Goal: Task Accomplishment & Management: Complete application form

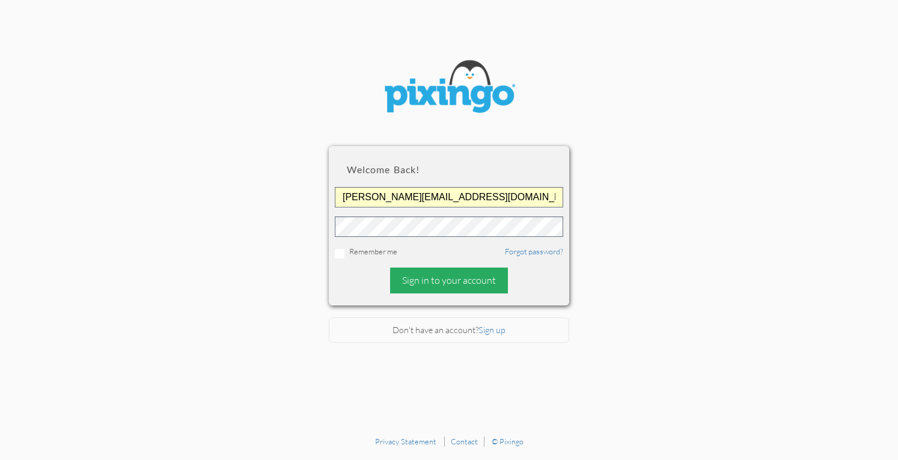
click at [449, 282] on div "Sign in to your account" at bounding box center [449, 281] width 118 height 26
click at [439, 287] on div "Sign in to your account" at bounding box center [449, 281] width 118 height 26
click at [429, 281] on div "Sign in to your account" at bounding box center [449, 281] width 118 height 26
click at [439, 279] on div "Sign in to your account" at bounding box center [449, 281] width 118 height 26
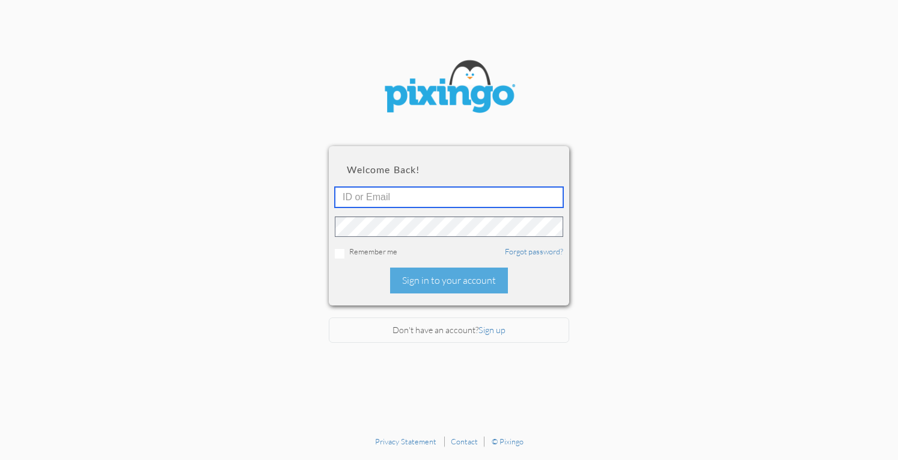
click at [429, 194] on input "text" at bounding box center [449, 197] width 228 height 20
type input "[PERSON_NAME][EMAIL_ADDRESS][DOMAIN_NAME]"
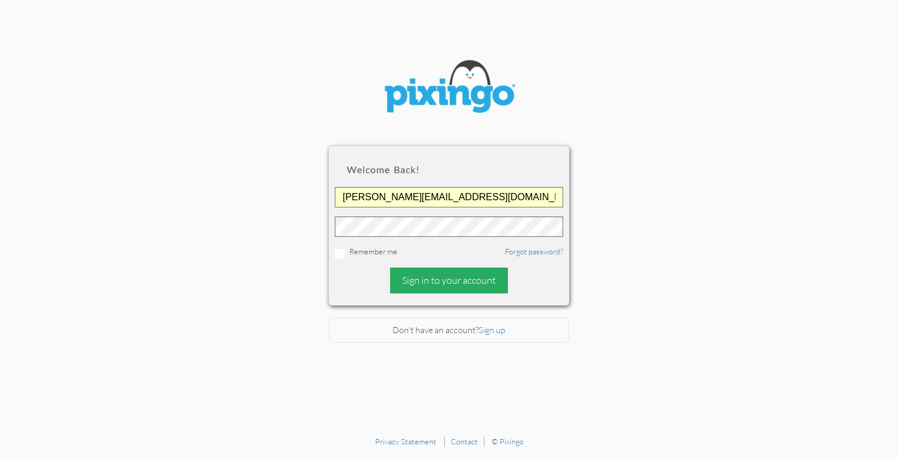
click at [403, 282] on div "Sign in to your account" at bounding box center [449, 281] width 118 height 26
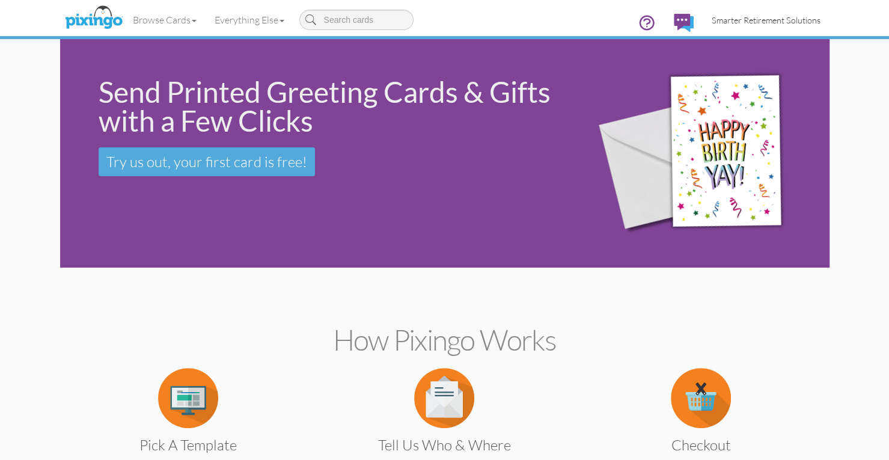
click at [741, 18] on span "Smarter Retirement Solutions" at bounding box center [766, 20] width 109 height 10
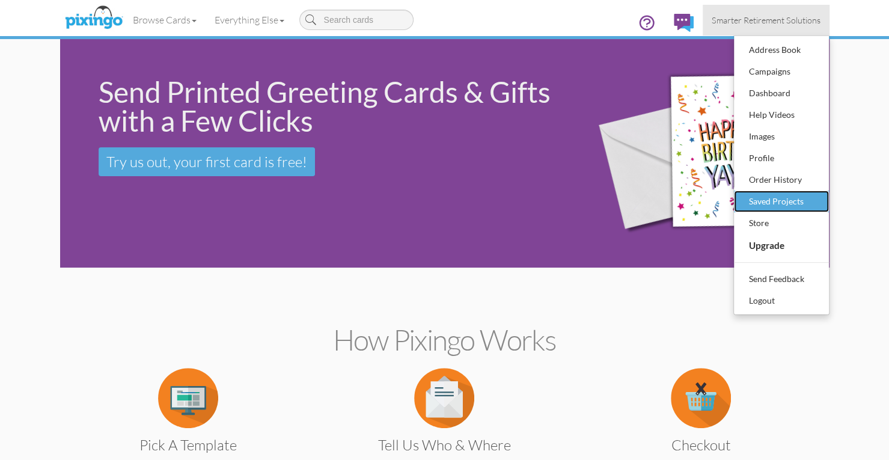
click at [759, 207] on div "Saved Projects" at bounding box center [781, 201] width 71 height 18
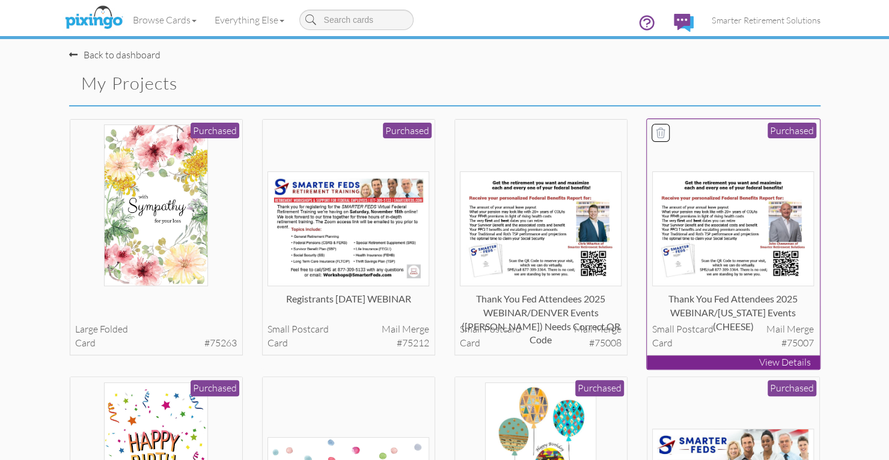
click at [744, 225] on img at bounding box center [733, 228] width 162 height 115
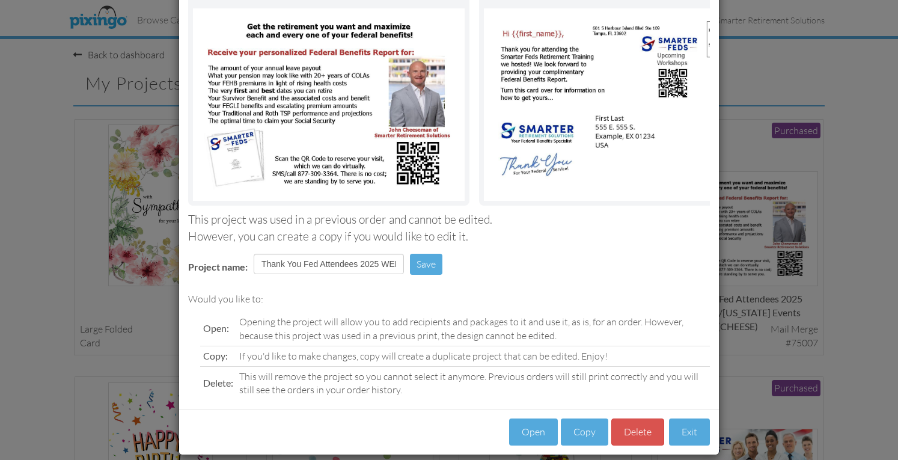
scroll to position [110, 0]
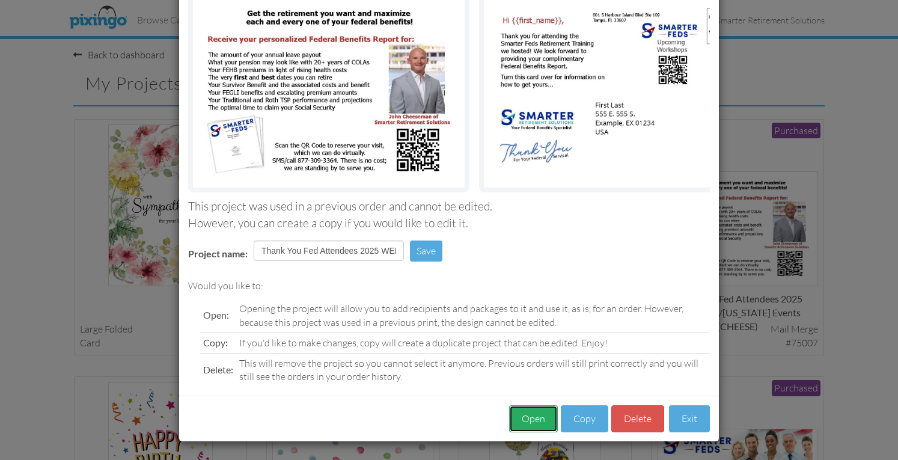
click at [519, 417] on button "Open" at bounding box center [533, 418] width 49 height 27
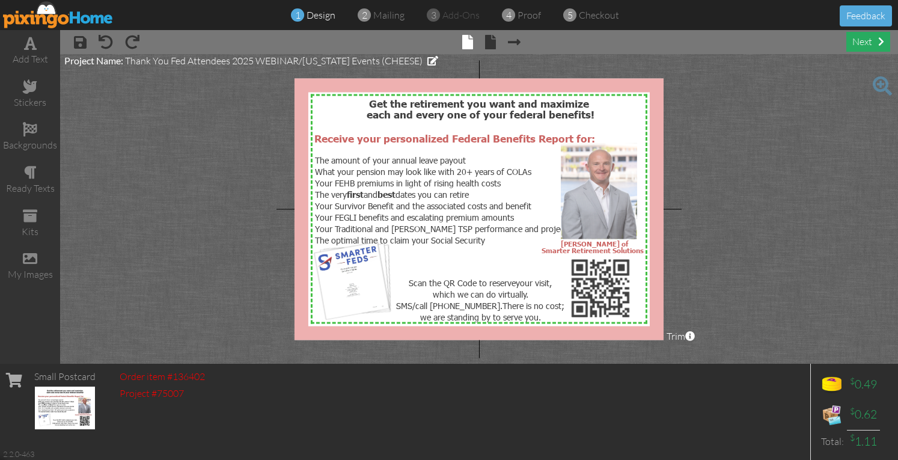
click at [853, 44] on div "next" at bounding box center [869, 42] width 44 height 20
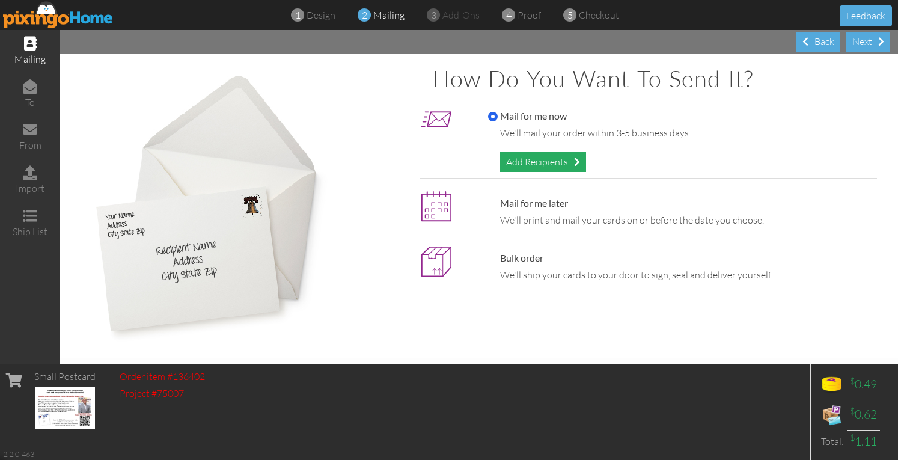
click at [548, 159] on div "Add Recipients" at bounding box center [543, 162] width 86 height 20
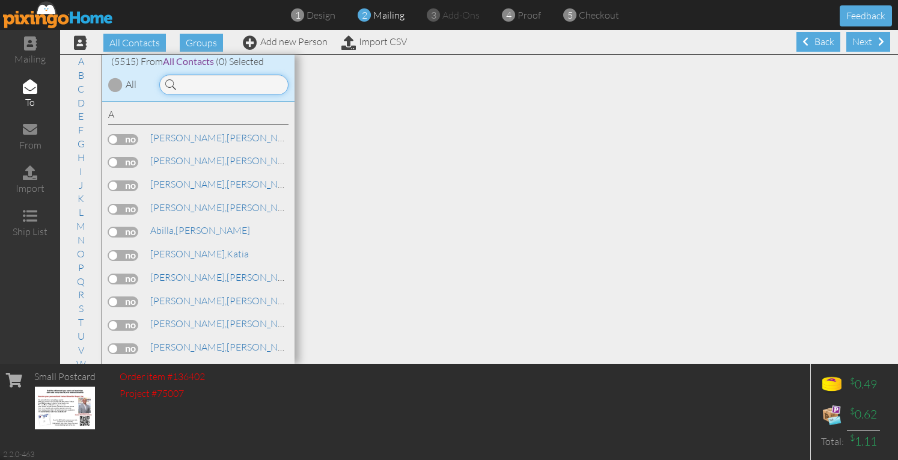
click at [225, 82] on input at bounding box center [223, 85] width 129 height 20
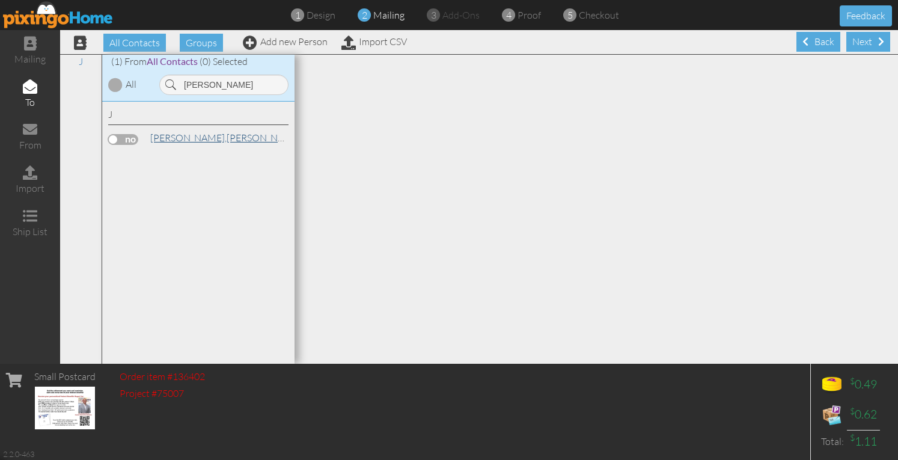
click at [153, 138] on span "[PERSON_NAME]," at bounding box center [188, 138] width 76 height 12
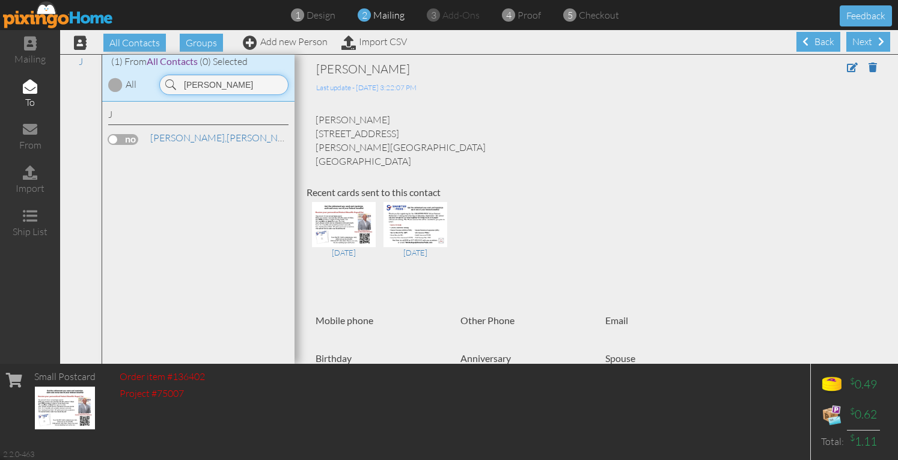
drag, startPoint x: 243, startPoint y: 81, endPoint x: 127, endPoint y: 74, distance: 115.6
click at [127, 74] on div "(1) From All Contacts (0) Selected All sheena" at bounding box center [198, 78] width 192 height 47
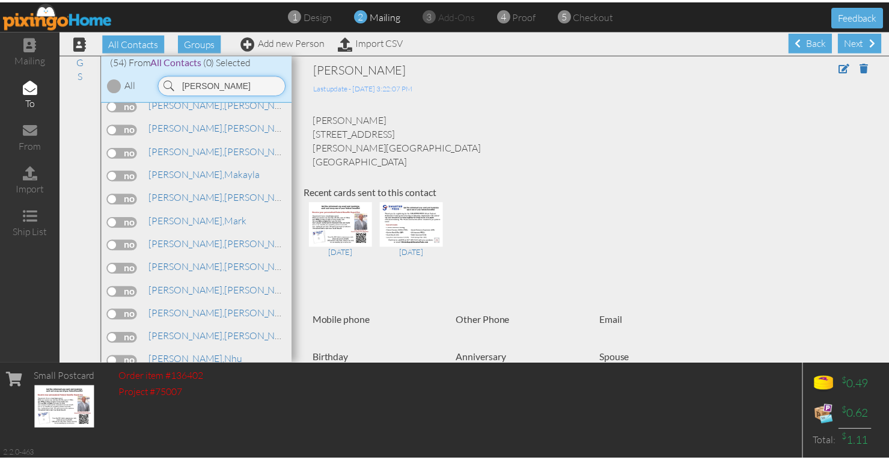
scroll to position [722, 0]
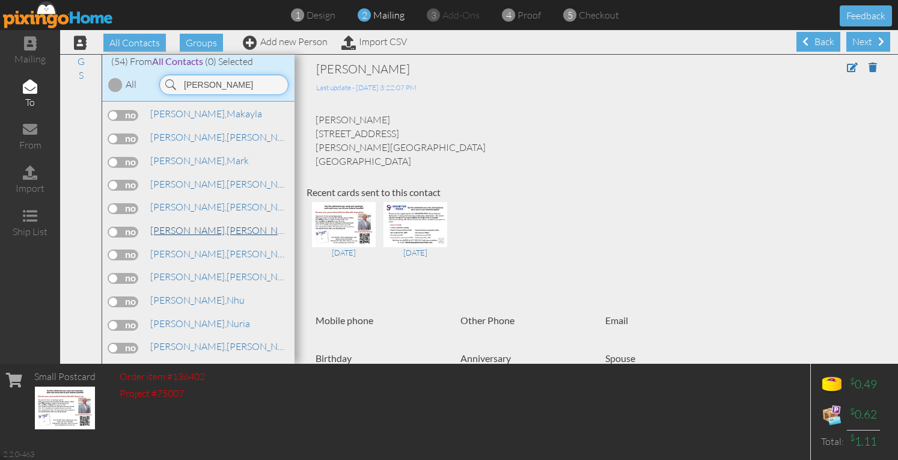
type input "smith"
click at [162, 225] on span "[PERSON_NAME]," at bounding box center [188, 230] width 76 height 12
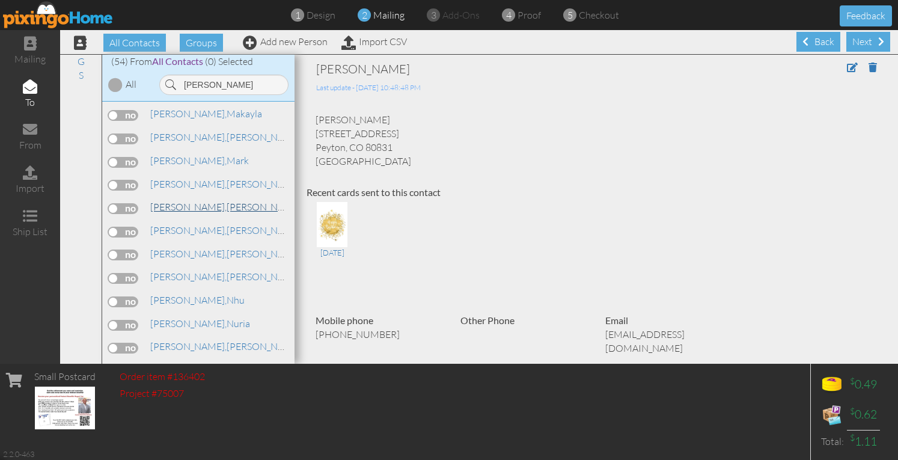
click at [164, 202] on span "[PERSON_NAME]," at bounding box center [188, 207] width 76 height 12
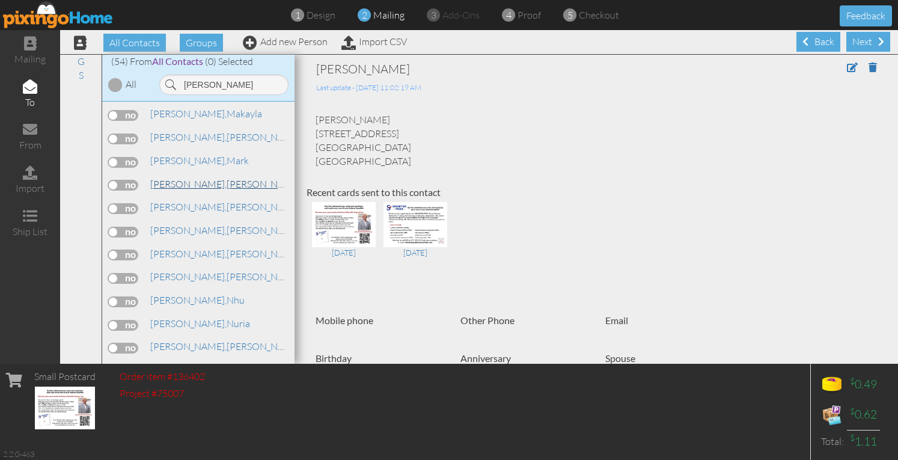
click at [168, 178] on span "[PERSON_NAME]," at bounding box center [188, 184] width 76 height 12
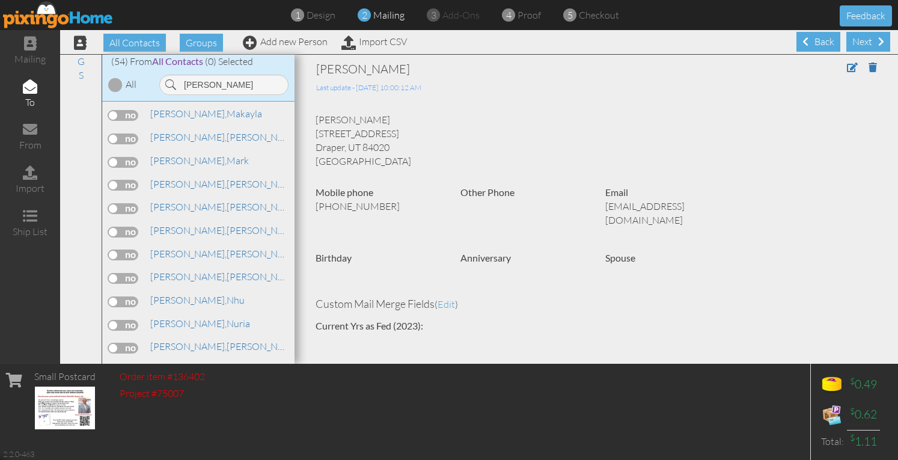
click at [77, 17] on img at bounding box center [58, 14] width 111 height 27
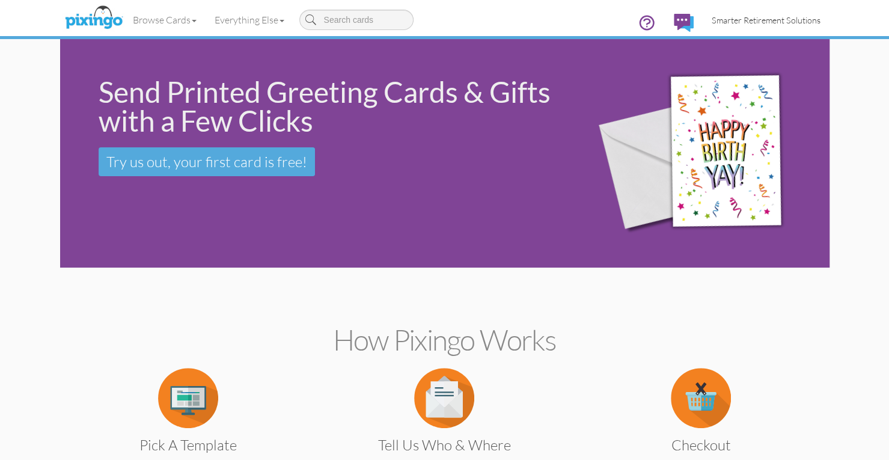
click at [766, 22] on span "Smarter Retirement Solutions" at bounding box center [766, 20] width 109 height 10
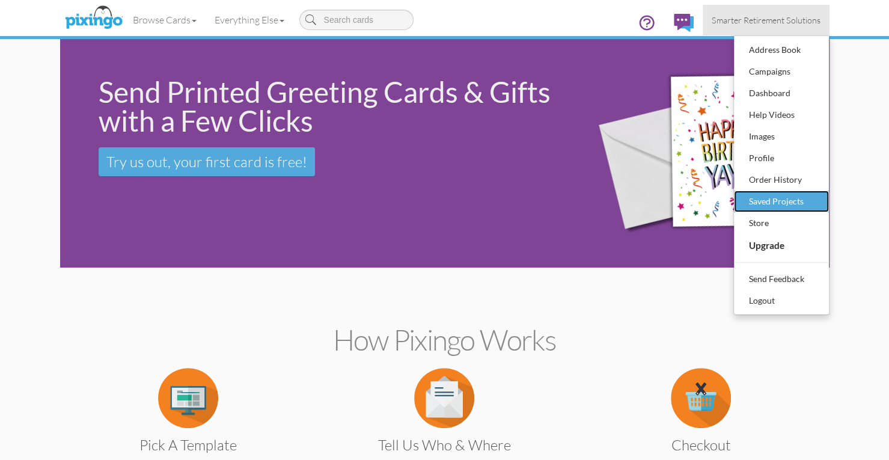
click at [796, 197] on div "Saved Projects" at bounding box center [781, 201] width 71 height 18
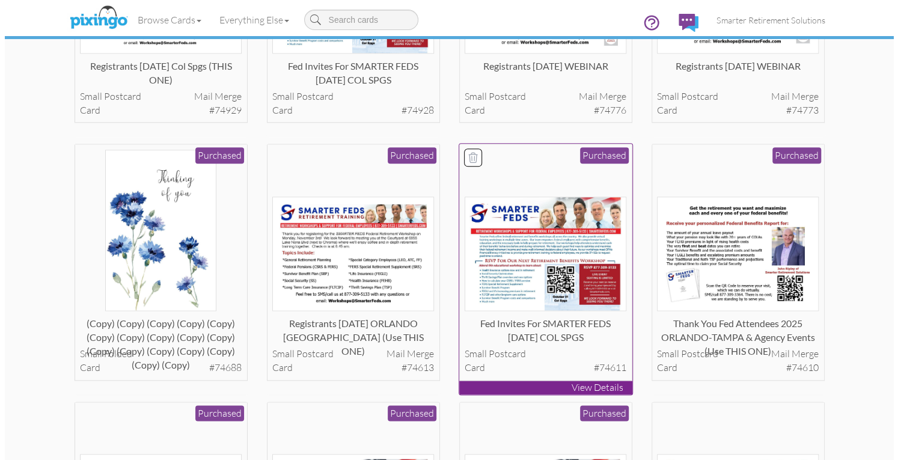
scroll to position [842, 0]
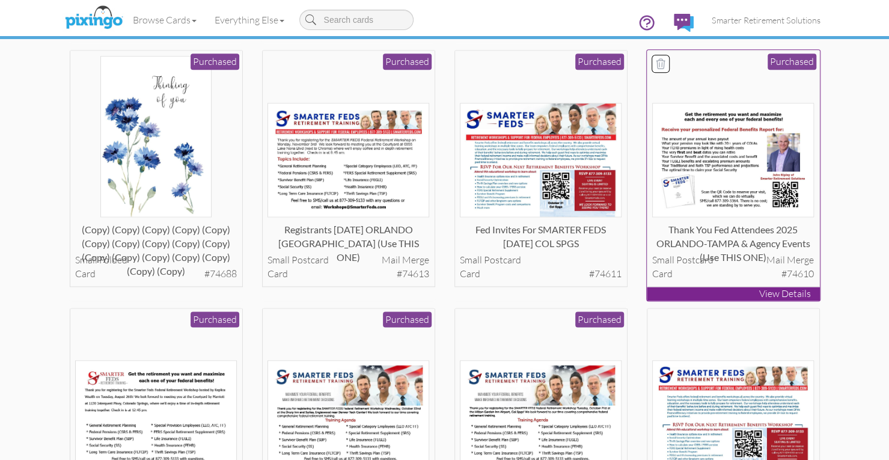
click at [760, 185] on img at bounding box center [733, 160] width 162 height 115
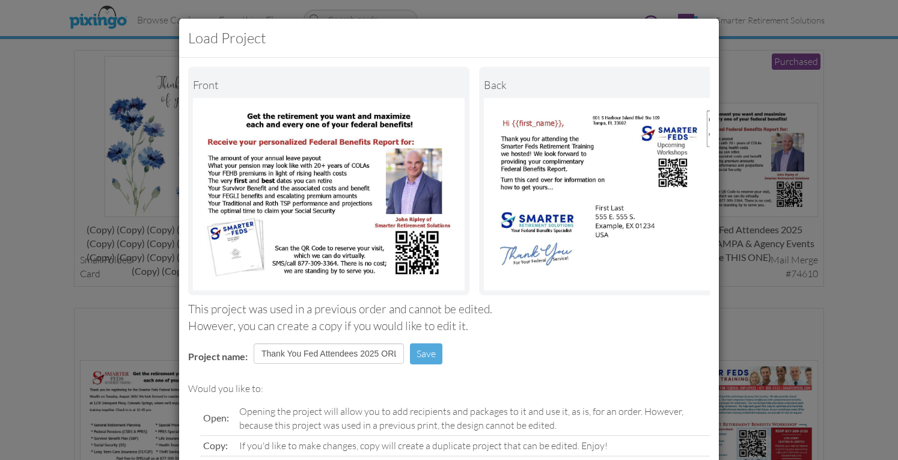
scroll to position [110, 0]
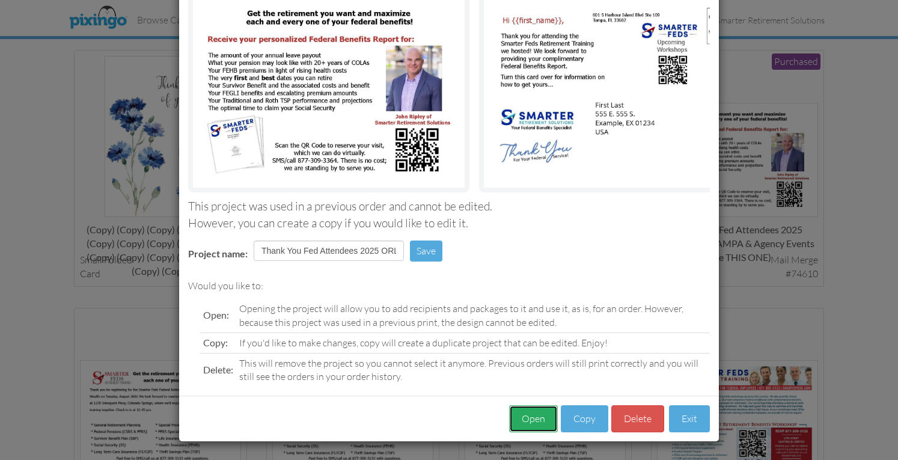
click at [528, 417] on button "Open" at bounding box center [533, 418] width 49 height 27
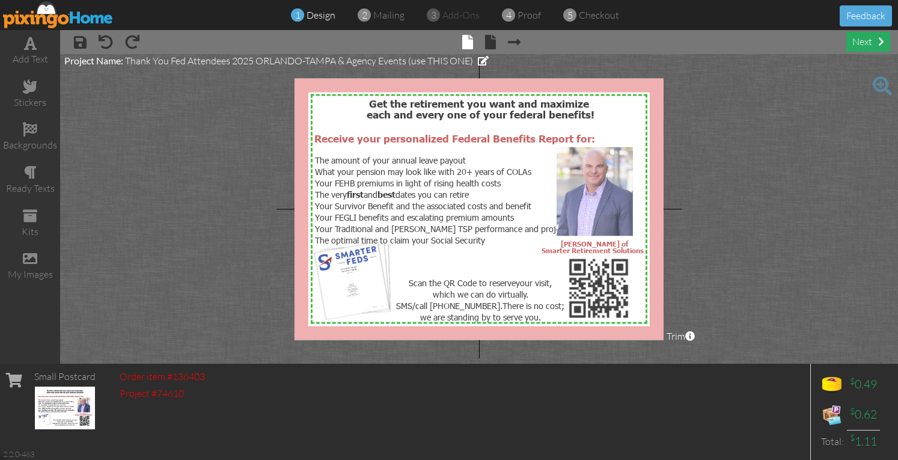
click at [866, 44] on div "next" at bounding box center [869, 42] width 44 height 20
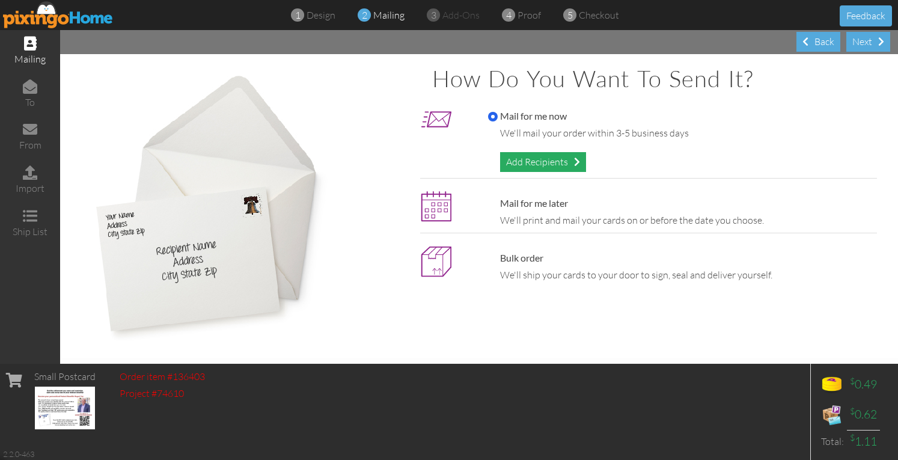
click at [545, 155] on div "Add Recipients" at bounding box center [543, 162] width 86 height 20
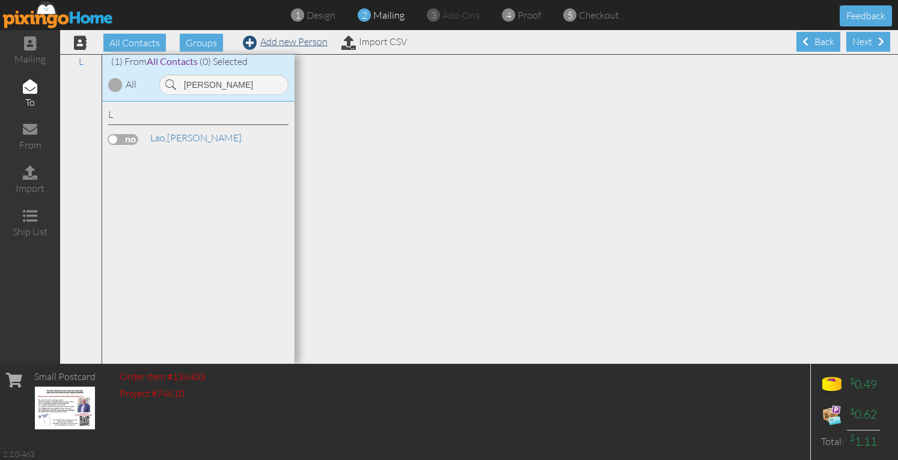
type input "wilhelm"
click at [284, 46] on link "Add new Person" at bounding box center [285, 41] width 85 height 12
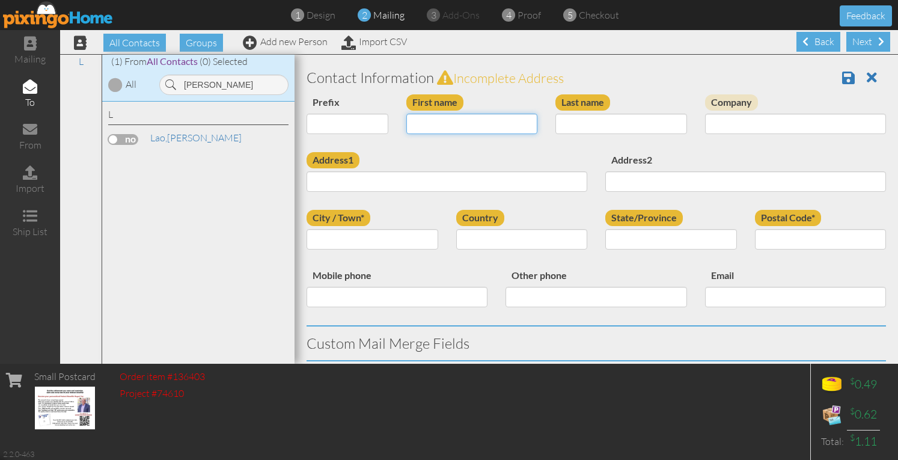
click at [444, 121] on input "First name" at bounding box center [472, 124] width 132 height 20
type input "[PERSON_NAME]"
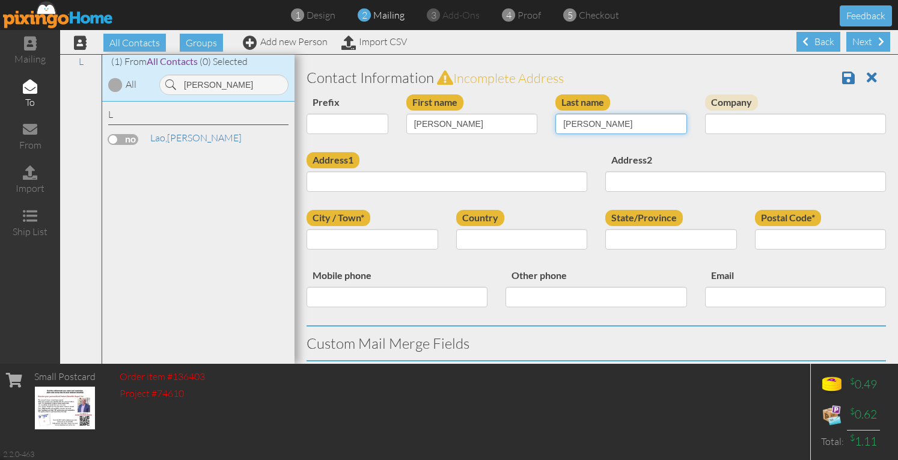
type input "Wilhelm"
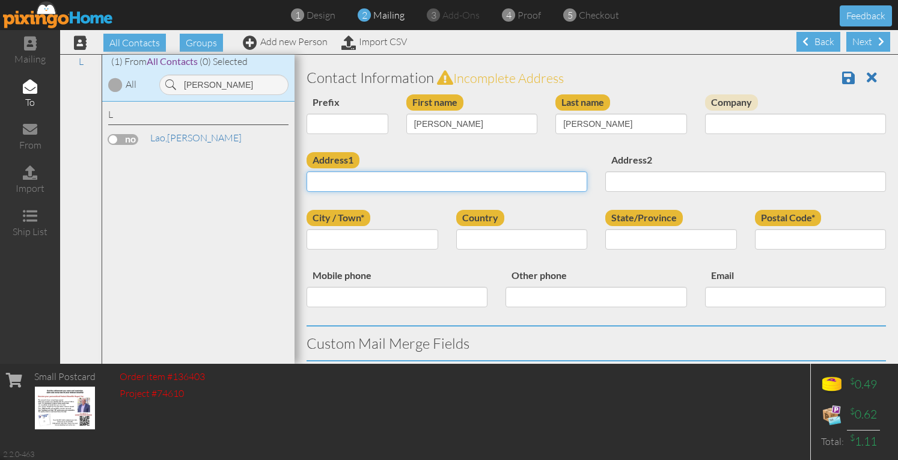
paste input "6675 Moff Rd Atwater, Ohio 44201 United States"
type input "6675 Moff Rd Atwater, Ohio 44201 United States"
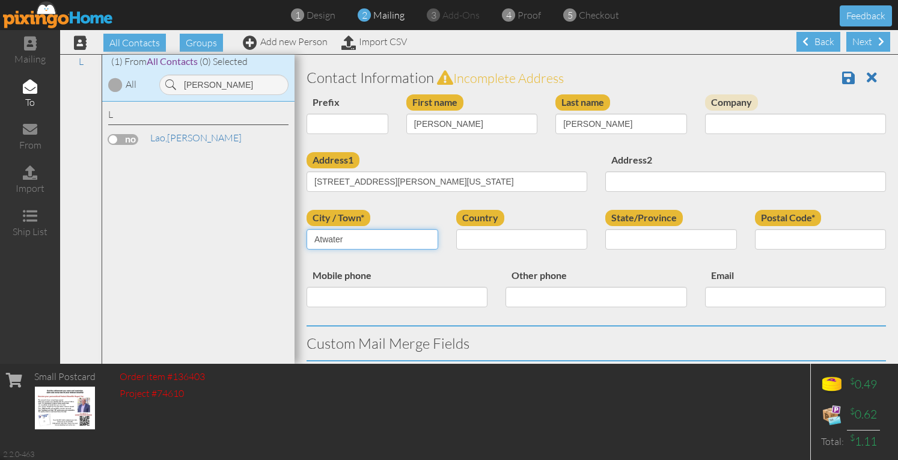
type input "Atwater"
select select "object:31113"
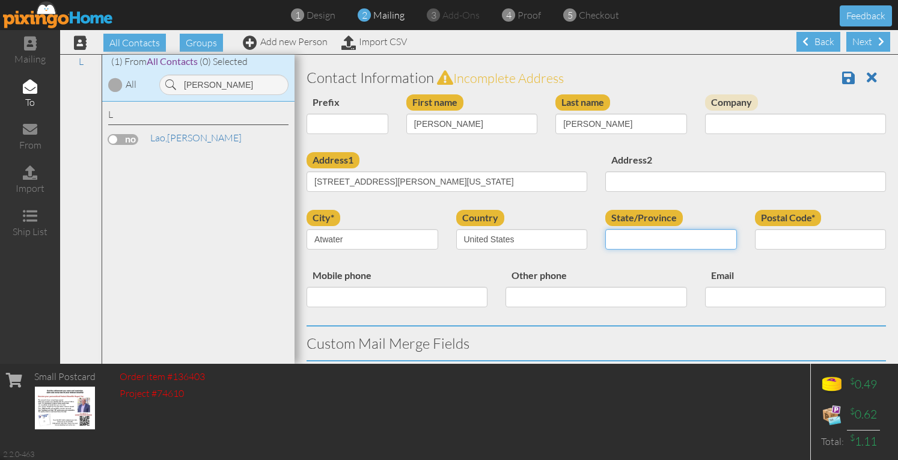
select select "object:31401"
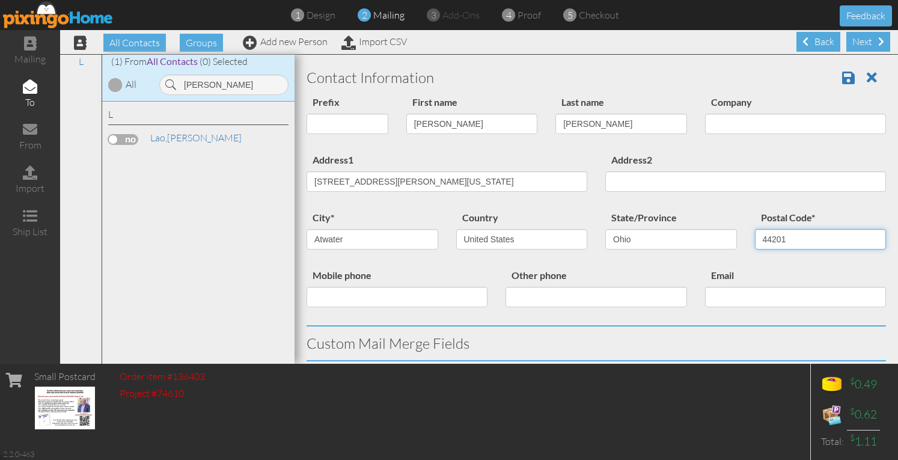
type input "44201"
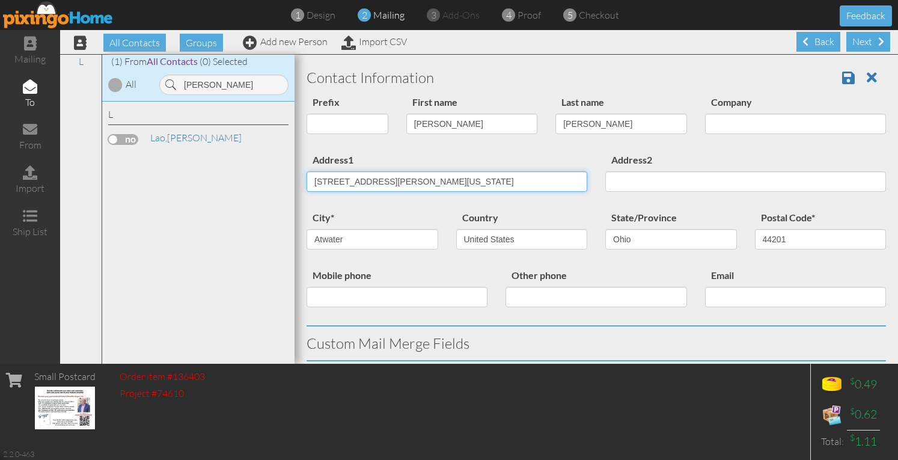
drag, startPoint x: 364, startPoint y: 179, endPoint x: 605, endPoint y: 180, distance: 241.1
click at [605, 180] on div "Address1 6675 Moff Rd Atwater, Ohio 44201 United States Address2" at bounding box center [597, 181] width 598 height 58
type input "6675 Moff Rd"
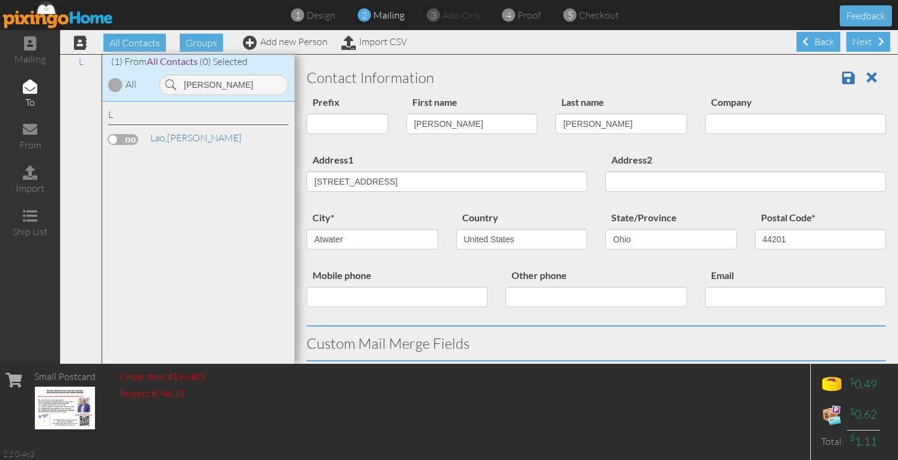
click at [558, 283] on label "Other phone" at bounding box center [539, 276] width 67 height 16
click at [558, 287] on input "Other phone" at bounding box center [596, 297] width 181 height 20
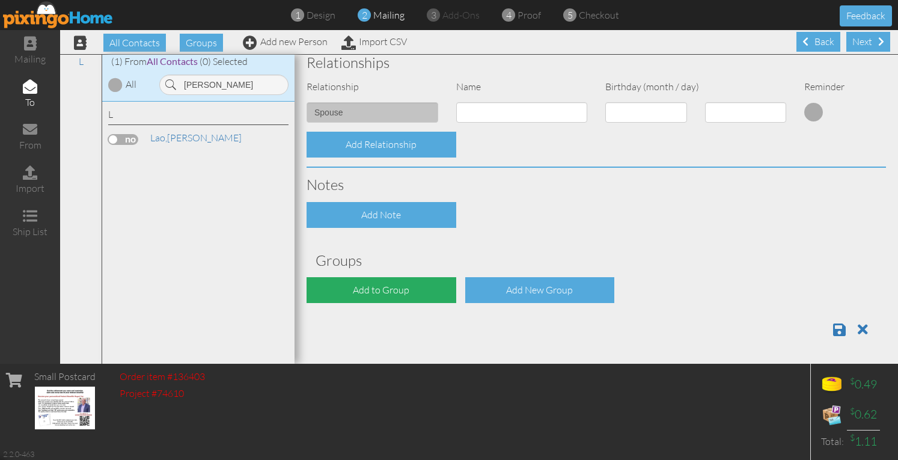
click at [402, 278] on div "Add to Group" at bounding box center [382, 290] width 150 height 26
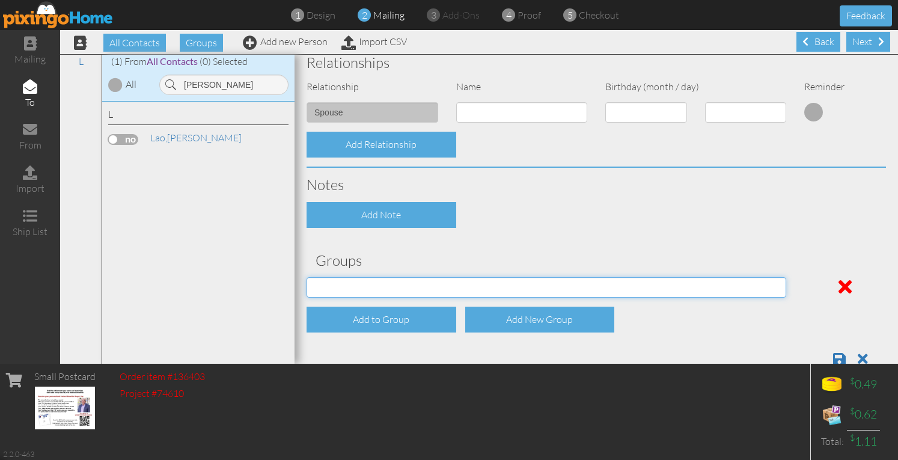
click at [398, 287] on select "[DATE] SMARTER FEDS OSD DMEA [US_STATE] [DATE] BOP Onsite 08/12 [US_STATE] Regi…" at bounding box center [547, 287] width 480 height 20
select select "object:31439"
click at [307, 277] on select "[DATE] SMARTER FEDS OSD DMEA [US_STATE] [DATE] BOP Onsite 08/12 [US_STATE] Regi…" at bounding box center [547, 287] width 480 height 20
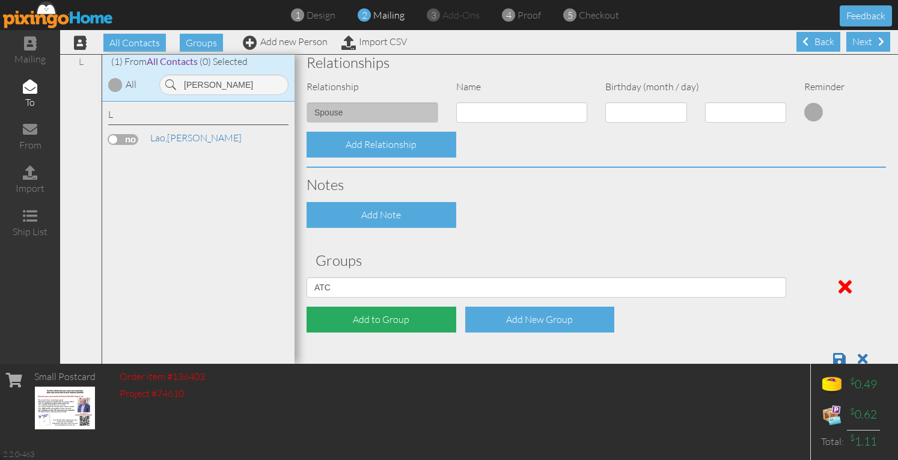
click at [366, 317] on div "Add to Group" at bounding box center [382, 320] width 150 height 26
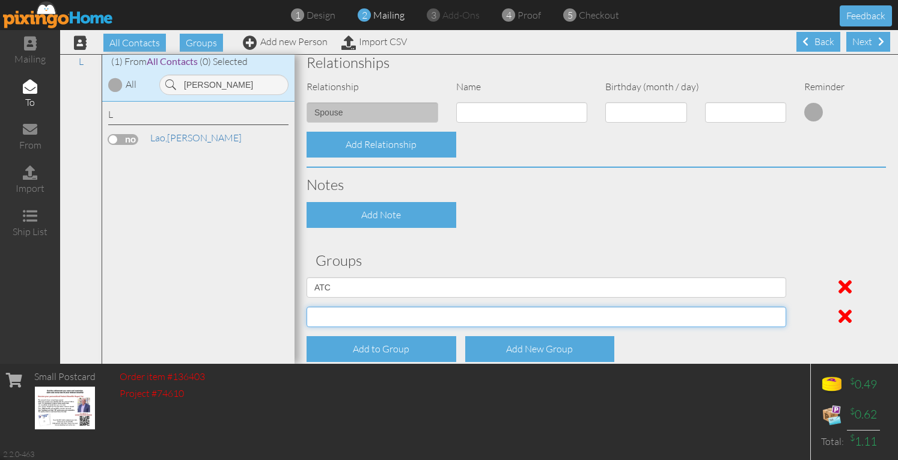
click at [365, 314] on select "[DATE] SMARTER FEDS OSD DMEA [US_STATE] [DATE] BOP Onsite 08/12 [US_STATE] Regi…" at bounding box center [547, 317] width 480 height 20
select select "object:31483"
click at [307, 307] on select "[DATE] SMARTER FEDS OSD DMEA [US_STATE] [DATE] BOP Onsite 08/12 [US_STATE] Regi…" at bounding box center [547, 317] width 480 height 20
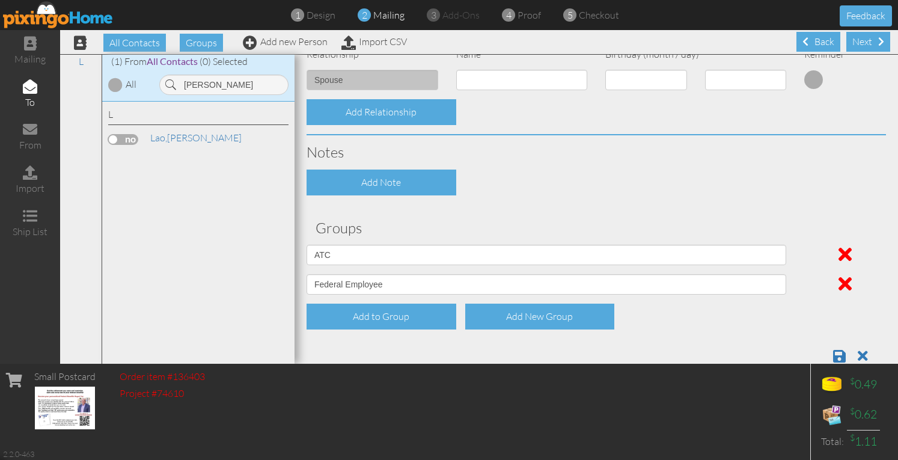
scroll to position [526, 0]
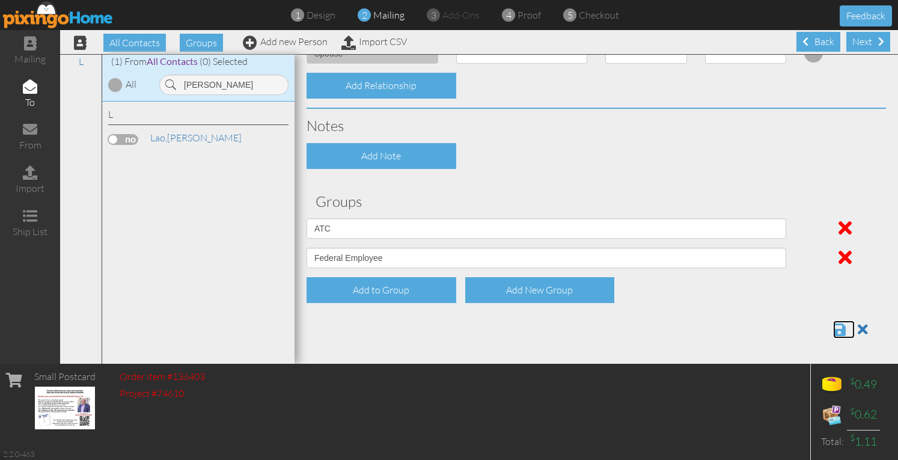
click at [833, 328] on span at bounding box center [839, 329] width 13 height 14
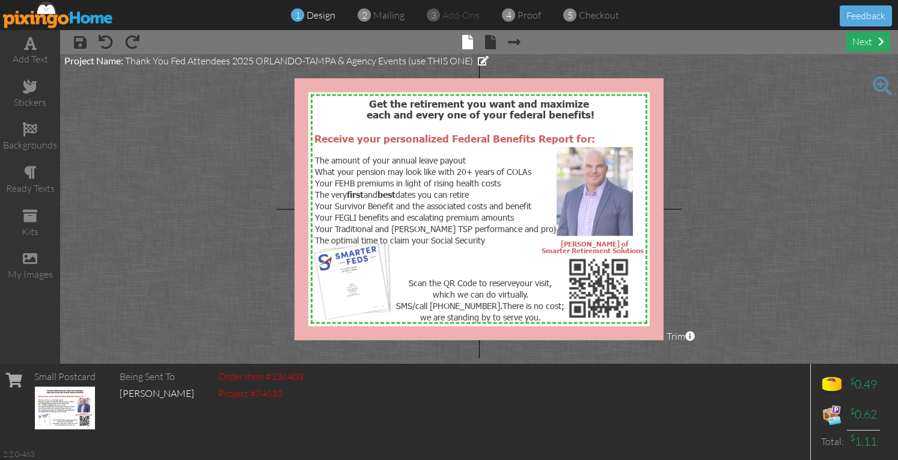
click at [848, 44] on div "next" at bounding box center [869, 42] width 44 height 20
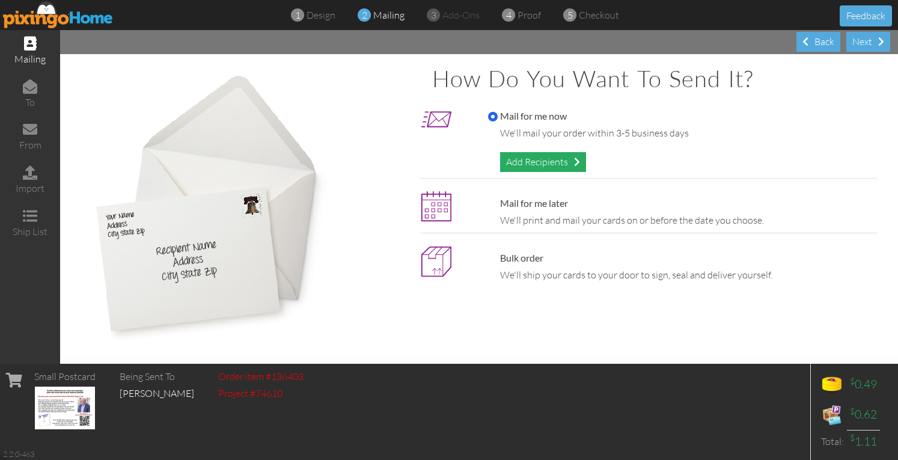
click at [524, 158] on div "Add Recipients" at bounding box center [543, 162] width 86 height 20
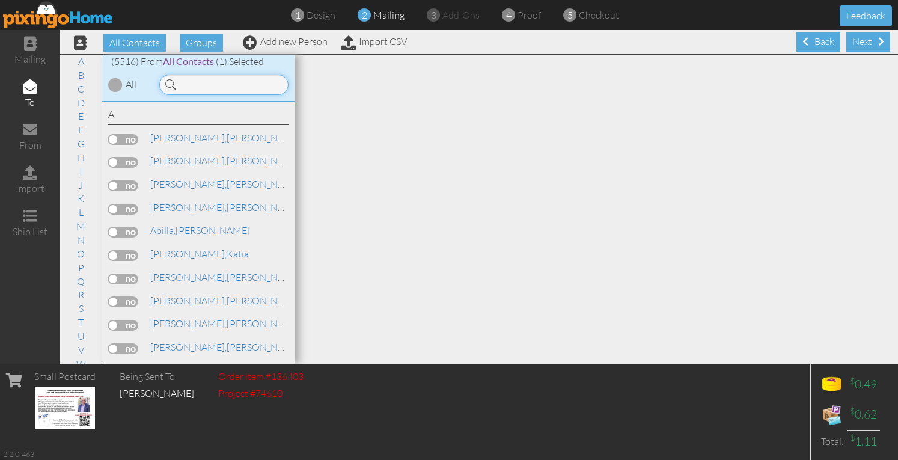
click at [237, 85] on input at bounding box center [223, 85] width 129 height 20
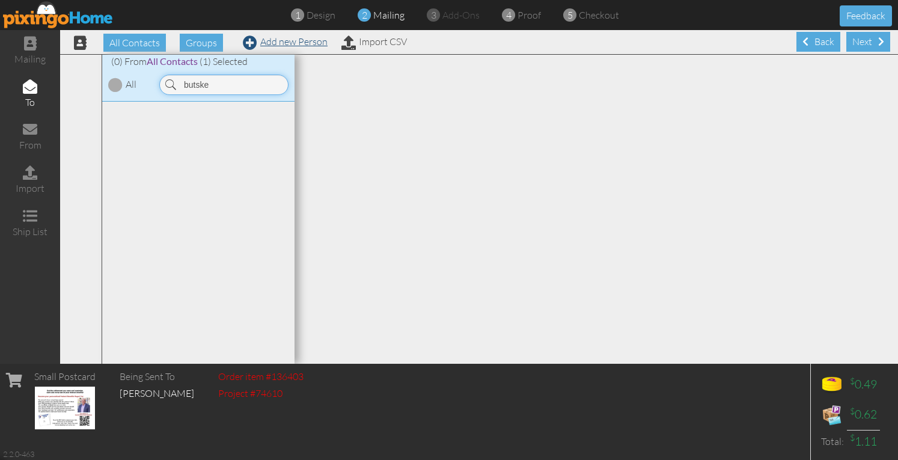
type input "butske"
click at [311, 41] on link "Add new Person" at bounding box center [285, 41] width 85 height 12
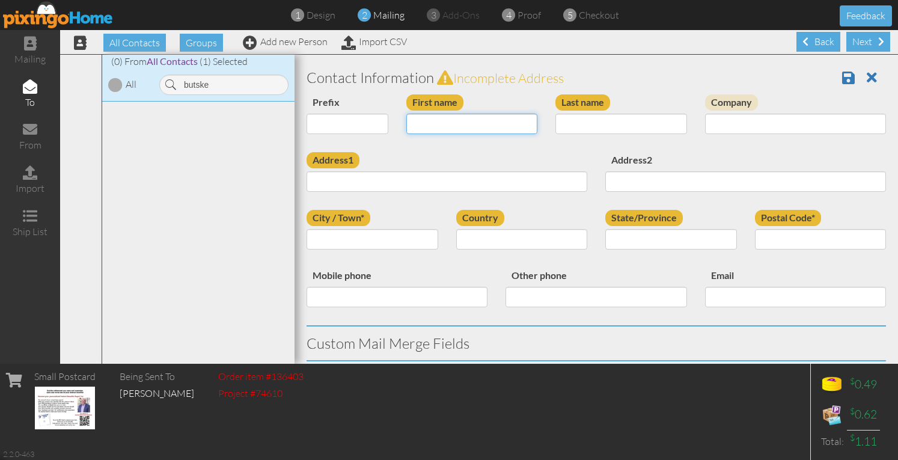
click at [421, 121] on input "First name" at bounding box center [472, 124] width 132 height 20
type input "[PERSON_NAME]"
type input "Butske"
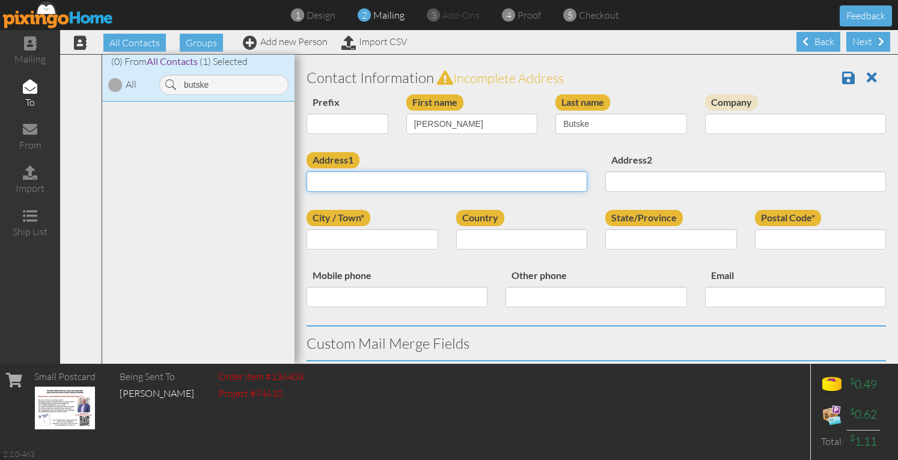
click at [373, 180] on input "Address1" at bounding box center [447, 181] width 281 height 20
paste input "130 Pemberton Dr Elyria, Ohio 44035 United States"
type input "130 Pemberton Dr Elyria, Ohio 44035 United States"
click at [572, 149] on div "Prefix Dr. Mr. Mrs. First name Andrew Last name Butske Company" at bounding box center [597, 123] width 598 height 58
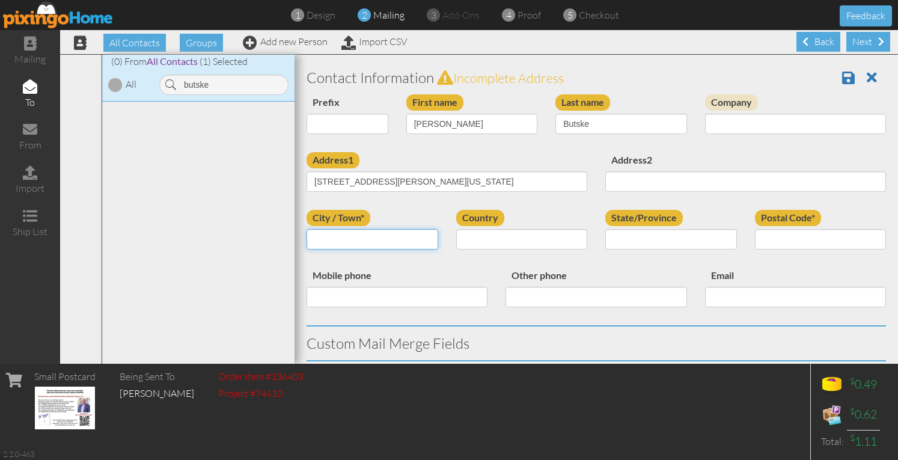
click at [406, 236] on input "City / Town*" at bounding box center [373, 239] width 132 height 20
type input "Elyria"
click at [367, 238] on input "Elyria" at bounding box center [373, 239] width 132 height 20
select select "object:17583"
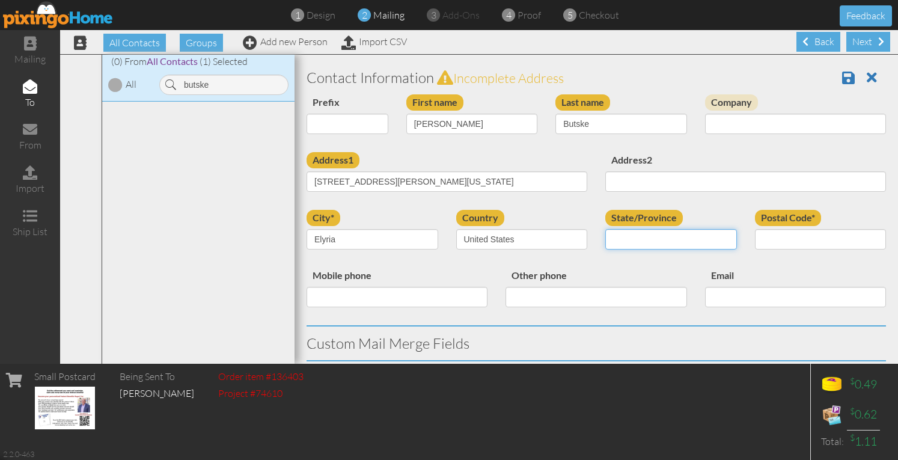
select select "object:17871"
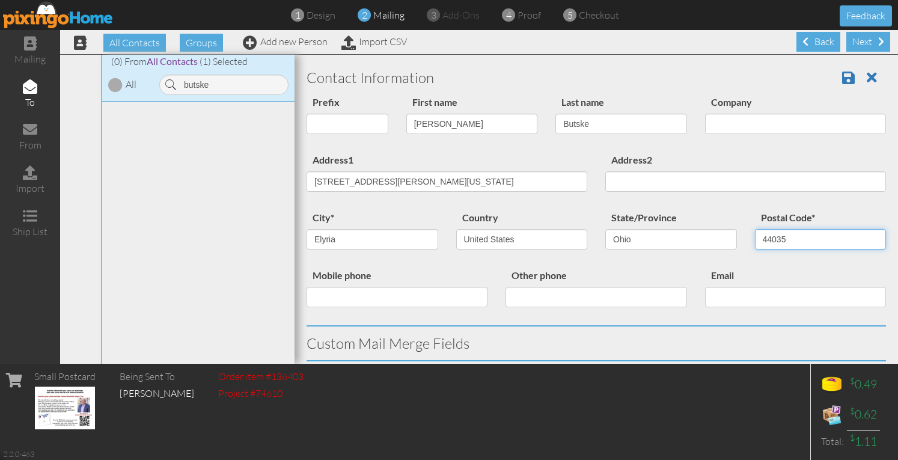
type input "44035"
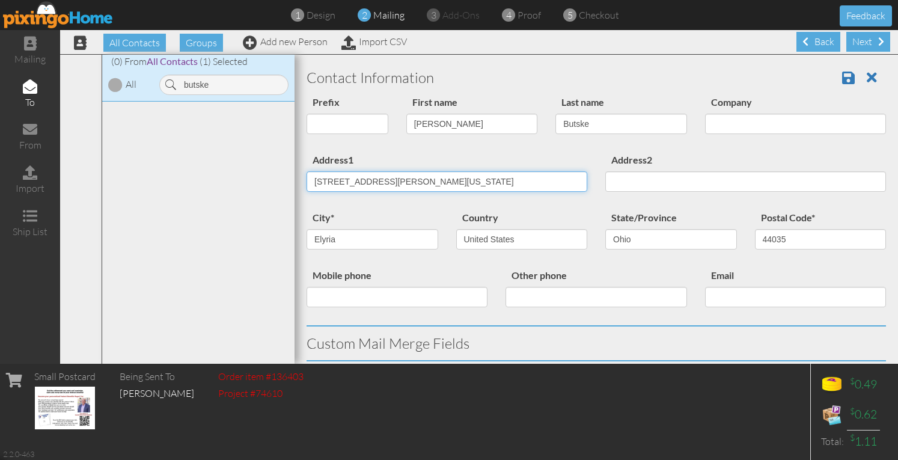
drag, startPoint x: 384, startPoint y: 181, endPoint x: 559, endPoint y: 176, distance: 175.7
click at [554, 176] on input "130 Pemberton Dr Elyria, Ohio 44035 United States" at bounding box center [447, 181] width 281 height 20
type input "130 Pemberton Dr"
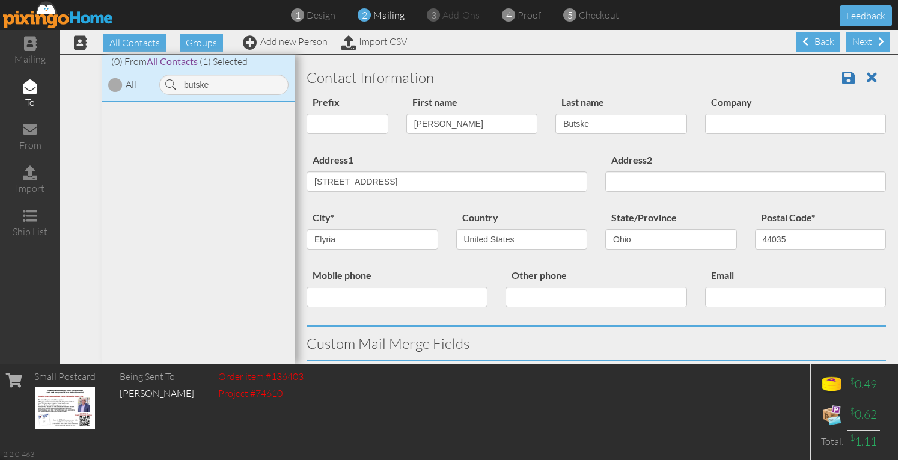
click at [549, 156] on div "Address1 130 Pemberton Dr" at bounding box center [447, 176] width 299 height 49
drag, startPoint x: 462, startPoint y: 122, endPoint x: 393, endPoint y: 122, distance: 68.5
click at [393, 122] on div "Prefix Dr. Mr. Mrs. First name Andrew Last name Butske Company" at bounding box center [597, 123] width 598 height 58
type input "[PERSON_NAME]"
click at [403, 143] on div "First name Eric" at bounding box center [472, 118] width 150 height 49
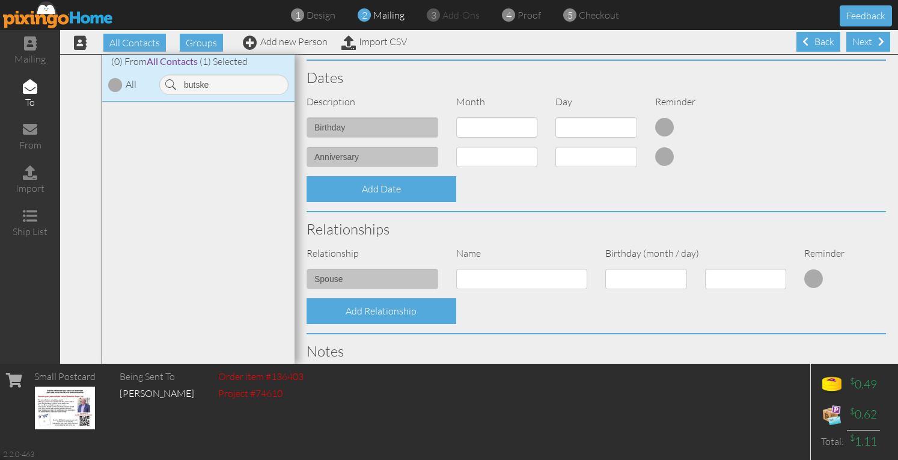
scroll to position [361, 0]
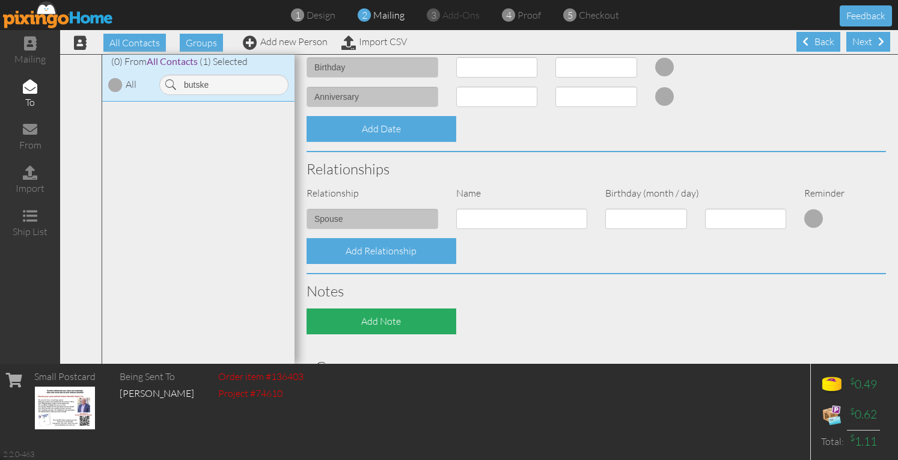
click at [378, 325] on div "Add Note" at bounding box center [382, 321] width 150 height 26
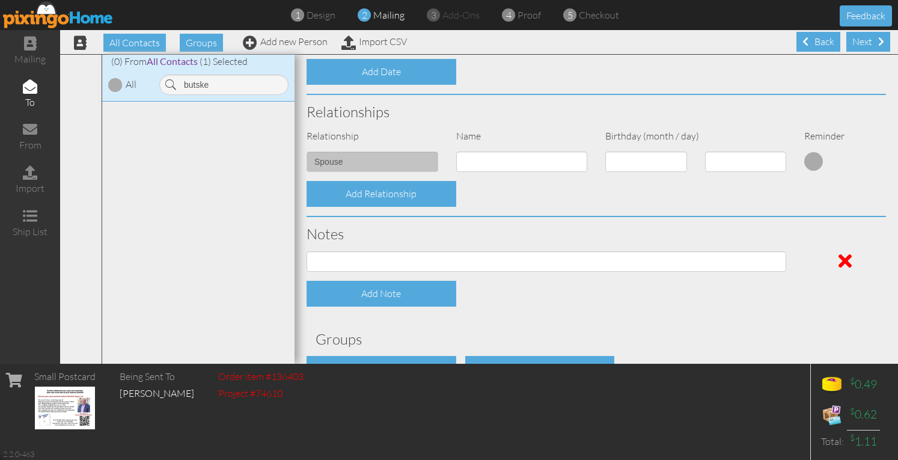
scroll to position [497, 0]
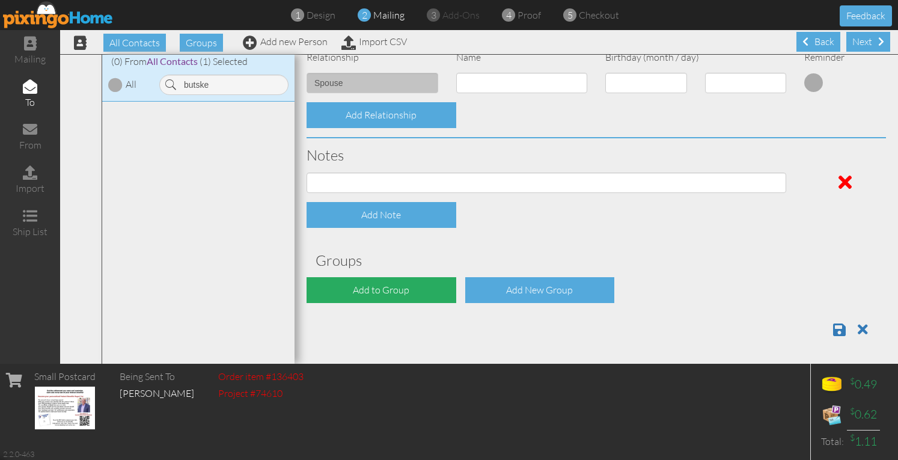
click at [381, 290] on div "Add to Group" at bounding box center [382, 290] width 150 height 26
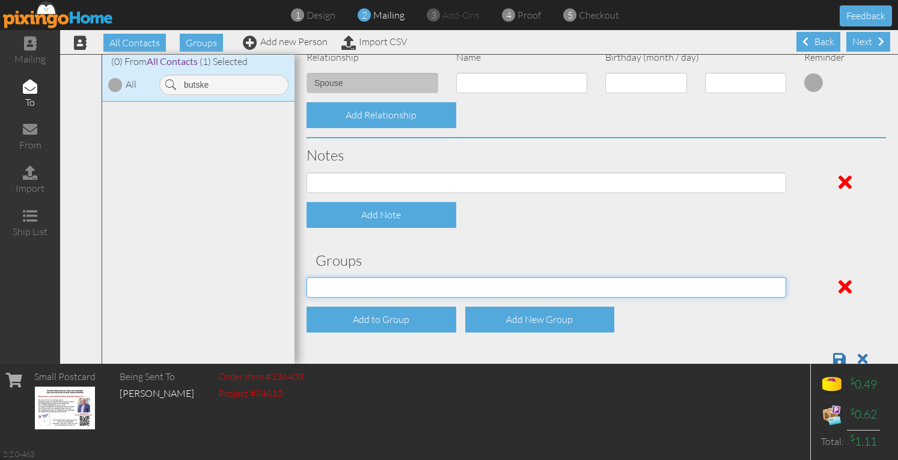
click at [379, 292] on select "[DATE] SMARTER FEDS OSD DMEA [US_STATE] [DATE] BOP Onsite 08/12 [US_STATE] Regi…" at bounding box center [547, 287] width 480 height 20
select select "object:17911"
click at [307, 277] on select "[DATE] SMARTER FEDS OSD DMEA [US_STATE] [DATE] BOP Onsite 08/12 [US_STATE] Regi…" at bounding box center [547, 287] width 480 height 20
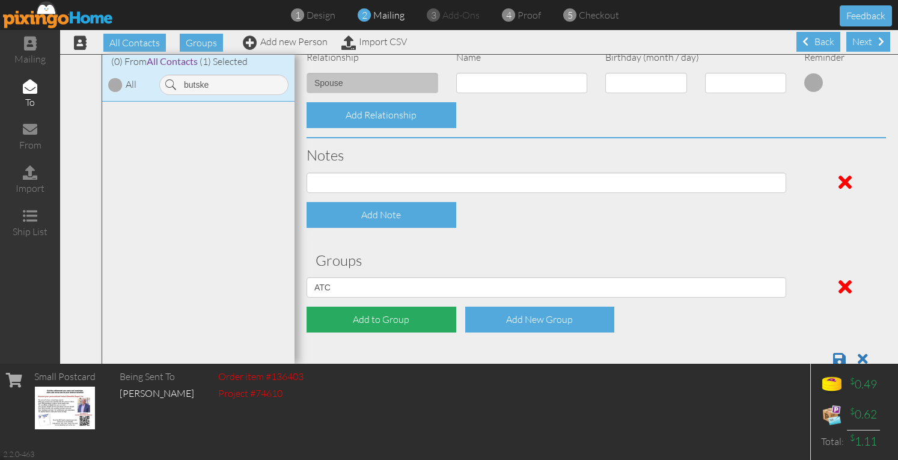
click at [344, 319] on div "Add to Group" at bounding box center [382, 320] width 150 height 26
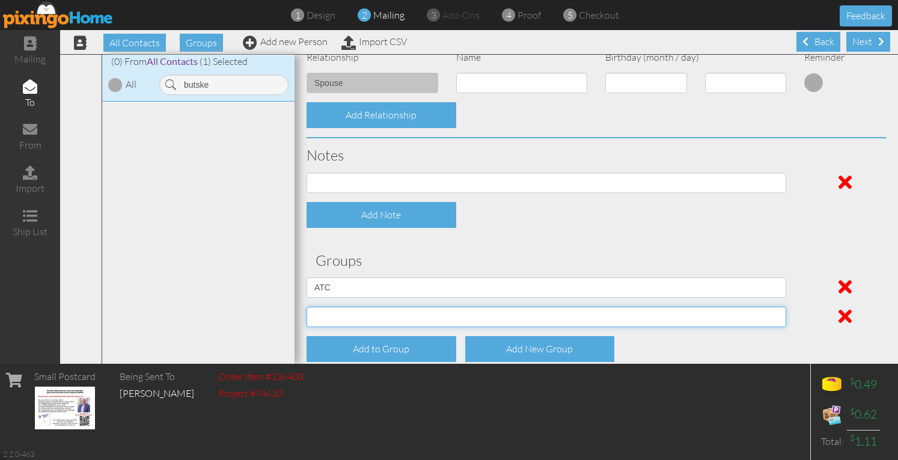
drag, startPoint x: 344, startPoint y: 319, endPoint x: 346, endPoint y: 313, distance: 7.0
click at [346, 313] on select "[DATE] SMARTER FEDS OSD DMEA [US_STATE] [DATE] BOP Onsite 08/12 [US_STATE] Regi…" at bounding box center [547, 317] width 480 height 20
select select "object:17955"
click at [307, 307] on select "[DATE] SMARTER FEDS OSD DMEA [US_STATE] [DATE] BOP Onsite 08/12 [US_STATE] Regi…" at bounding box center [547, 317] width 480 height 20
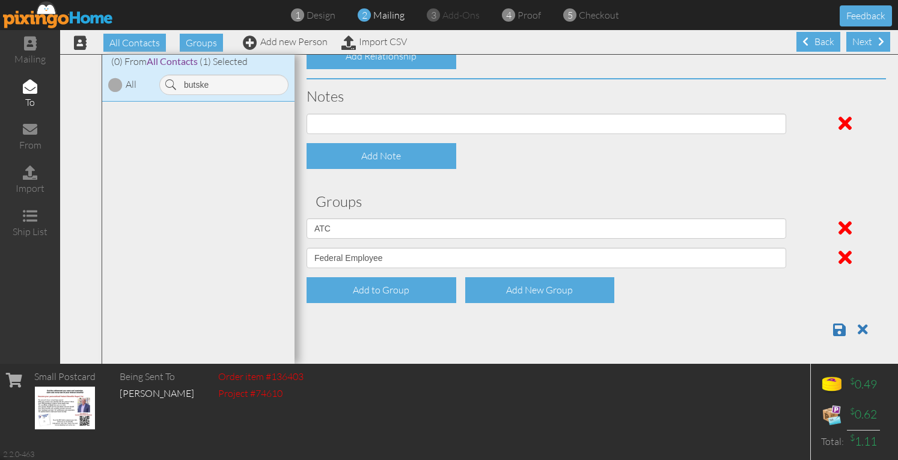
click at [723, 286] on div "Add to Group Add New Group" at bounding box center [597, 290] width 598 height 26
click at [833, 326] on span at bounding box center [839, 329] width 13 height 14
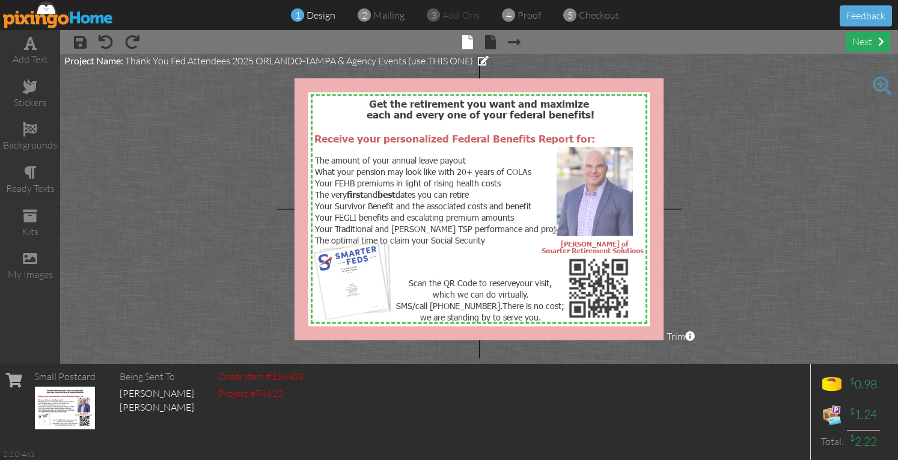
click at [856, 41] on div "next" at bounding box center [869, 42] width 44 height 20
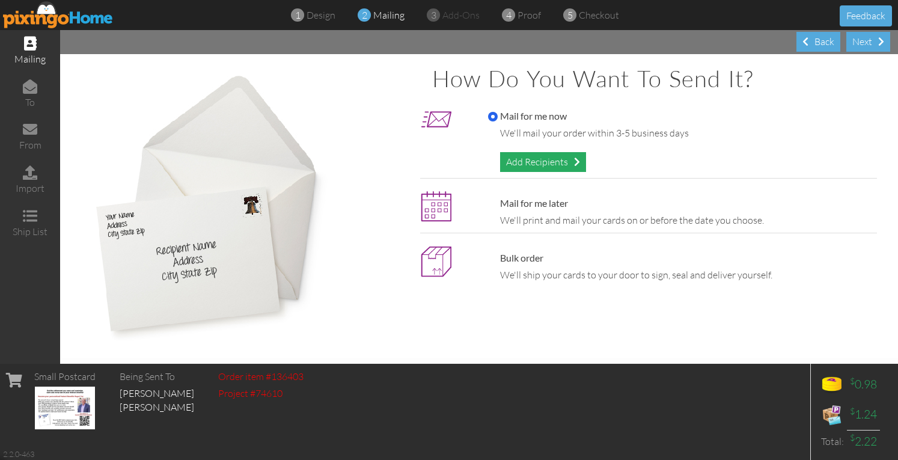
click at [524, 164] on div "Add Recipients" at bounding box center [543, 162] width 86 height 20
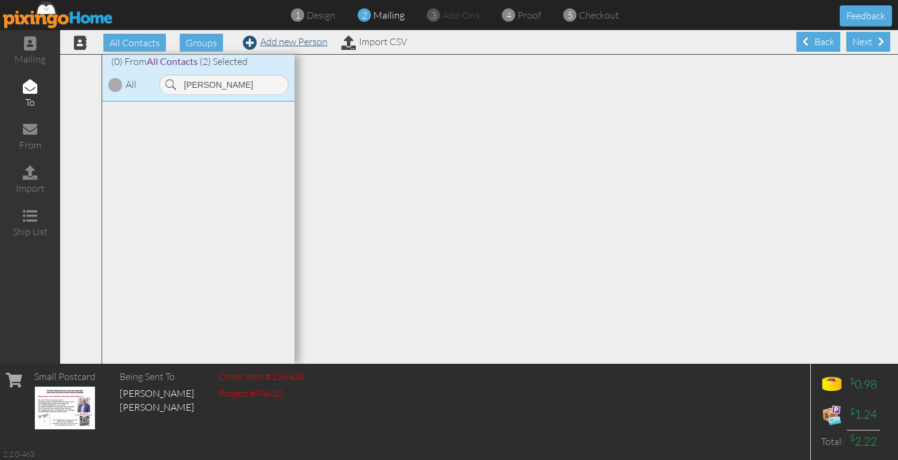
type input "cyrus"
click at [284, 41] on link "Add new Person" at bounding box center [285, 41] width 85 height 12
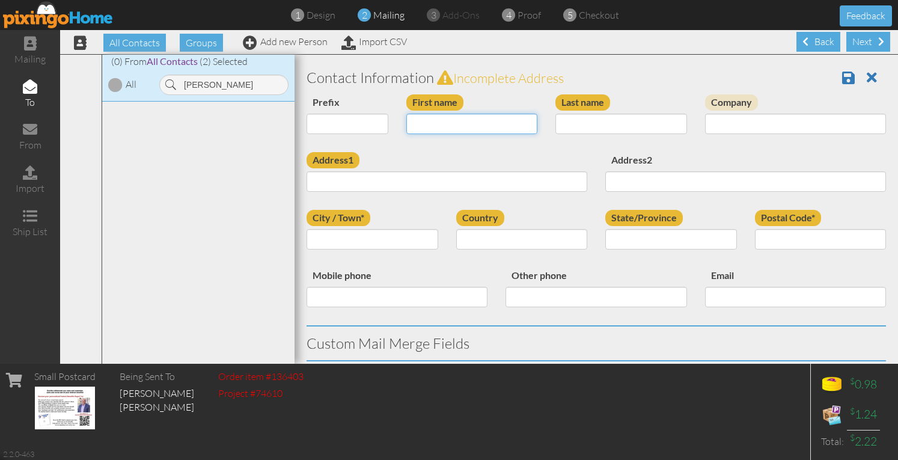
click at [429, 124] on input "First name" at bounding box center [472, 124] width 132 height 20
type input "[PERSON_NAME]"
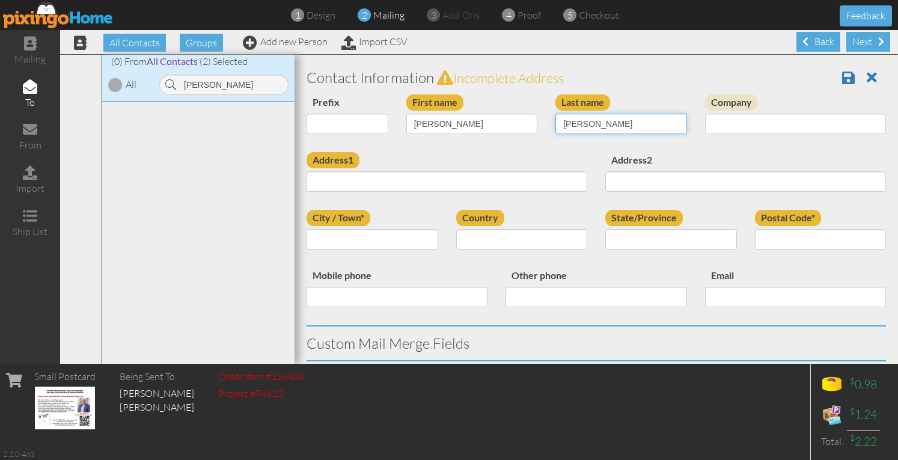
type input "Cyrus"
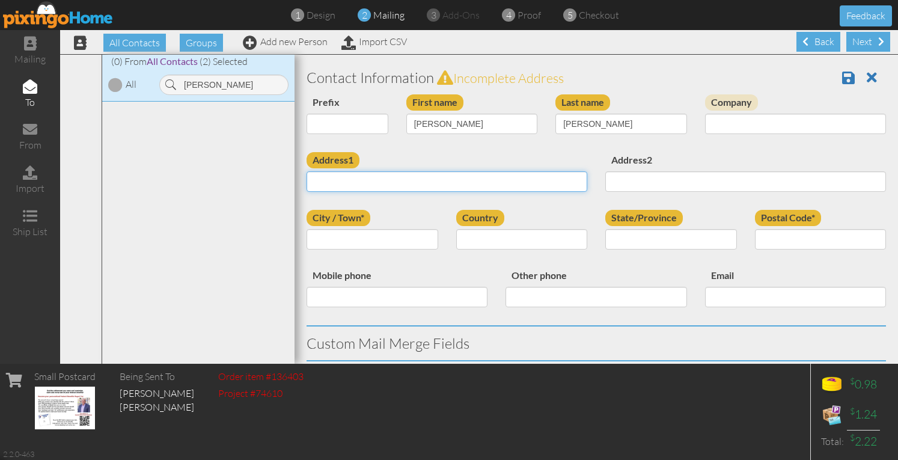
click at [446, 174] on input "Address1" at bounding box center [447, 181] width 281 height 20
paste input "194 Township Rd 581 Sullivan, Ohio 44880 United States"
type input "194 Township Rd 581 Sullivan, Ohio 44880 United States"
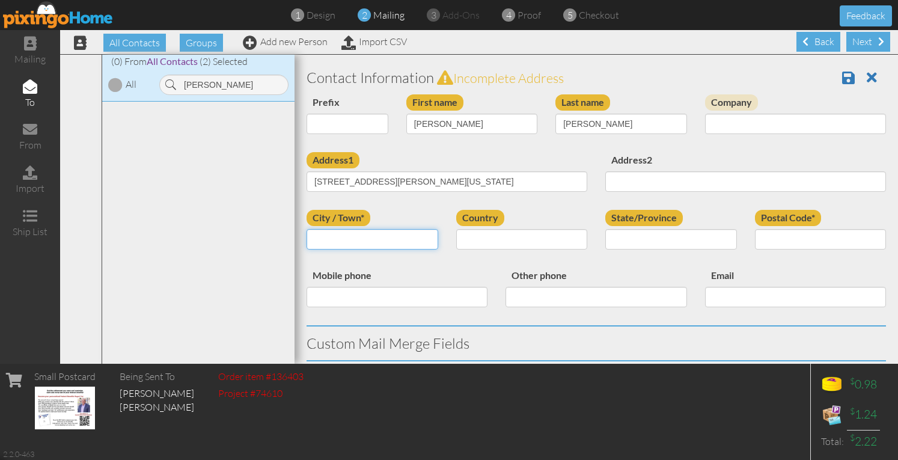
click at [355, 242] on input "City / Town*" at bounding box center [373, 239] width 132 height 20
type input "Sullivan"
click at [366, 241] on input "Sullivan" at bounding box center [373, 239] width 132 height 20
click at [373, 242] on input "Sullivan" at bounding box center [373, 239] width 132 height 20
select select "object:17584"
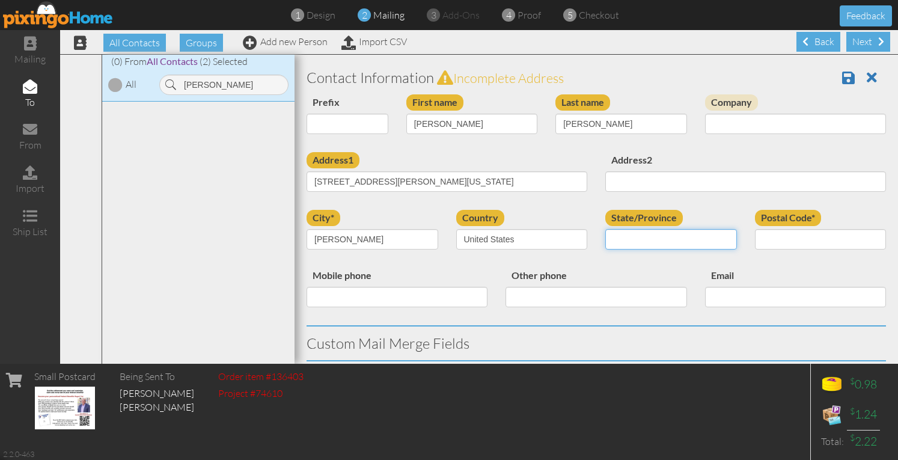
select select "object:17872"
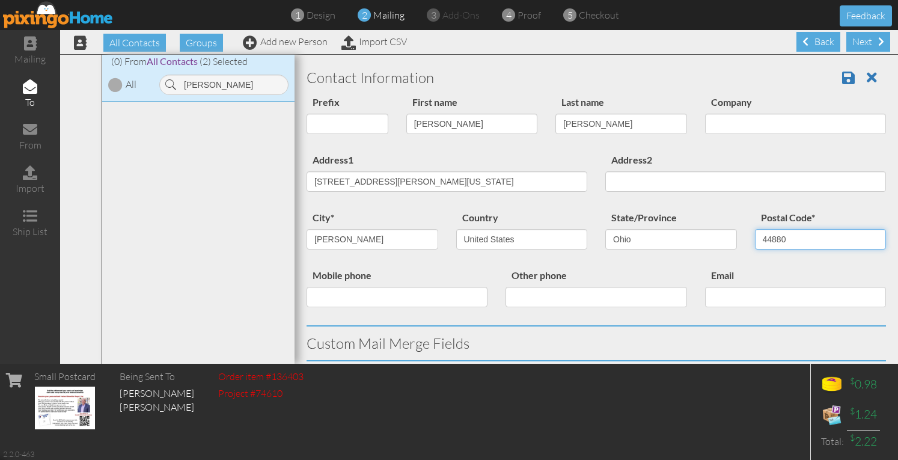
type input "44880"
click at [584, 152] on div "Address1 194 Township Rd 581 Sullivan, Ohio 44880 United States" at bounding box center [447, 176] width 299 height 49
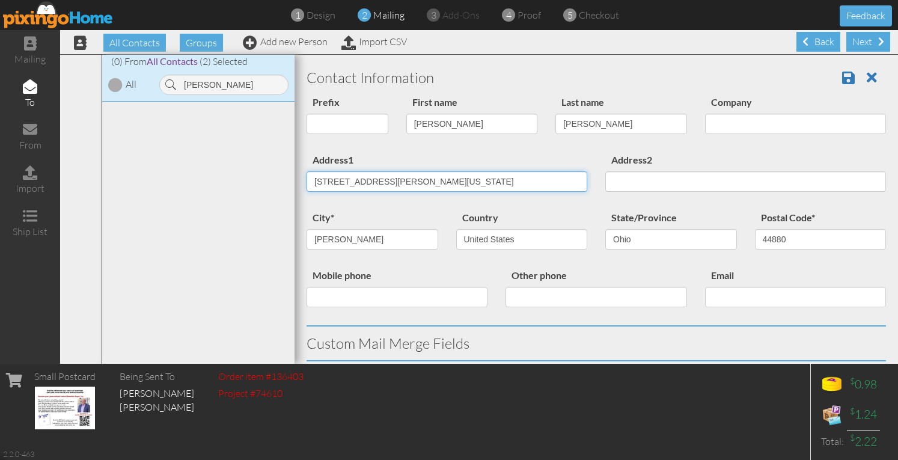
drag, startPoint x: 396, startPoint y: 178, endPoint x: 618, endPoint y: 181, distance: 222.5
click at [618, 181] on div "Address1 194 Township Rd 581 Sullivan, Ohio 44880 United States Address2" at bounding box center [597, 181] width 598 height 58
type input "194 Township Rd 581"
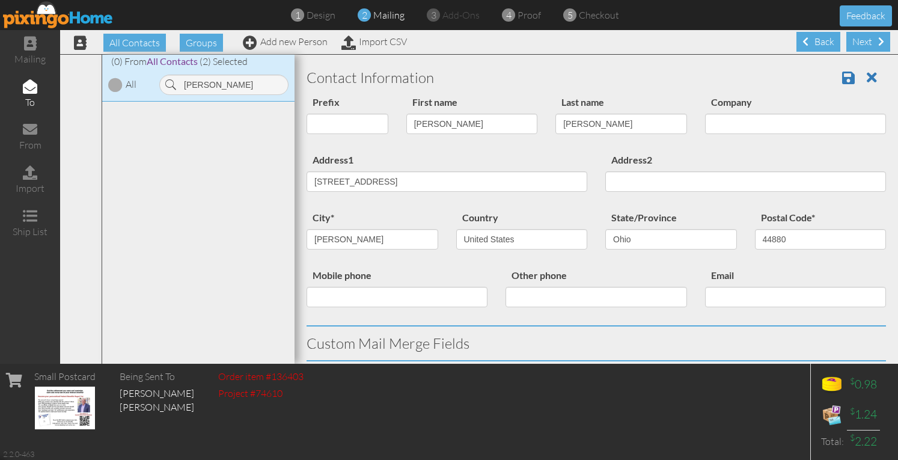
click at [643, 150] on div "Prefix Dr. Mr. Mrs. First name Greg Last name Cyrus Company" at bounding box center [597, 123] width 598 height 58
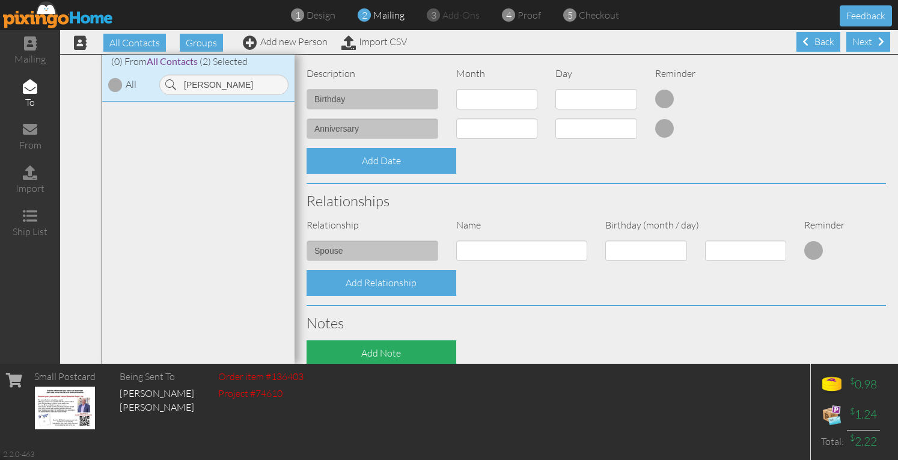
scroll to position [467, 0]
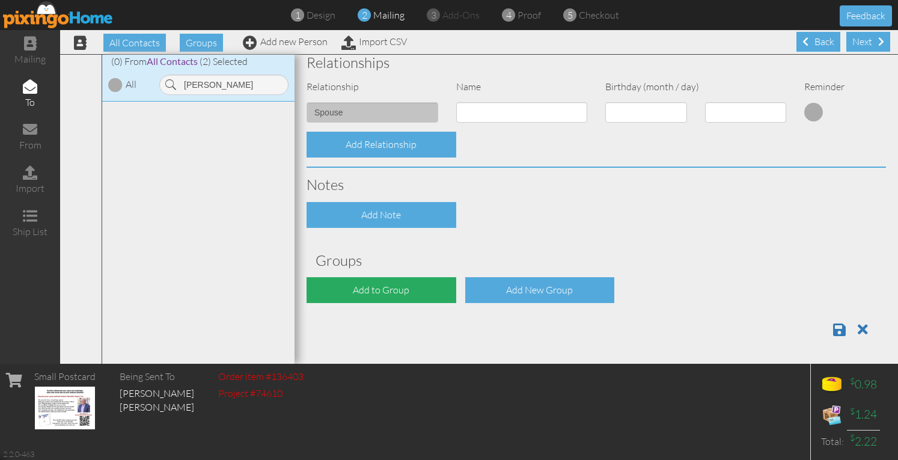
click at [368, 282] on div "Add to Group" at bounding box center [382, 290] width 150 height 26
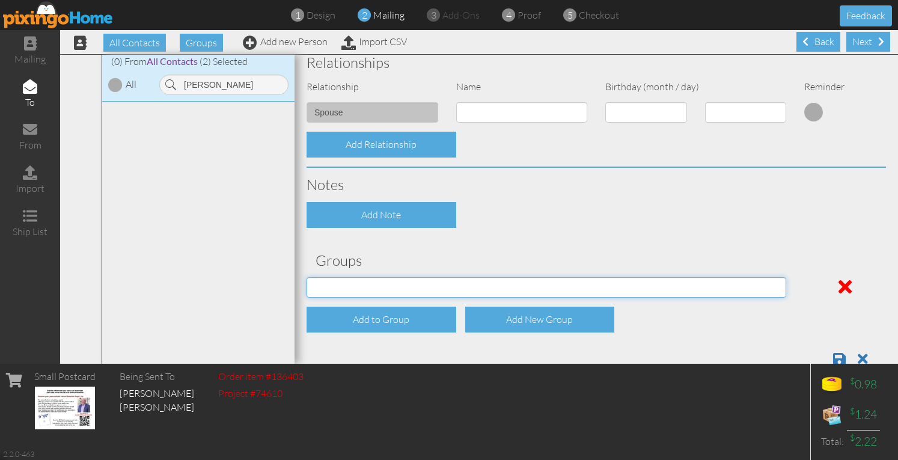
click at [367, 282] on select "04/22/2025 SMARTER FEDS OSD DMEA California 06/25/2025 BOP Onsite 08/12 Puerto …" at bounding box center [547, 287] width 480 height 20
select select "object:17910"
click at [307, 277] on select "04/22/2025 SMARTER FEDS OSD DMEA California 06/25/2025 BOP Onsite 08/12 Puerto …" at bounding box center [547, 287] width 480 height 20
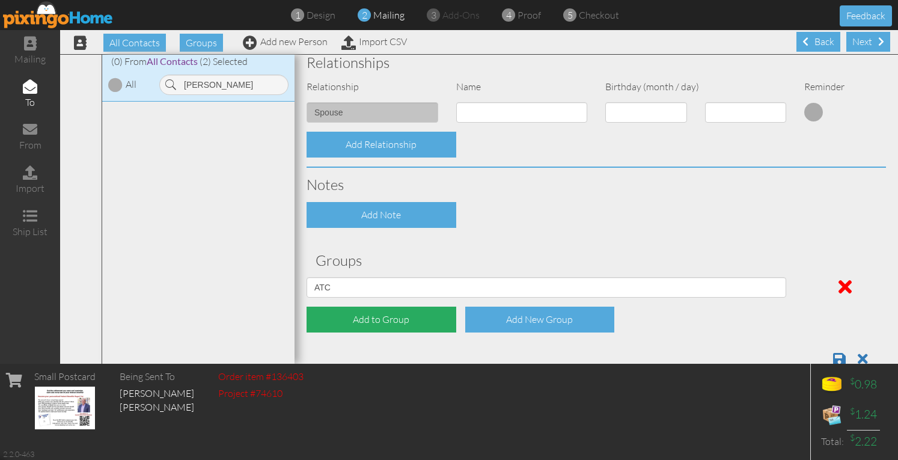
click at [351, 324] on div "Add to Group" at bounding box center [382, 320] width 150 height 26
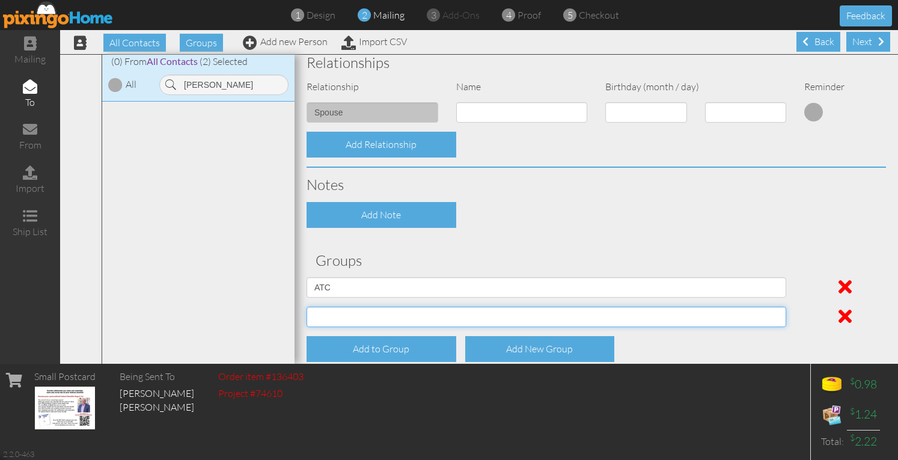
click at [352, 313] on select "04/22/2025 SMARTER FEDS OSD DMEA California 06/25/2025 BOP Onsite 08/12 Puerto …" at bounding box center [547, 317] width 480 height 20
select select "object:17954"
click at [307, 307] on select "04/22/2025 SMARTER FEDS OSD DMEA California 06/25/2025 BOP Onsite 08/12 Puerto …" at bounding box center [547, 317] width 480 height 20
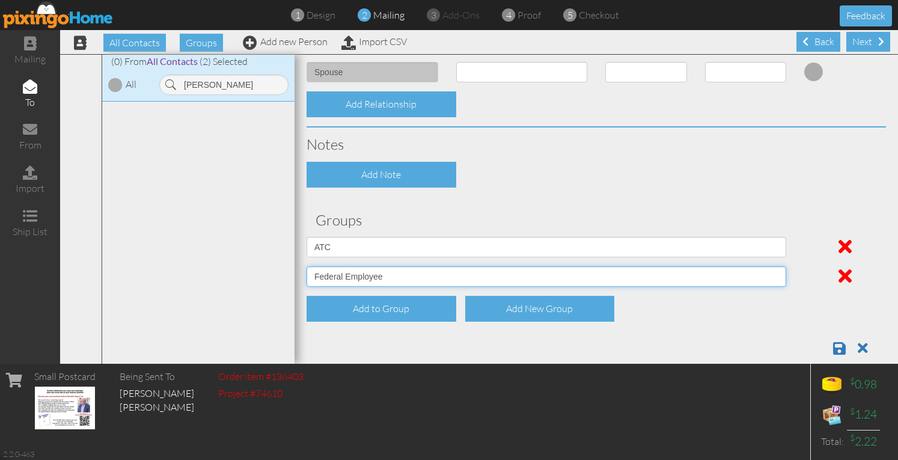
scroll to position [526, 0]
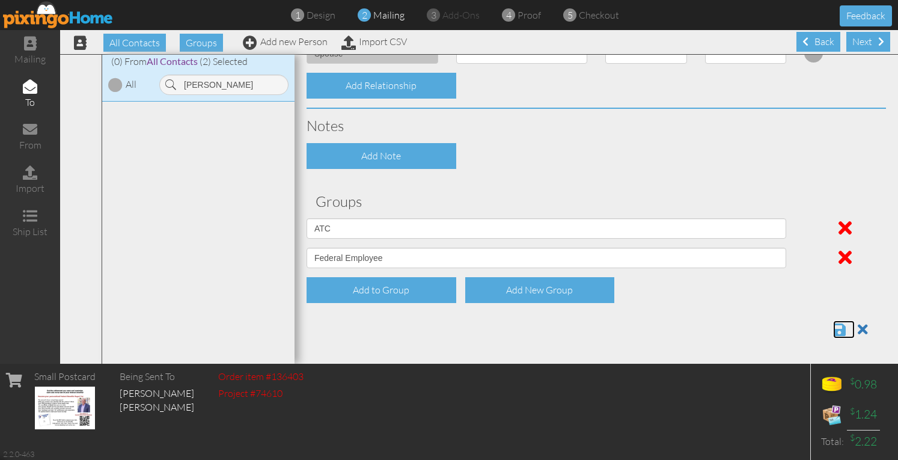
click at [833, 330] on span at bounding box center [839, 329] width 13 height 14
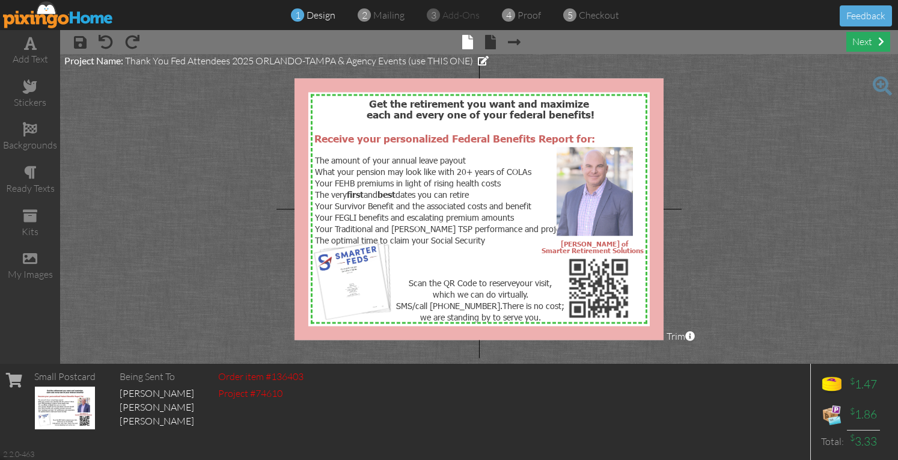
click at [860, 40] on div "next" at bounding box center [869, 42] width 44 height 20
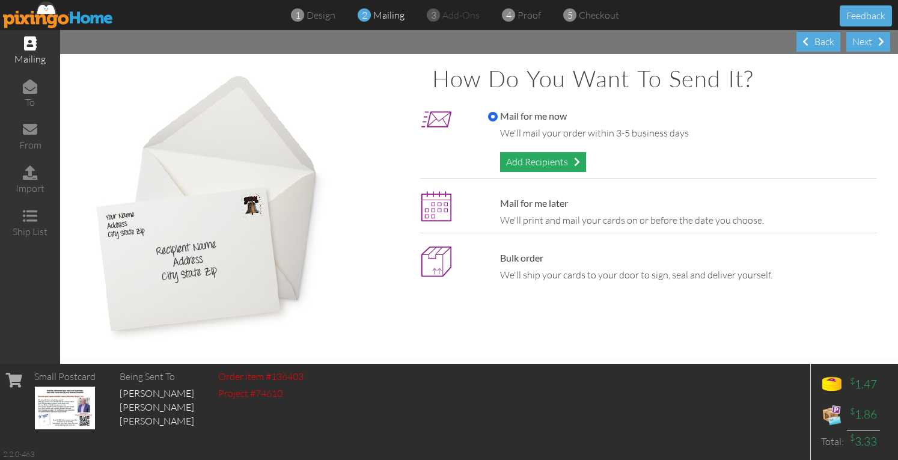
click at [552, 166] on div "Add Recipients" at bounding box center [543, 162] width 86 height 20
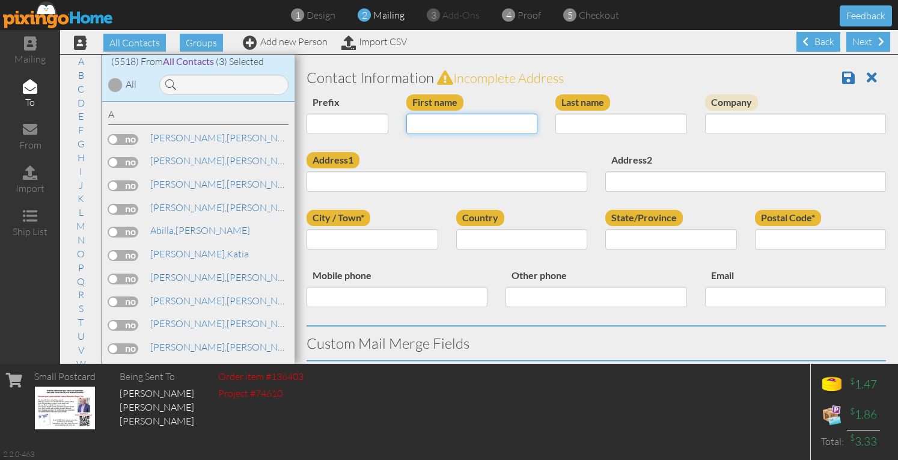
click at [485, 123] on input "First name" at bounding box center [472, 124] width 132 height 20
type input "r"
type input "[PERSON_NAME]"
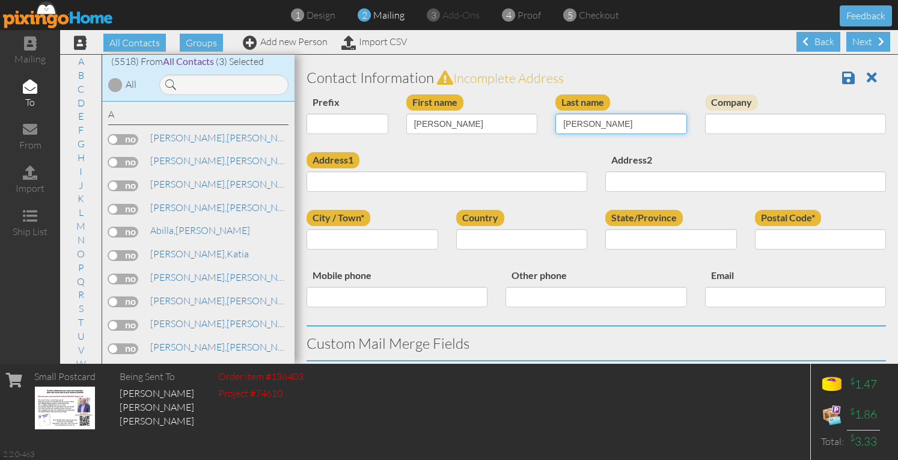
type input "Reinbold"
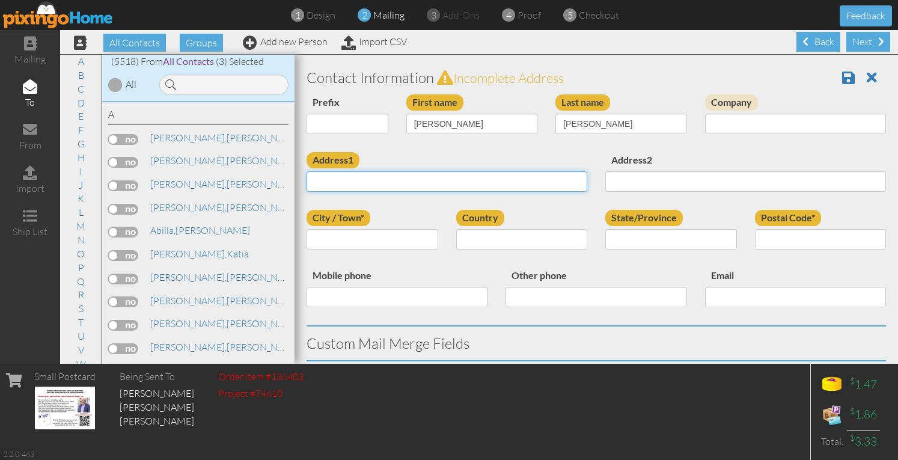
paste input "135 Ravenglass Blvd Amherst, OH 44001 United States"
type input "135 Ravenglass Blvd Amherst, OH 44001 United States"
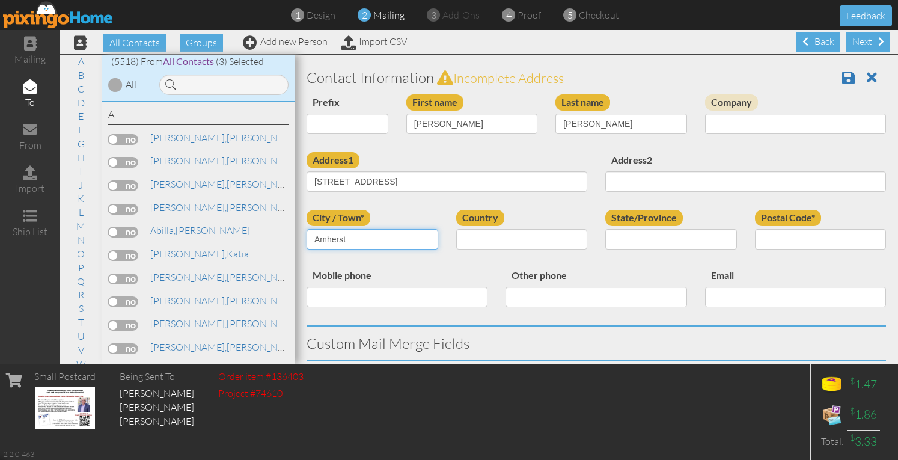
type input "Amherst"
select select "object:17588"
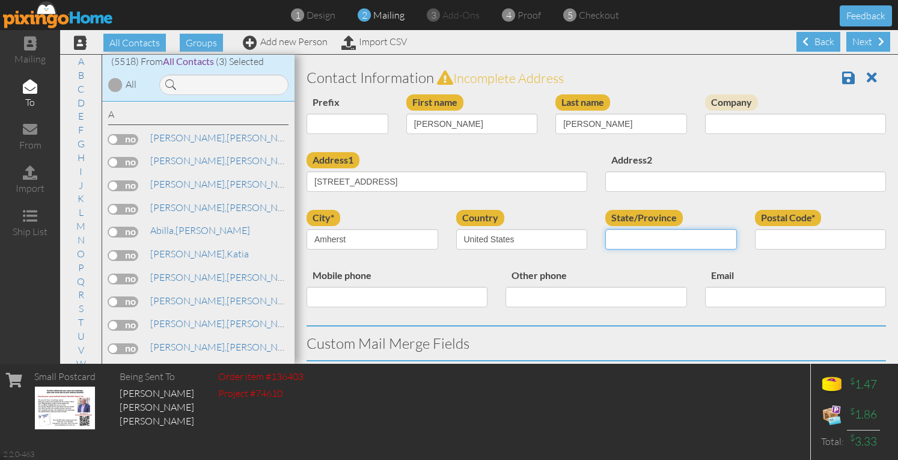
select select "object:17876"
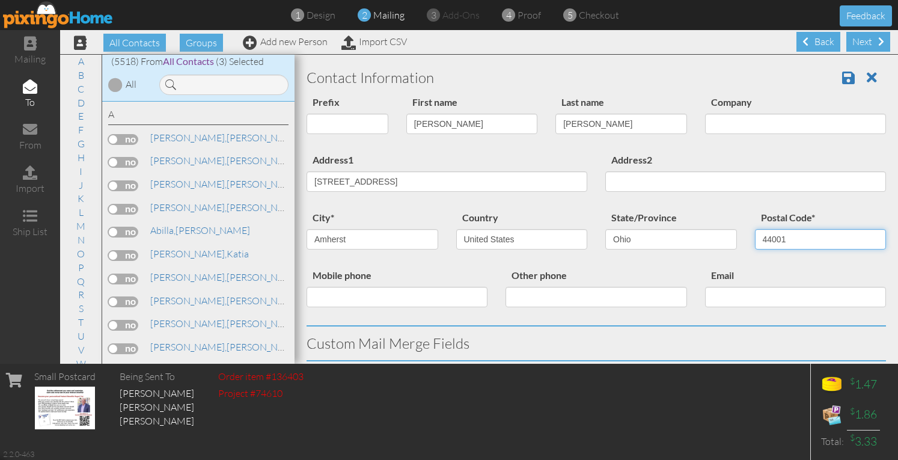
type input "44001"
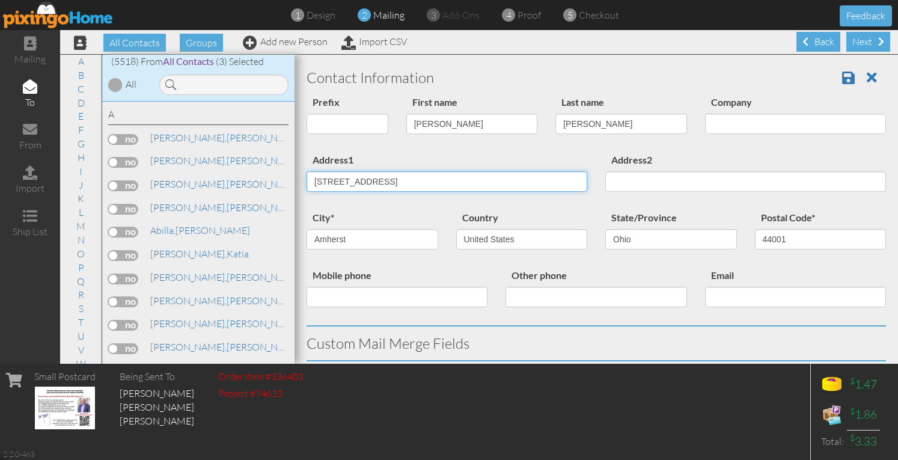
drag, startPoint x: 393, startPoint y: 182, endPoint x: 578, endPoint y: 179, distance: 185.8
click at [577, 180] on input "135 Ravenglass Blvd Amherst, OH 44001 United States" at bounding box center [447, 181] width 281 height 20
type input "135 Ravenglass Blvd"
click at [530, 155] on div "Address1 135 Ravenglass Blvd" at bounding box center [447, 176] width 299 height 49
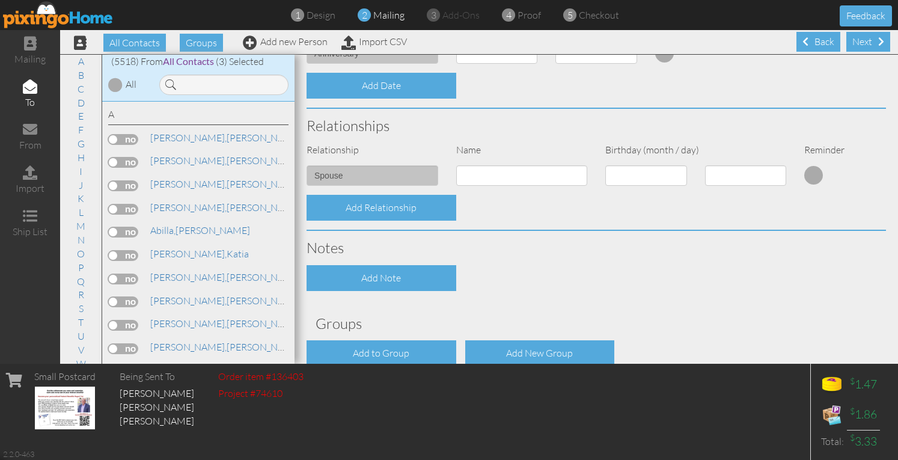
scroll to position [421, 0]
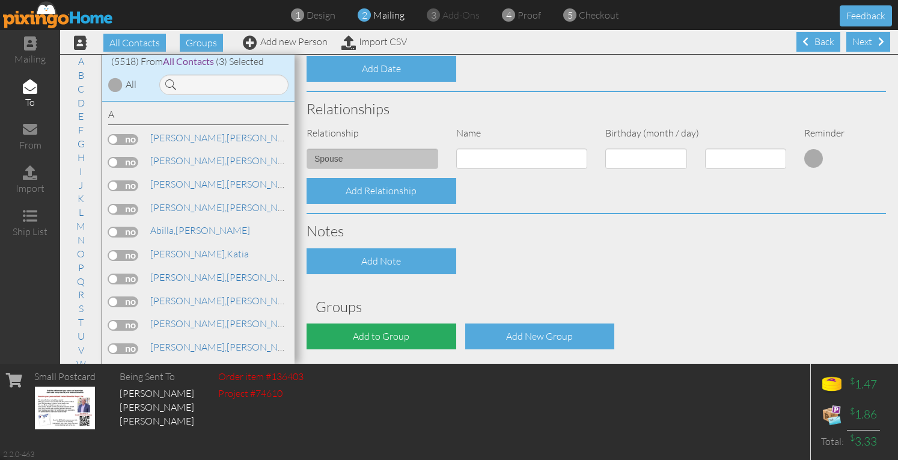
click at [350, 331] on div "Add to Group" at bounding box center [382, 336] width 150 height 26
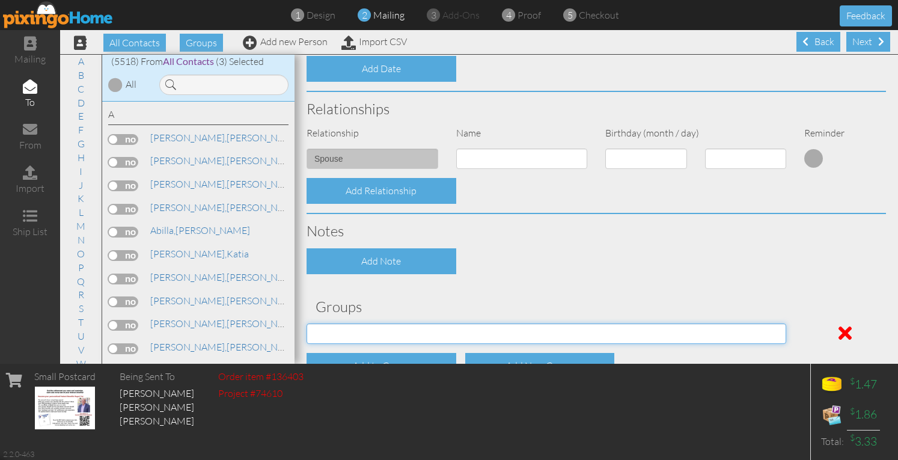
click at [350, 331] on select "[DATE] SMARTER FEDS OSD DMEA [US_STATE] [DATE] BOP Onsite 08/12 [US_STATE] Regi…" at bounding box center [547, 333] width 480 height 20
select select "object:17914"
click at [307, 323] on select "[DATE] SMARTER FEDS OSD DMEA [US_STATE] [DATE] BOP Onsite 08/12 [US_STATE] Regi…" at bounding box center [547, 333] width 480 height 20
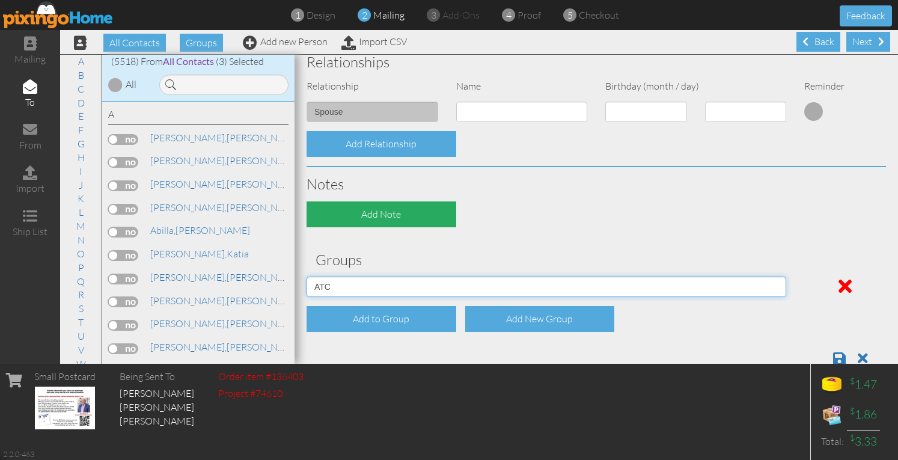
scroll to position [497, 0]
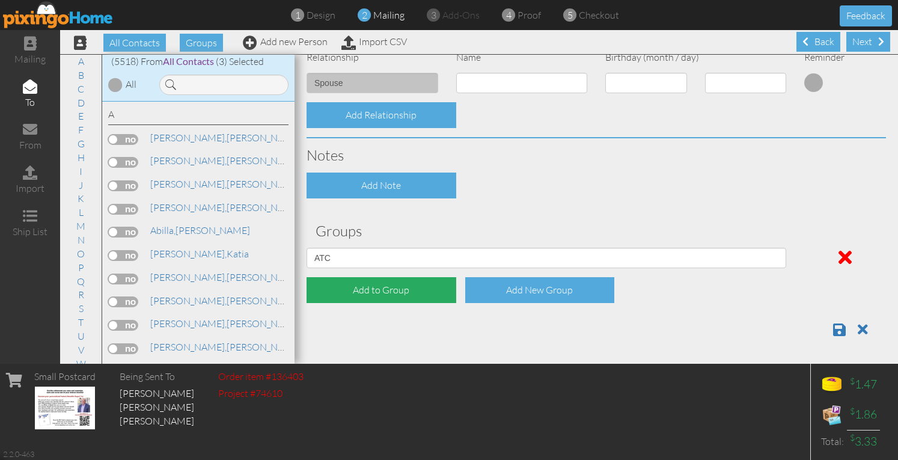
click at [370, 287] on div "Add to Group" at bounding box center [382, 290] width 150 height 26
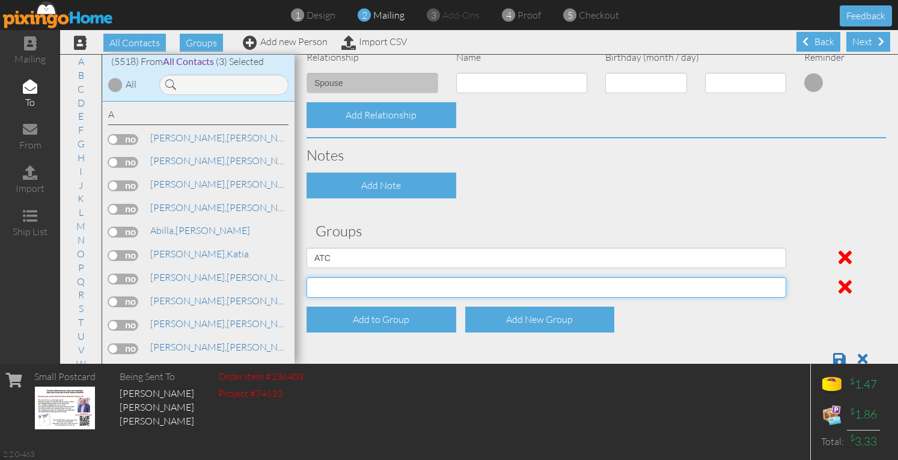
click at [368, 287] on select "[DATE] SMARTER FEDS OSD DMEA [US_STATE] [DATE] BOP Onsite 08/12 [US_STATE] Regi…" at bounding box center [547, 287] width 480 height 20
select select "object:17958"
click at [307, 277] on select "[DATE] SMARTER FEDS OSD DMEA [US_STATE] [DATE] BOP Onsite 08/12 [US_STATE] Regi…" at bounding box center [547, 287] width 480 height 20
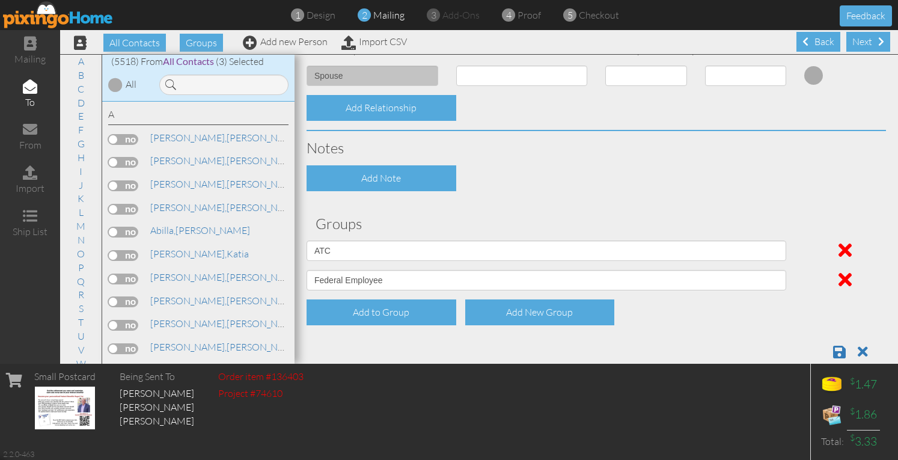
scroll to position [526, 0]
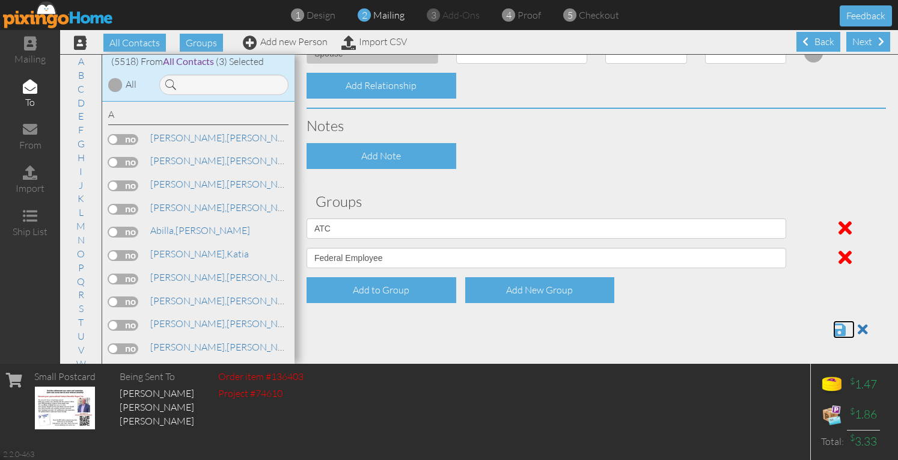
click at [833, 329] on span at bounding box center [839, 329] width 13 height 14
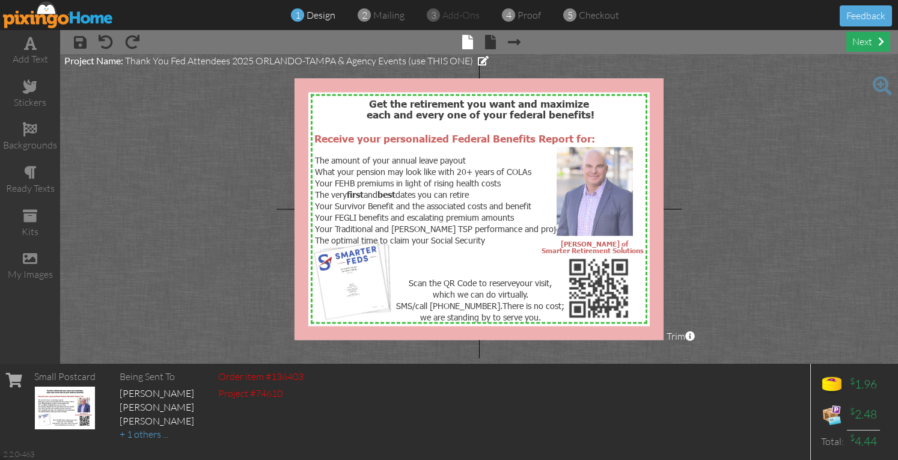
click at [852, 44] on div "next" at bounding box center [869, 42] width 44 height 20
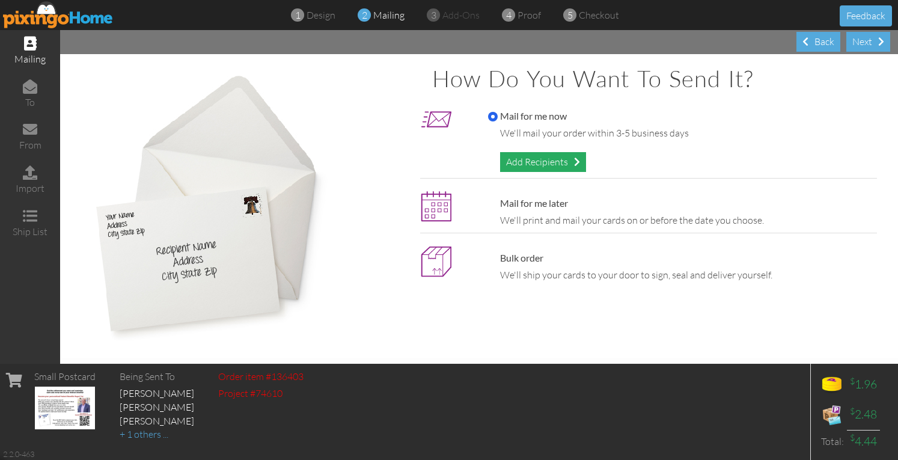
click at [537, 163] on div "Add Recipients" at bounding box center [543, 162] width 86 height 20
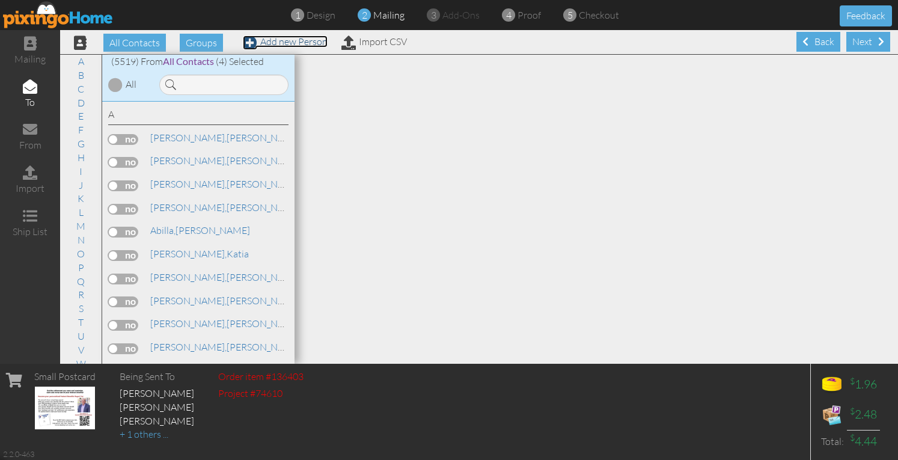
click at [306, 44] on link "Add new Person" at bounding box center [285, 41] width 85 height 12
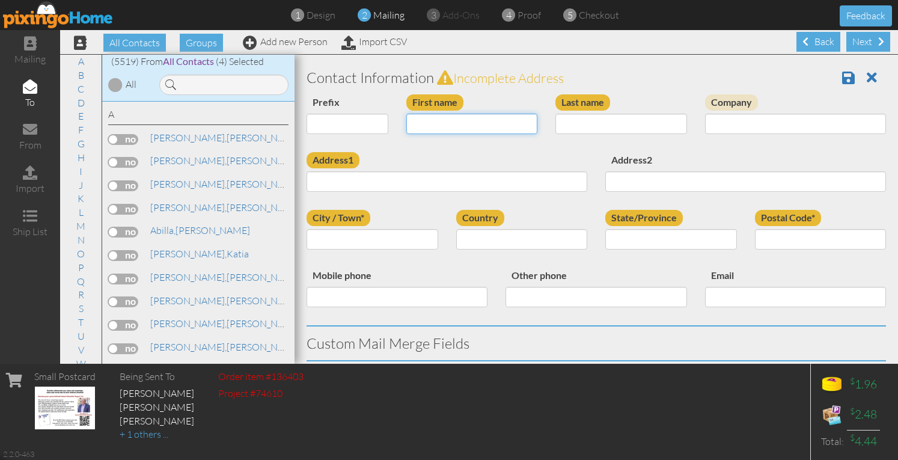
click at [475, 122] on input "First name" at bounding box center [472, 124] width 132 height 20
type input "[PERSON_NAME]"
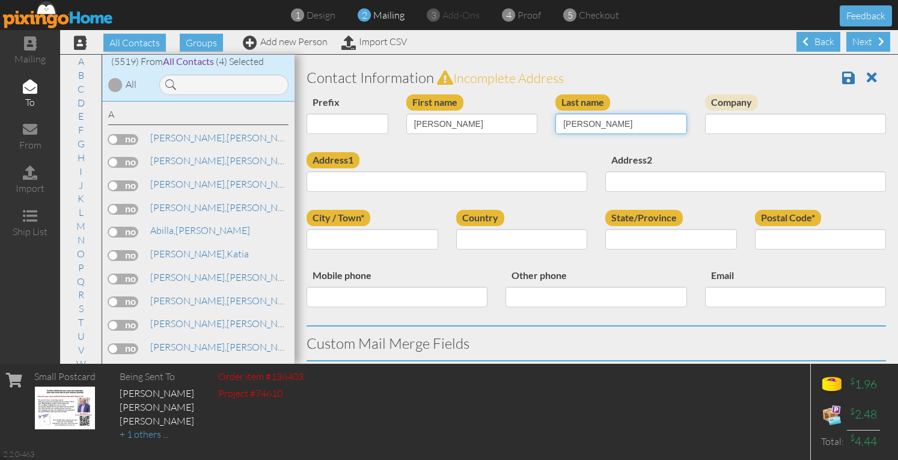
type input "Tilley"
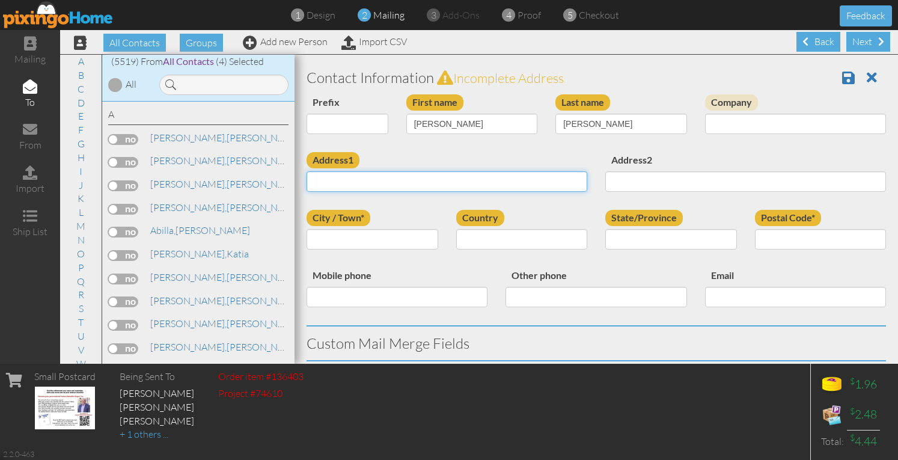
type input "v"
paste input "39066 Smith Rd, Litchfield, 44253 Ohio"
type input "39066 Smith Rd, Litchfield, 44253 Ohio"
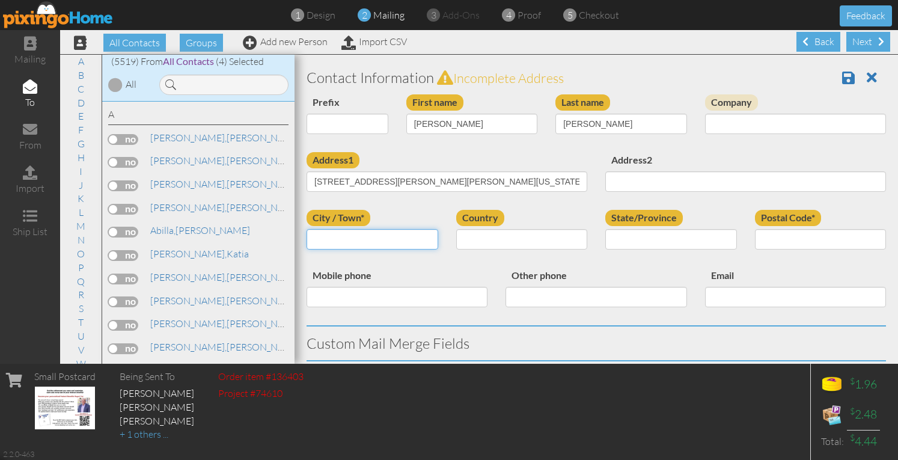
click at [381, 241] on input "City / Town*" at bounding box center [373, 239] width 132 height 20
type input "Litchfield"
select select "object:17592"
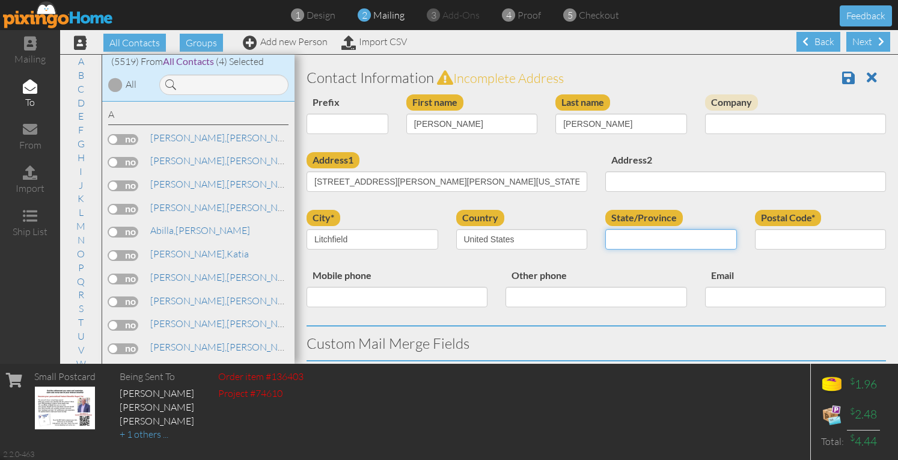
select select "object:17880"
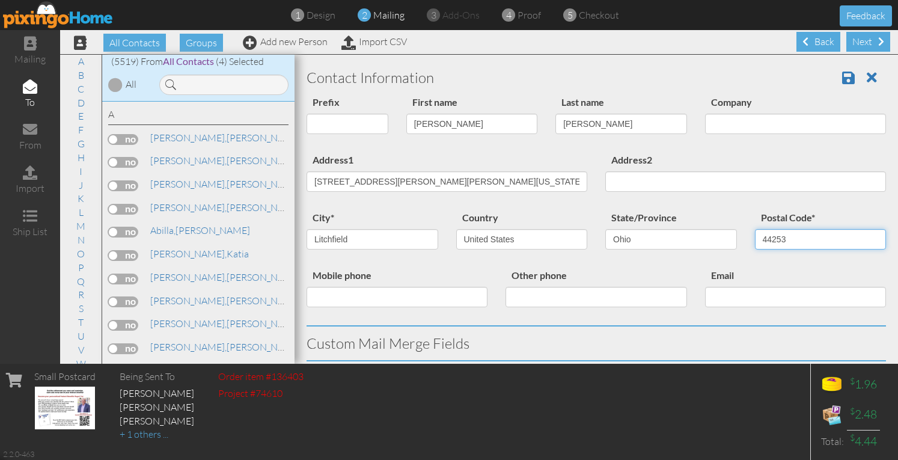
type input "44253"
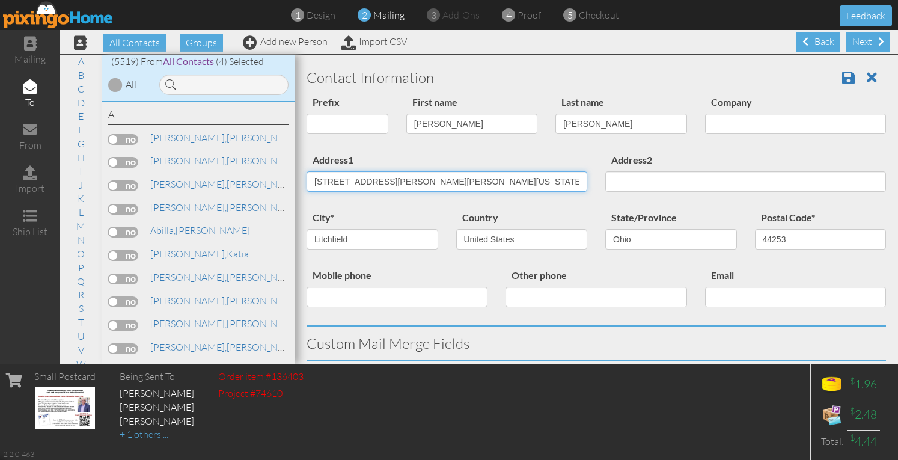
click at [376, 181] on input "39066 Smith Rd, Litchfield, 44253 Ohio" at bounding box center [447, 181] width 281 height 20
drag, startPoint x: 373, startPoint y: 180, endPoint x: 495, endPoint y: 186, distance: 122.2
click at [495, 186] on input "39066 Smith Rd, Litchfield, 44253 Ohio" at bounding box center [447, 181] width 281 height 20
type input "39066 Smith Rd"
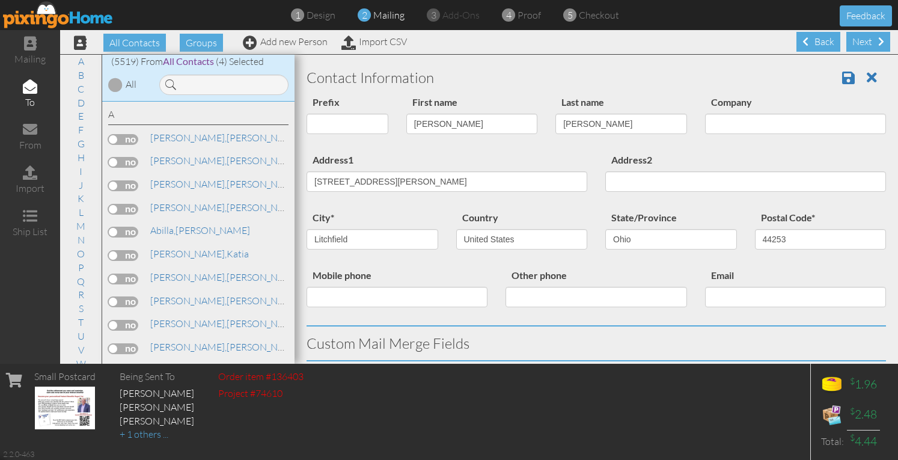
click at [489, 149] on div "Prefix Dr. Mr. Mrs. First name Jeff Last name Tilley Company" at bounding box center [597, 123] width 598 height 58
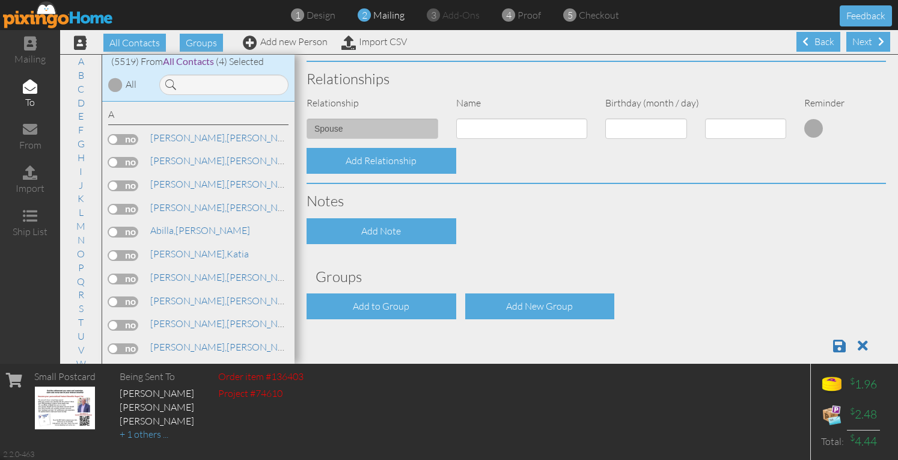
scroll to position [467, 0]
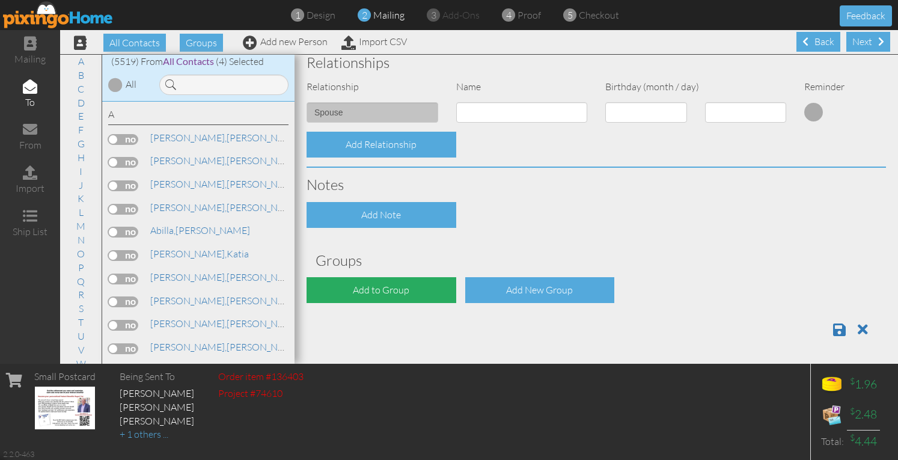
click at [336, 299] on div "Add to Group" at bounding box center [382, 290] width 150 height 26
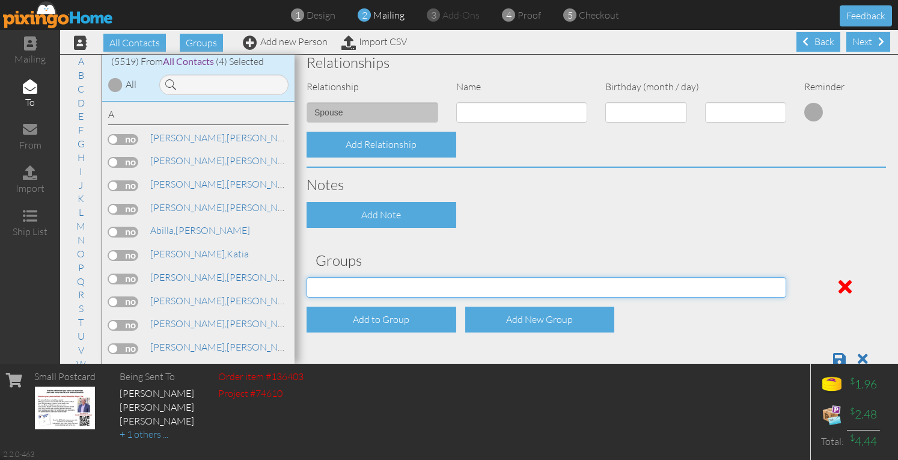
click at [339, 292] on select "04/22/2025 SMARTER FEDS OSD DMEA California 06/25/2025 BOP Onsite 08/12 Puerto …" at bounding box center [547, 287] width 480 height 20
select select "object:17918"
click at [307, 277] on select "04/22/2025 SMARTER FEDS OSD DMEA California 06/25/2025 BOP Onsite 08/12 Puerto …" at bounding box center [547, 287] width 480 height 20
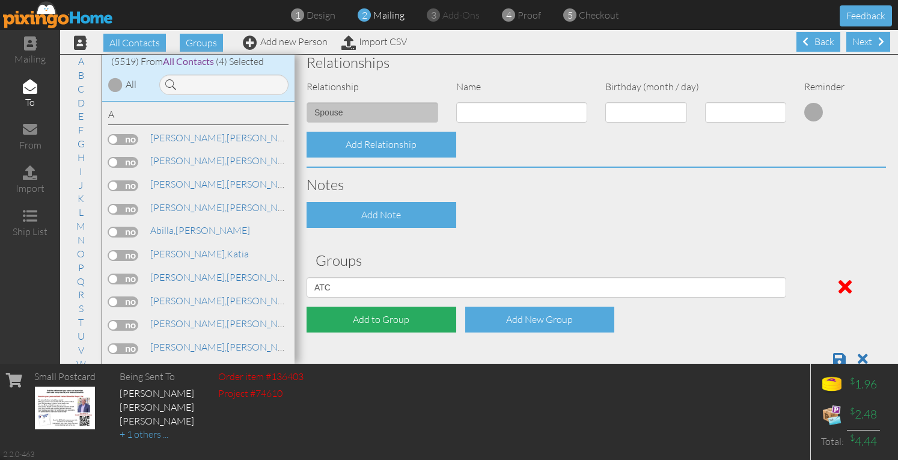
click at [342, 315] on div "Add to Group" at bounding box center [382, 320] width 150 height 26
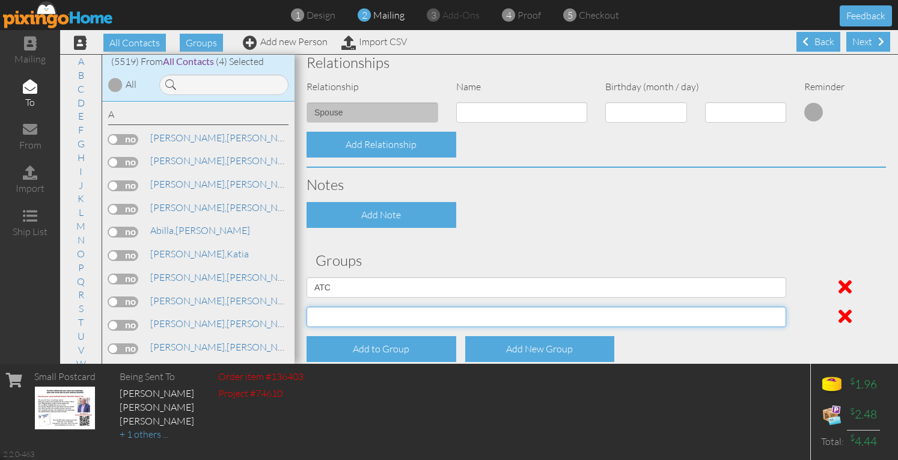
click at [342, 314] on select "04/22/2025 SMARTER FEDS OSD DMEA California 06/25/2025 BOP Onsite 08/12 Puerto …" at bounding box center [547, 317] width 480 height 20
select select "object:17962"
click at [307, 307] on select "04/22/2025 SMARTER FEDS OSD DMEA California 06/25/2025 BOP Onsite 08/12 Puerto …" at bounding box center [547, 317] width 480 height 20
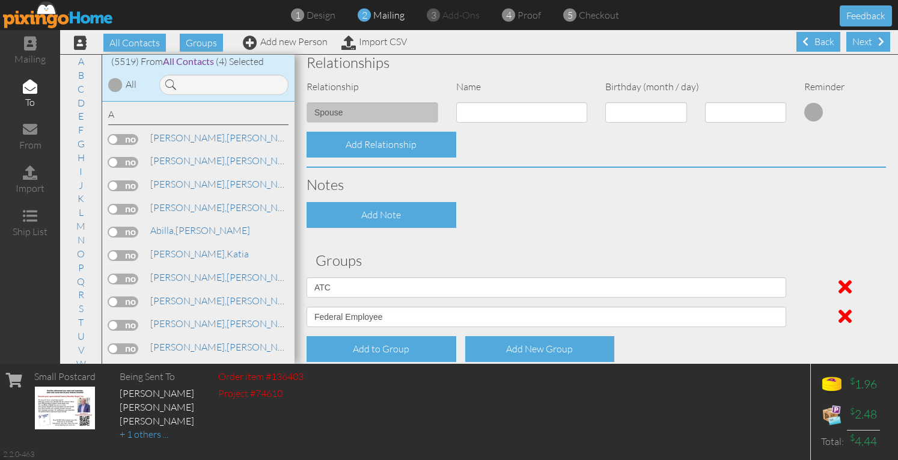
click at [608, 224] on div "Add Note" at bounding box center [597, 215] width 598 height 26
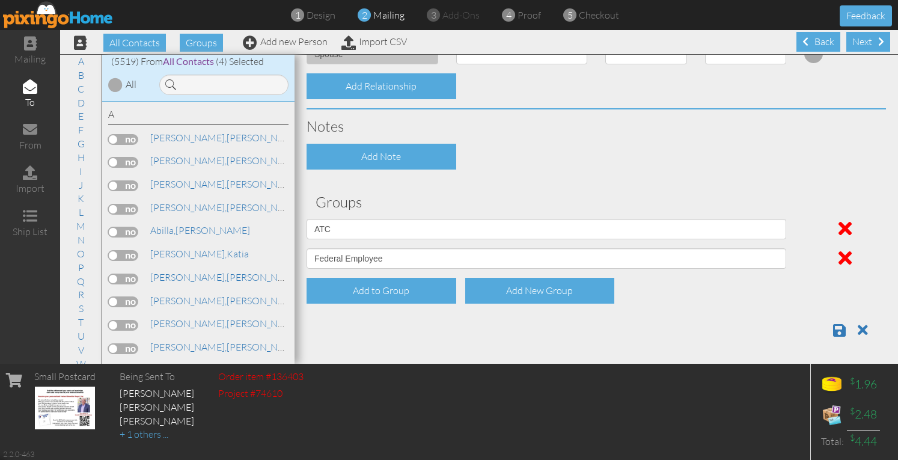
scroll to position [526, 0]
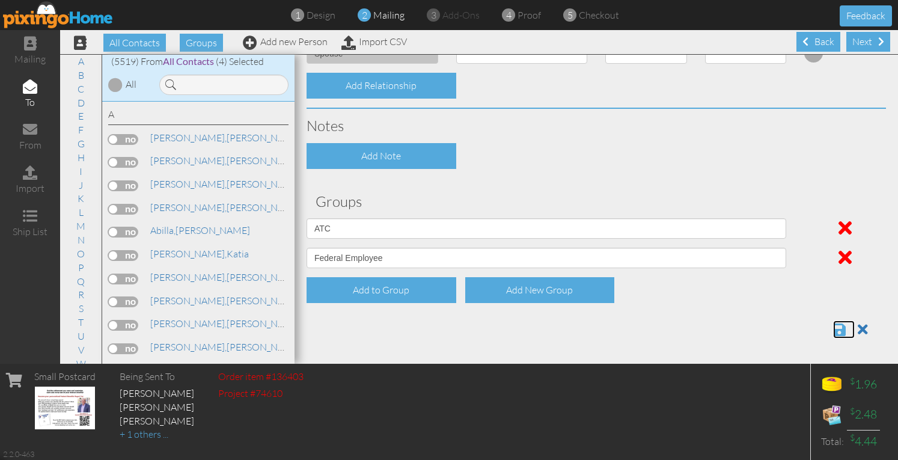
click at [833, 328] on span at bounding box center [839, 329] width 13 height 14
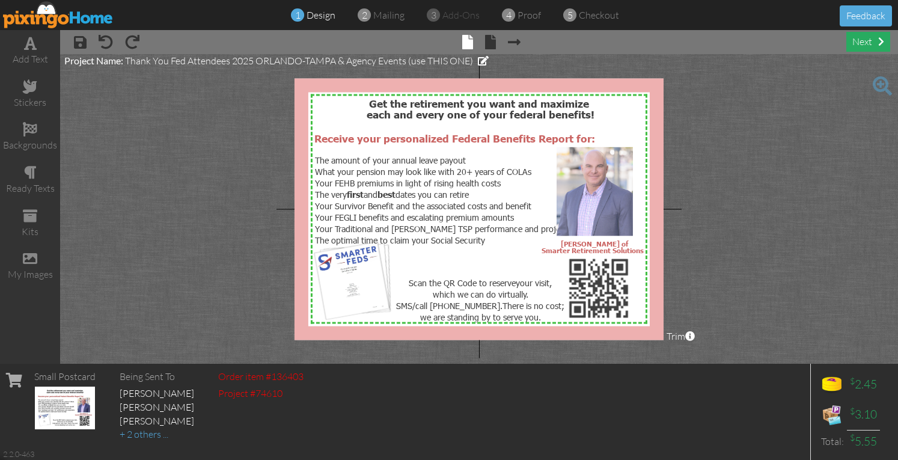
click at [857, 46] on div "next" at bounding box center [869, 42] width 44 height 20
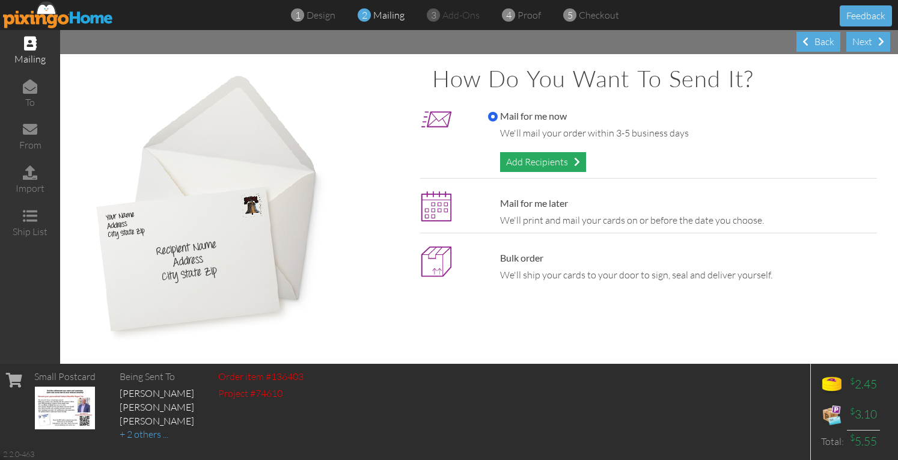
click at [510, 164] on div "Add Recipients" at bounding box center [543, 162] width 86 height 20
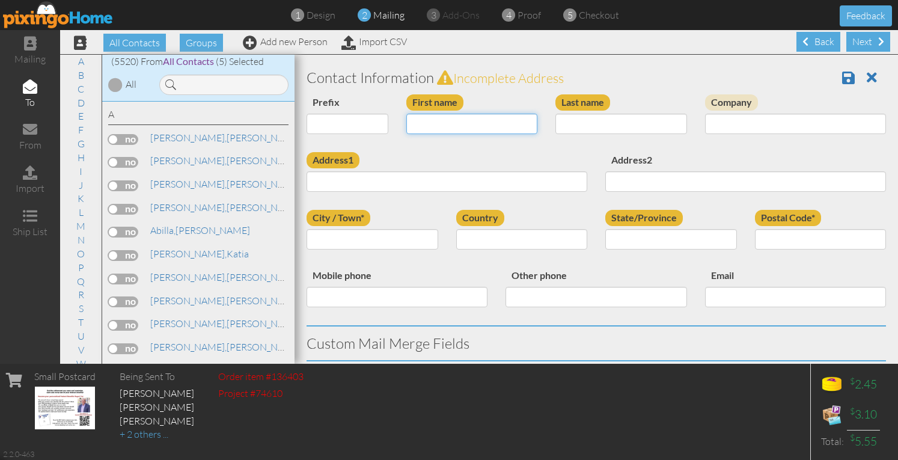
click at [411, 122] on input "First name" at bounding box center [472, 124] width 132 height 20
type input "[PERSON_NAME]"
type input "k"
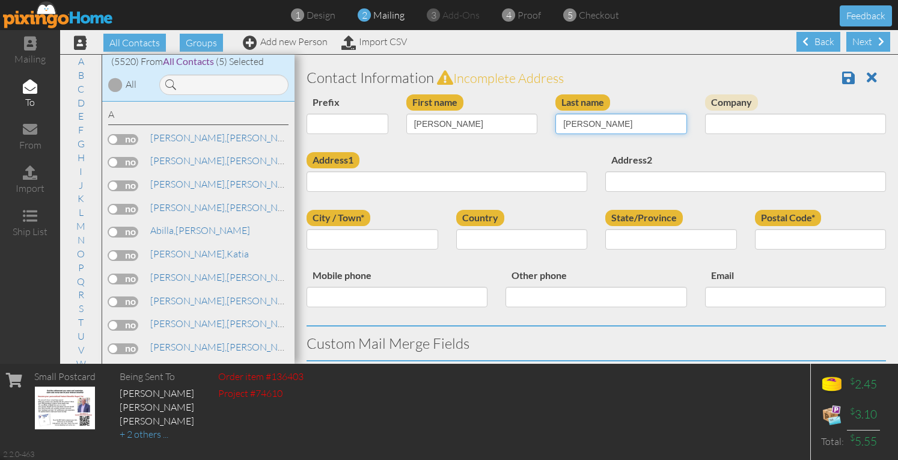
type input "[PERSON_NAME]"
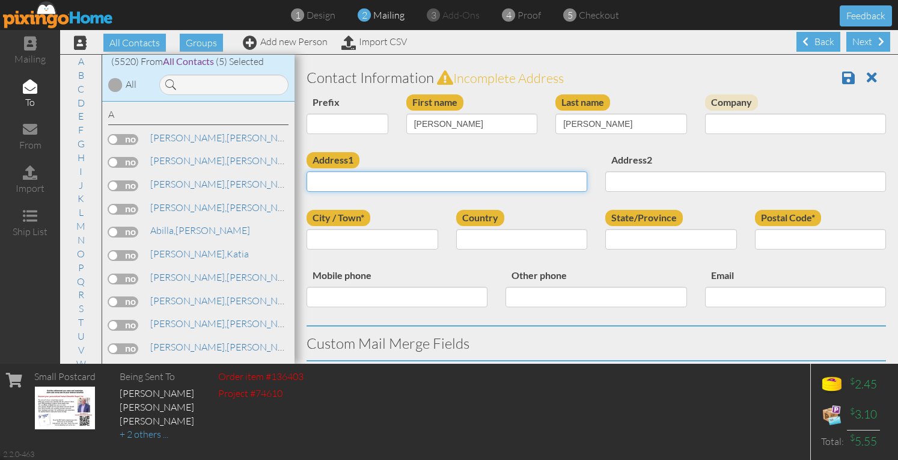
paste input "32345 Gable Lane Avon Lake, OH 44012 United States"
type input "32345 Gable Lane Avon Lake, OH 44012 United States"
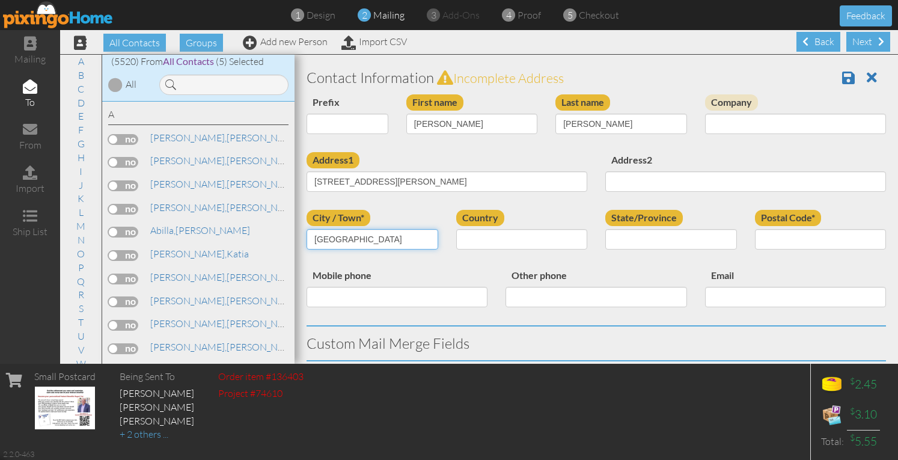
type input "Avon Lake"
select select "object:17595"
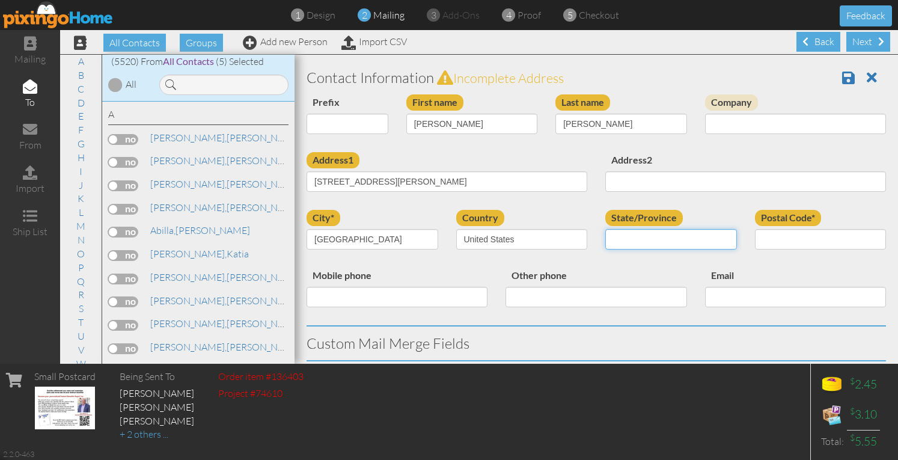
select select "object:17883"
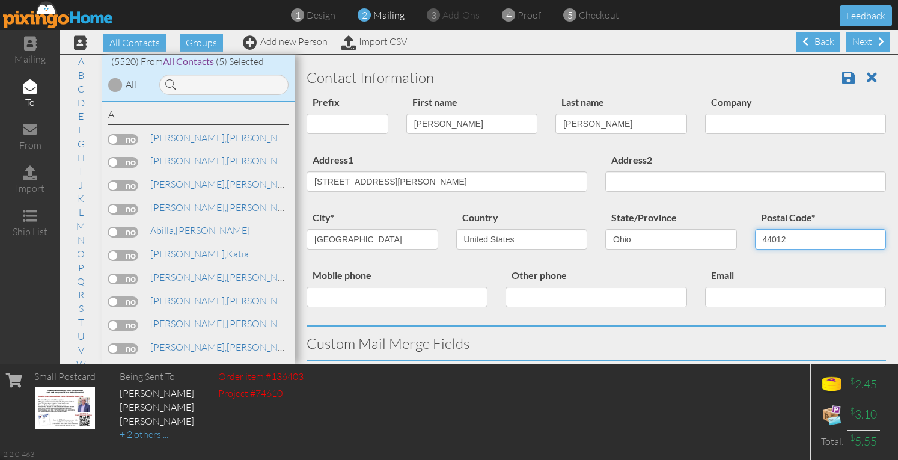
type input "44012"
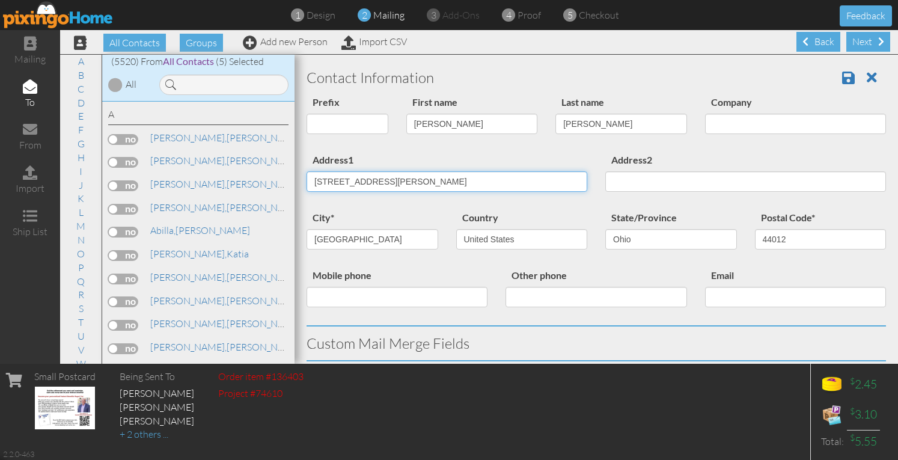
drag, startPoint x: 382, startPoint y: 182, endPoint x: 602, endPoint y: 187, distance: 220.1
click at [602, 187] on div "Address1 32345 Gable Lane Avon Lake, OH 44012 United States Address2" at bounding box center [597, 181] width 598 height 58
type input "32345 Gable Lane"
click at [561, 155] on div "Address1 32345 Gable Lane" at bounding box center [447, 176] width 299 height 49
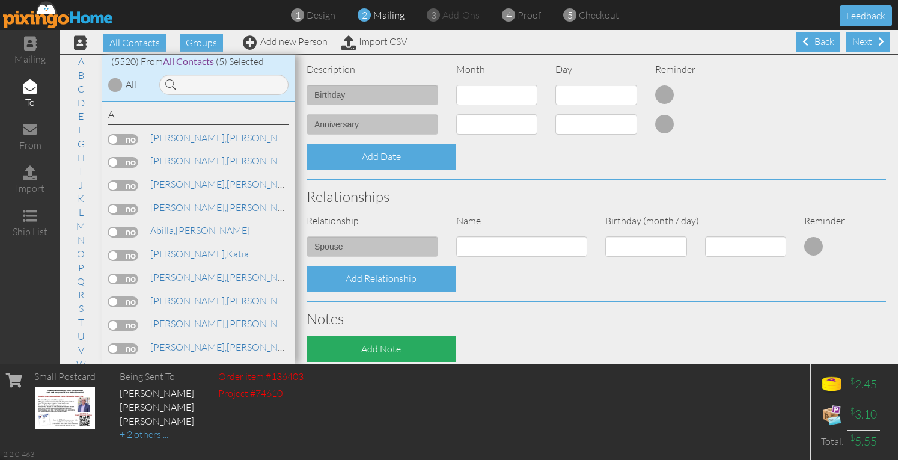
scroll to position [467, 0]
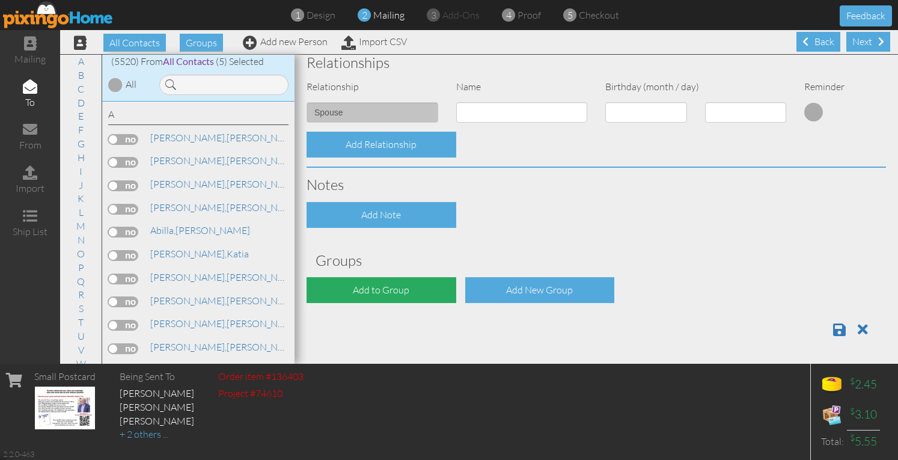
click at [380, 283] on div "Add to Group" at bounding box center [382, 290] width 150 height 26
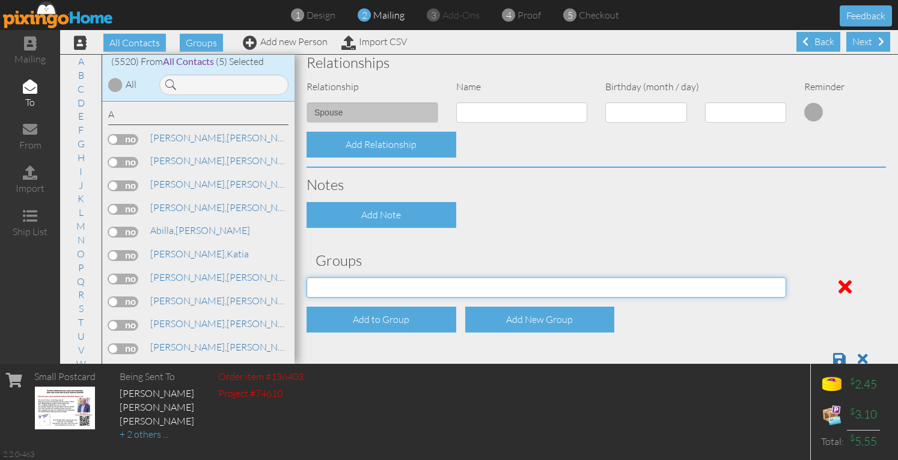
click at [375, 290] on select "[DATE] SMARTER FEDS OSD DMEA [US_STATE] [DATE] BOP Onsite 08/12 [US_STATE] Regi…" at bounding box center [547, 287] width 480 height 20
select select "object:17921"
click at [307, 277] on select "[DATE] SMARTER FEDS OSD DMEA [US_STATE] [DATE] BOP Onsite 08/12 [US_STATE] Regi…" at bounding box center [547, 287] width 480 height 20
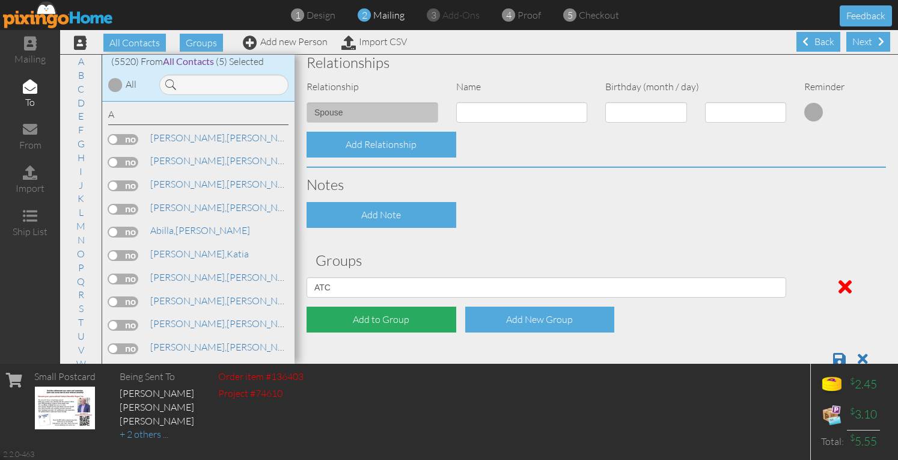
click at [357, 317] on div "Add to Group" at bounding box center [382, 320] width 150 height 26
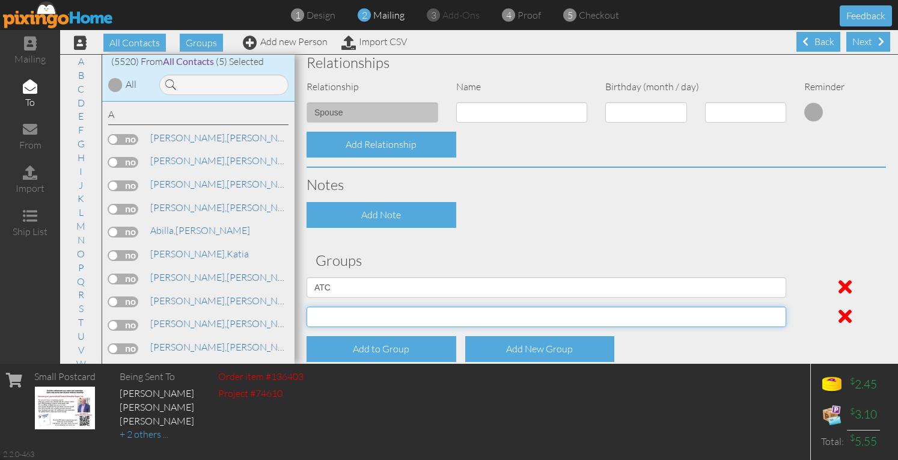
click at [354, 314] on select "04/22/2025 SMARTER FEDS OSD DMEA California 06/25/2025 BOP Onsite 08/12 Puerto …" at bounding box center [547, 317] width 480 height 20
select select "object:17965"
click at [307, 307] on select "04/22/2025 SMARTER FEDS OSD DMEA California 06/25/2025 BOP Onsite 08/12 Puerto …" at bounding box center [547, 317] width 480 height 20
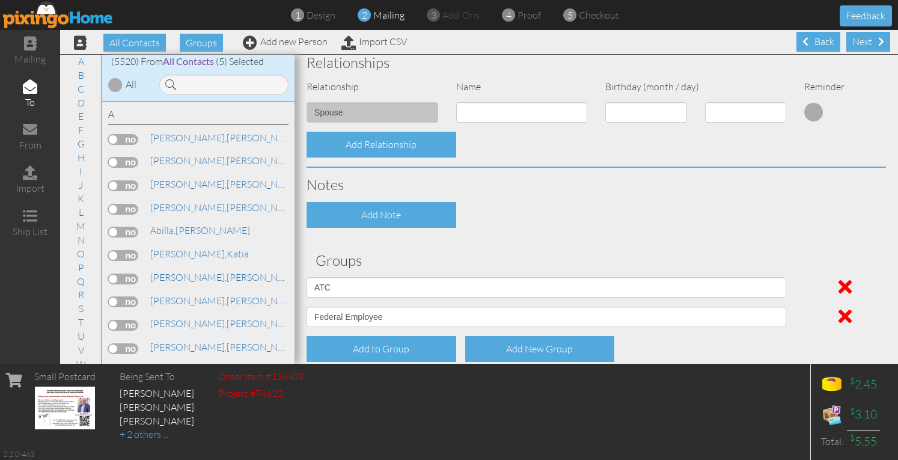
click at [605, 214] on div "Add Note" at bounding box center [597, 215] width 598 height 26
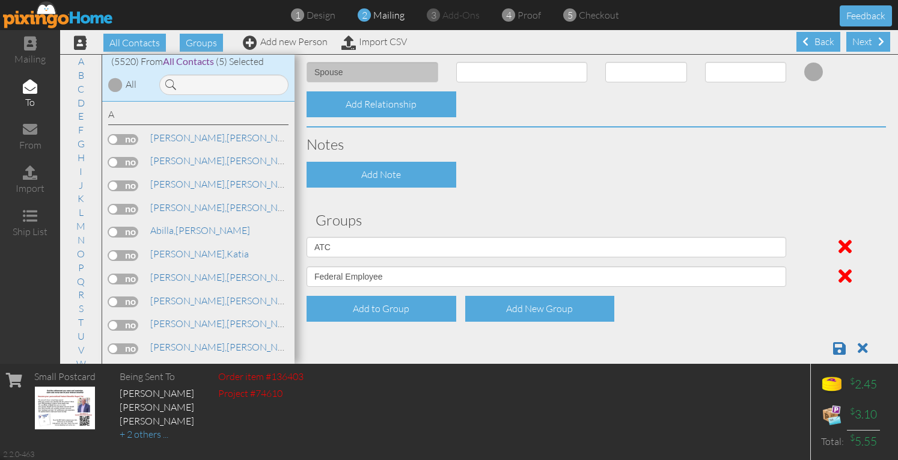
scroll to position [526, 0]
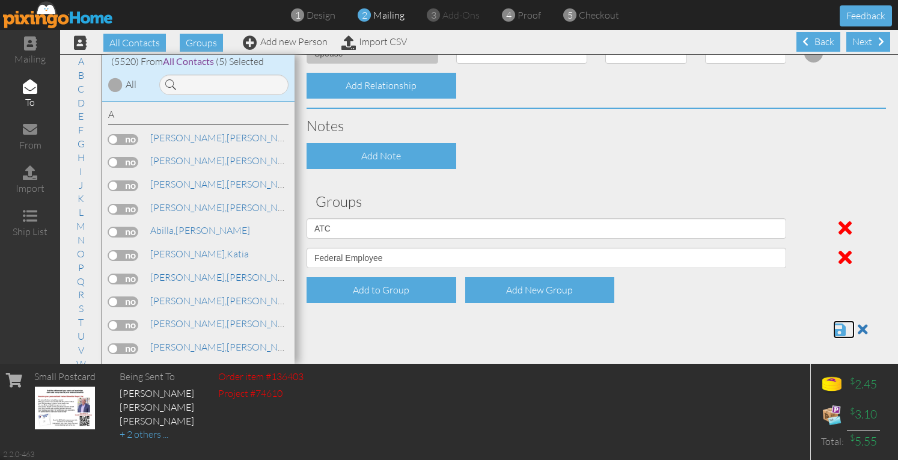
click at [833, 334] on span at bounding box center [839, 329] width 13 height 14
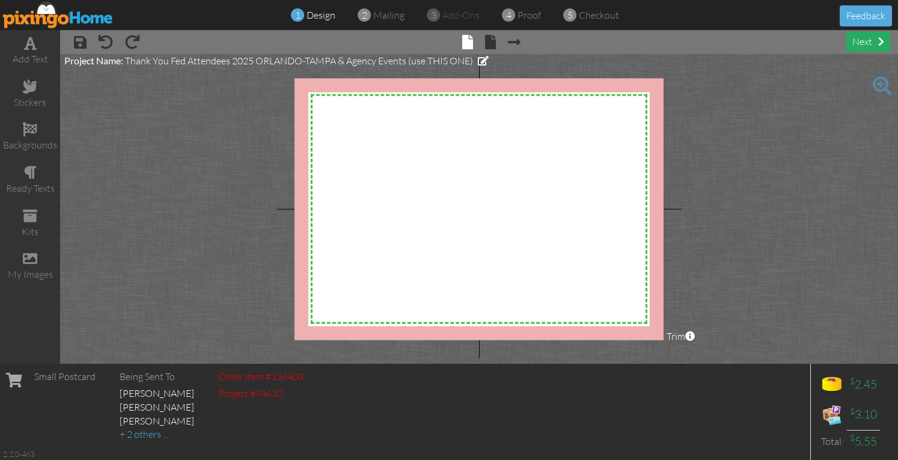
click at [854, 46] on div "next" at bounding box center [869, 42] width 44 height 20
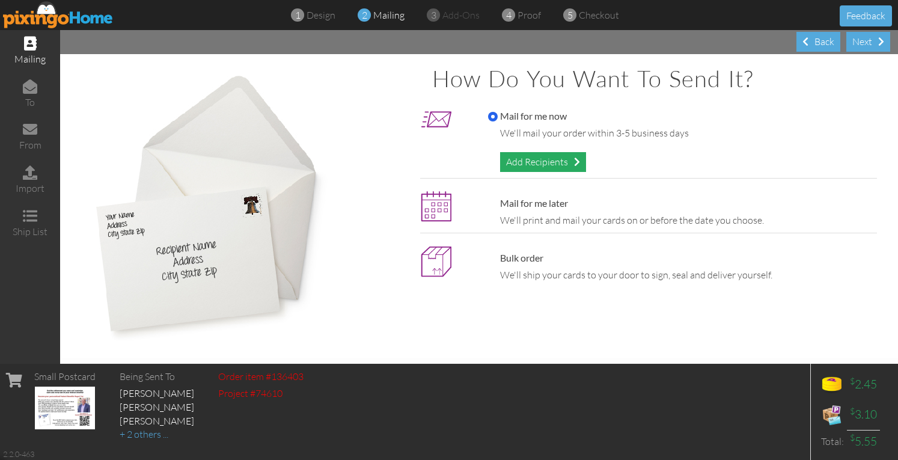
click at [550, 162] on div "Add Recipients" at bounding box center [543, 162] width 86 height 20
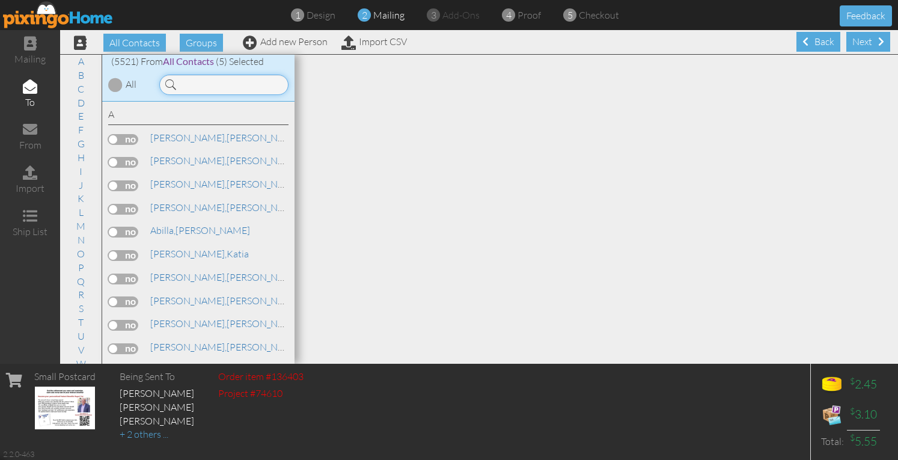
click at [194, 84] on input at bounding box center [223, 85] width 129 height 20
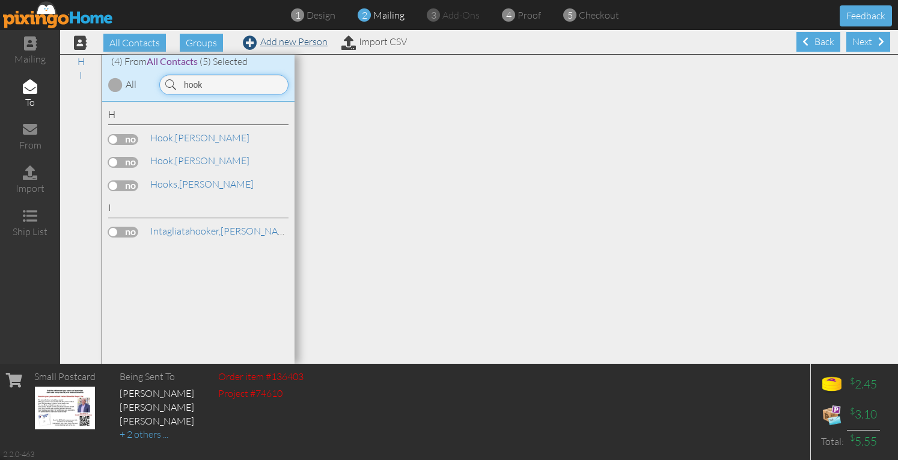
type input "hook"
click at [313, 44] on link "Add new Person" at bounding box center [285, 41] width 85 height 12
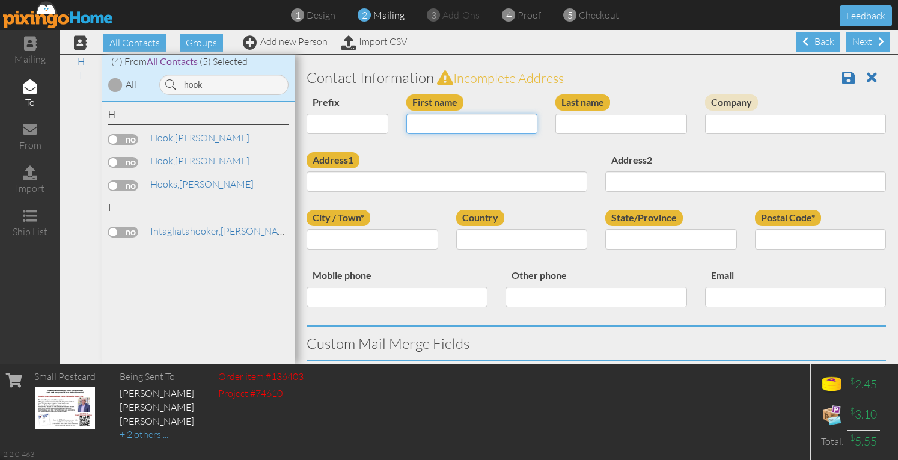
drag, startPoint x: 432, startPoint y: 127, endPoint x: 437, endPoint y: 121, distance: 7.7
click at [432, 127] on input "First name" at bounding box center [472, 124] width 132 height 20
type input "[PERSON_NAME]"
type input "Hook"
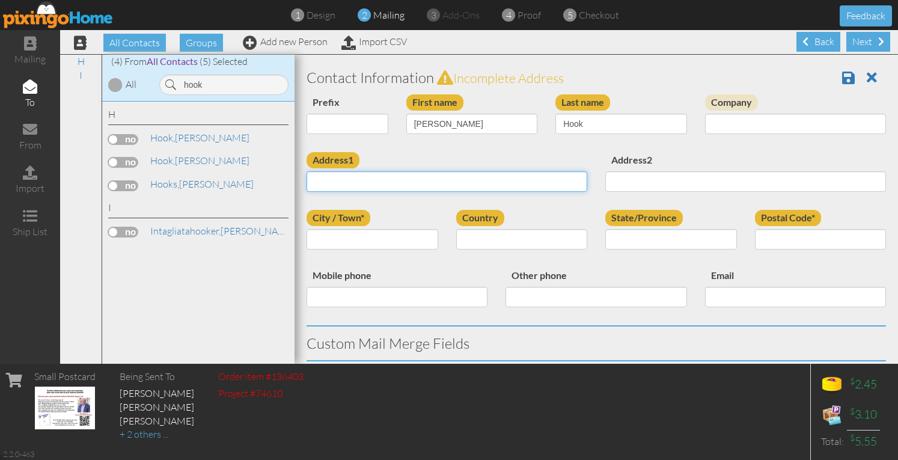
click at [329, 188] on input "Address1" at bounding box center [447, 181] width 281 height 20
paste input "[STREET_ADDRESS][PERSON_NAME][US_STATE]"
type input "[STREET_ADDRESS][PERSON_NAME][US_STATE]"
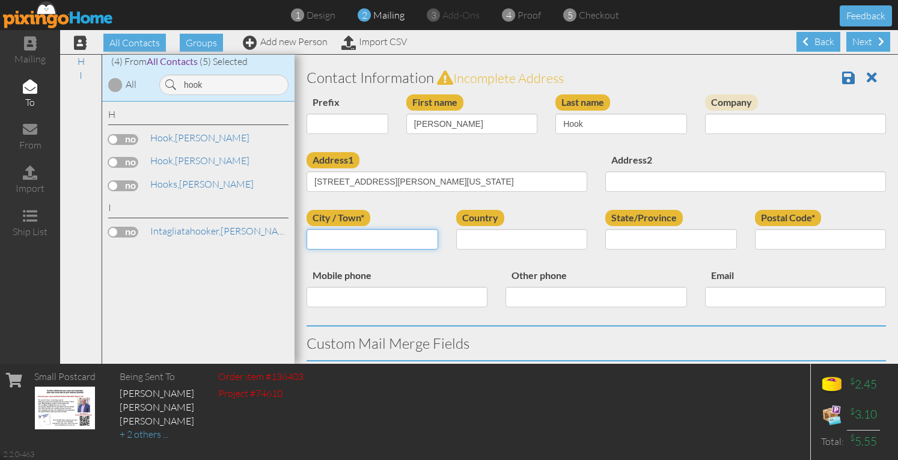
click at [352, 234] on input "City / Town*" at bounding box center [373, 239] width 132 height 20
type input "[GEOGRAPHIC_DATA]"
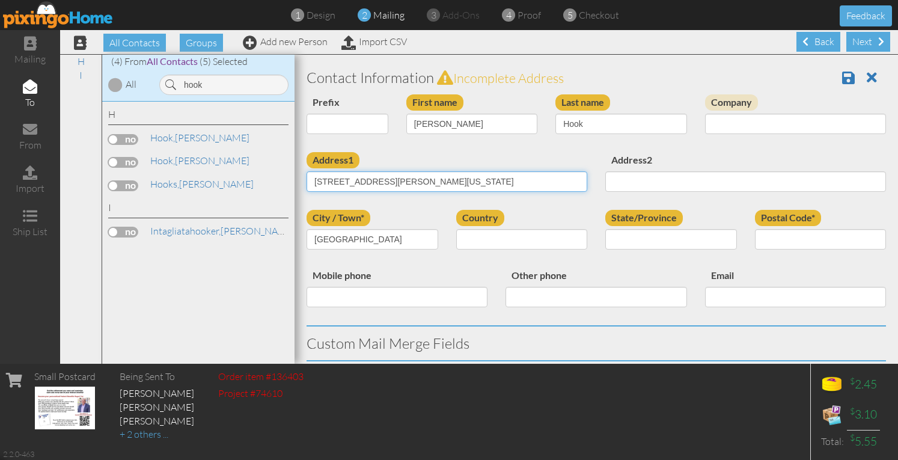
click at [510, 179] on input "[STREET_ADDRESS][PERSON_NAME][US_STATE]" at bounding box center [447, 181] width 281 height 20
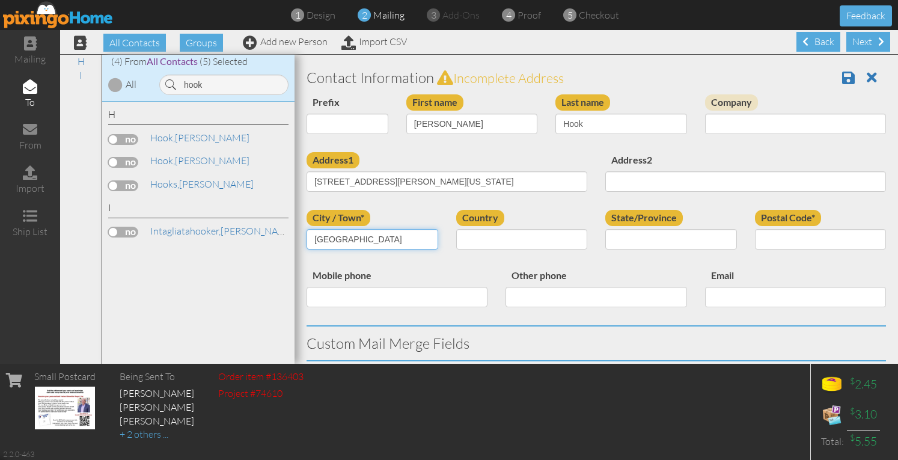
click at [400, 238] on input "[GEOGRAPHIC_DATA]" at bounding box center [373, 239] width 132 height 20
click at [414, 244] on input "[GEOGRAPHIC_DATA]" at bounding box center [373, 239] width 132 height 20
select select "object:17640"
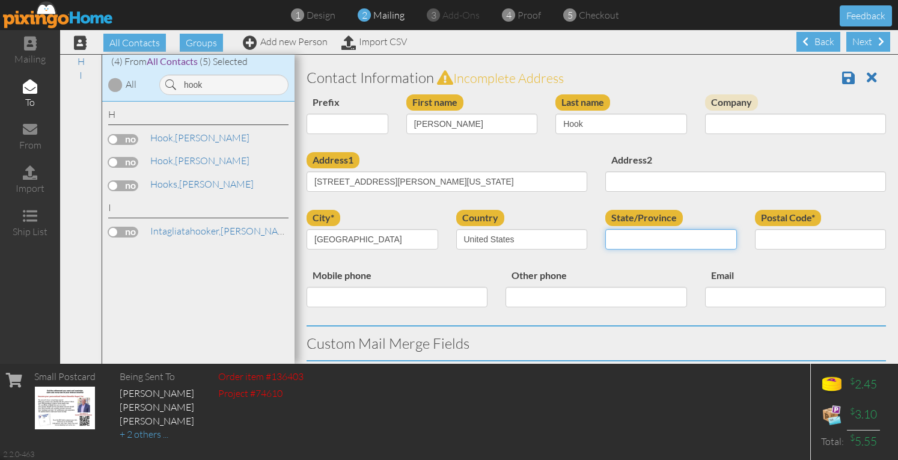
select select "object:17928"
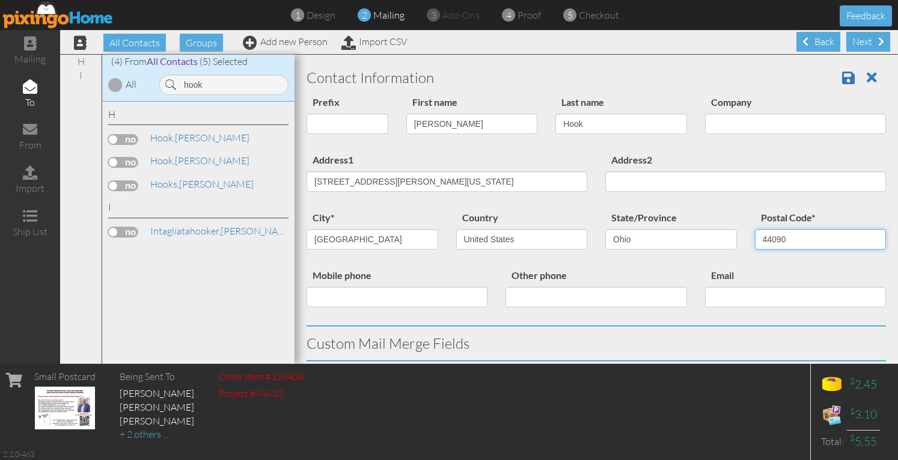
type input "44090"
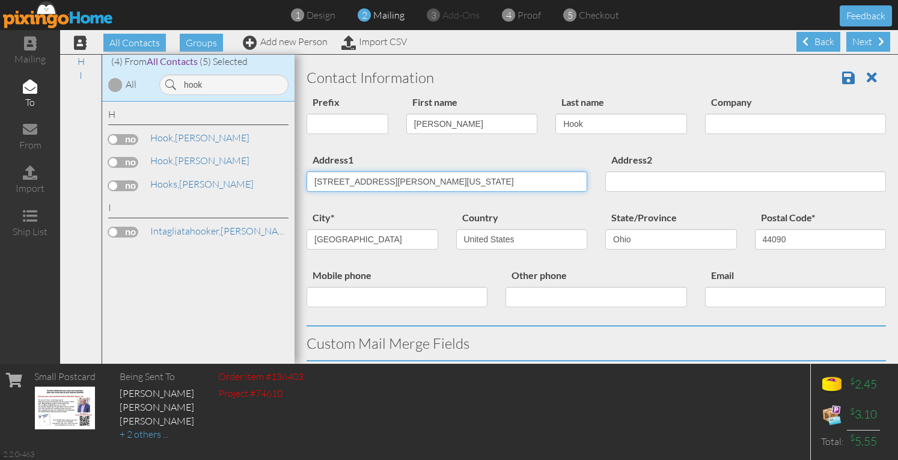
click at [402, 171] on input "[STREET_ADDRESS][PERSON_NAME][US_STATE]" at bounding box center [447, 181] width 281 height 20
drag, startPoint x: 375, startPoint y: 182, endPoint x: 554, endPoint y: 170, distance: 179.5
click at [554, 170] on div "Address1 [STREET_ADDRESS][PERSON_NAME][US_STATE]" at bounding box center [447, 176] width 299 height 49
type input "[STREET_ADDRESS][PERSON_NAME]"
click at [551, 152] on div "Contact Information Prefix Dr. Mr. Mrs. First name [PERSON_NAME] Last name Hook…" at bounding box center [597, 437] width 580 height 753
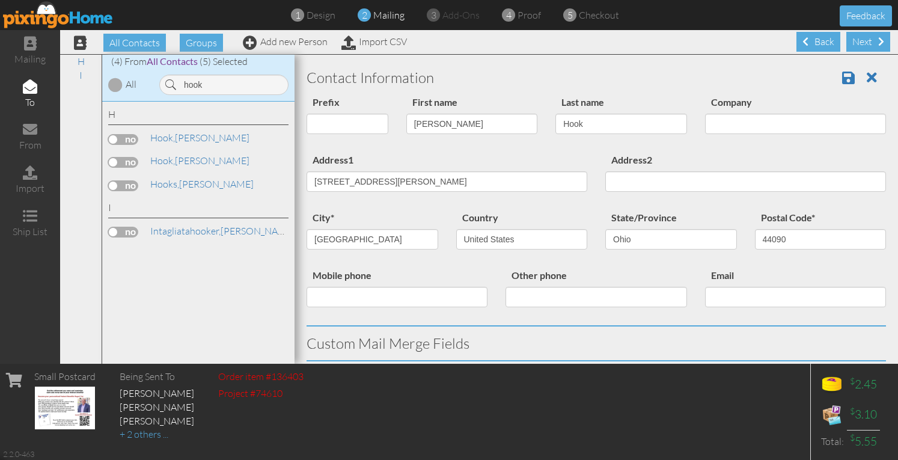
click at [538, 149] on div "Prefix Dr. Mr. Mrs. First name [PERSON_NAME] Last name Hook Company" at bounding box center [597, 123] width 598 height 58
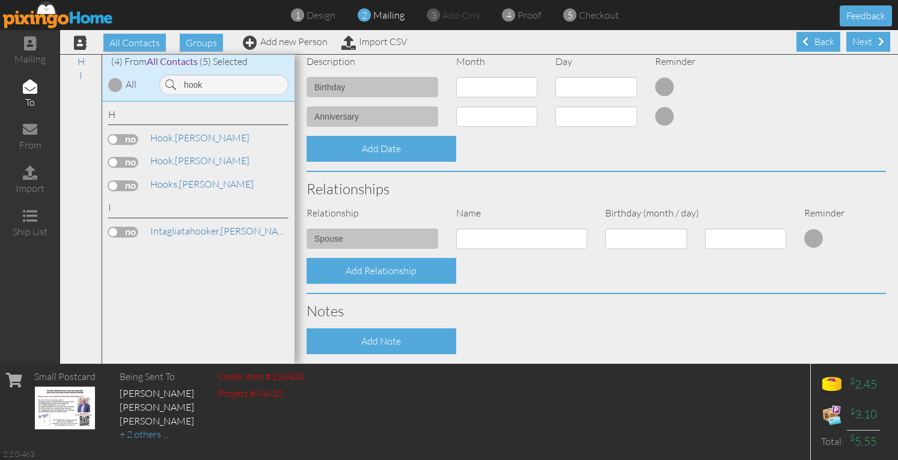
scroll to position [467, 0]
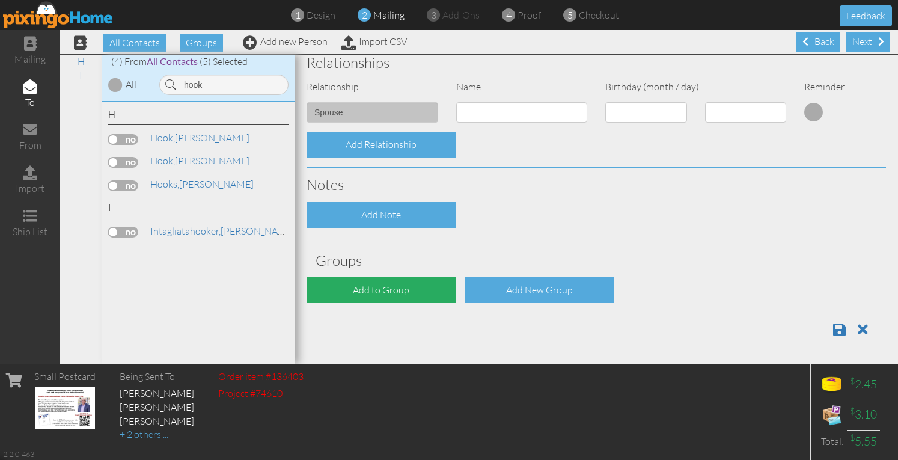
click at [374, 286] on div "Add to Group" at bounding box center [382, 290] width 150 height 26
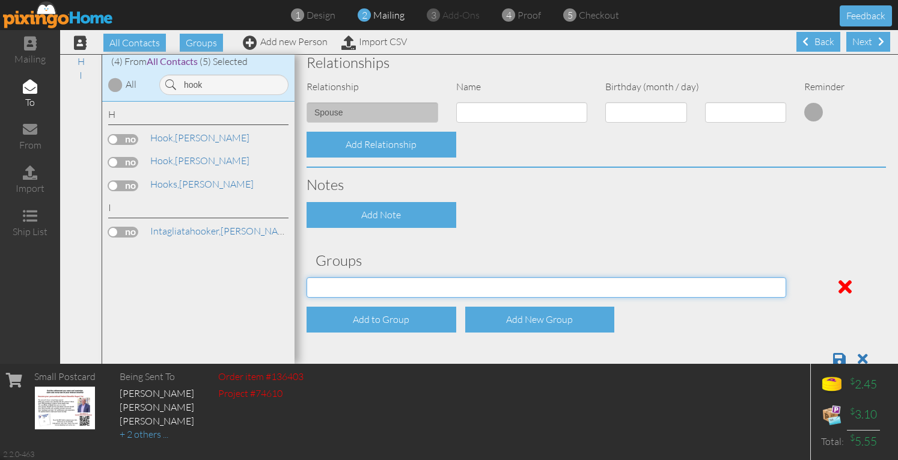
click at [373, 286] on select "04/22/2025 SMARTER FEDS OSD DMEA California 06/25/2025 BOP Onsite 08/12 Puerto …" at bounding box center [547, 287] width 480 height 20
select select "object:17966"
click at [307, 277] on select "04/22/2025 SMARTER FEDS OSD DMEA California 06/25/2025 BOP Onsite 08/12 Puerto …" at bounding box center [547, 287] width 480 height 20
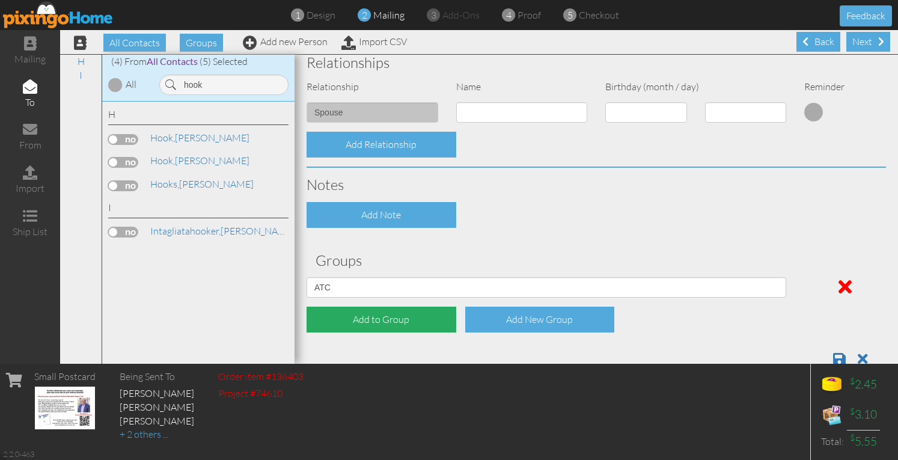
click at [347, 313] on div "Add to Group" at bounding box center [382, 320] width 150 height 26
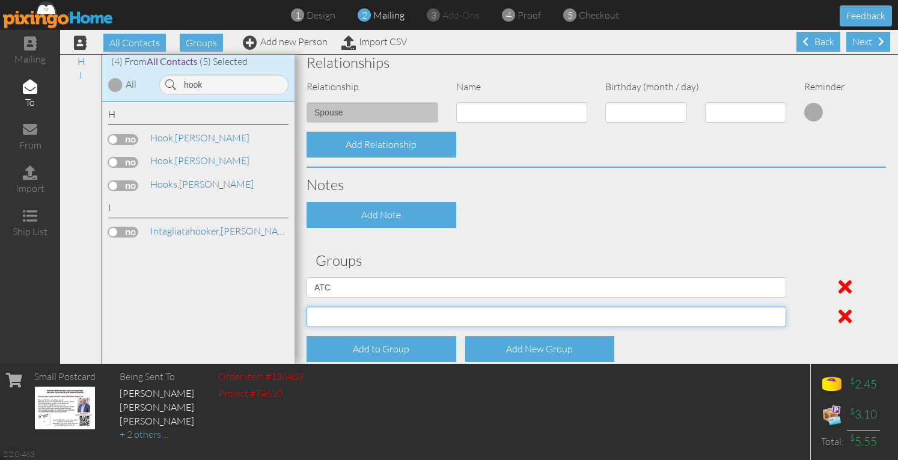
click at [349, 307] on select "04/22/2025 SMARTER FEDS OSD DMEA California 06/25/2025 BOP Onsite 08/12 Puerto …" at bounding box center [547, 317] width 480 height 20
select select "object:18010"
click at [307, 307] on select "04/22/2025 SMARTER FEDS OSD DMEA California 06/25/2025 BOP Onsite 08/12 Puerto …" at bounding box center [547, 317] width 480 height 20
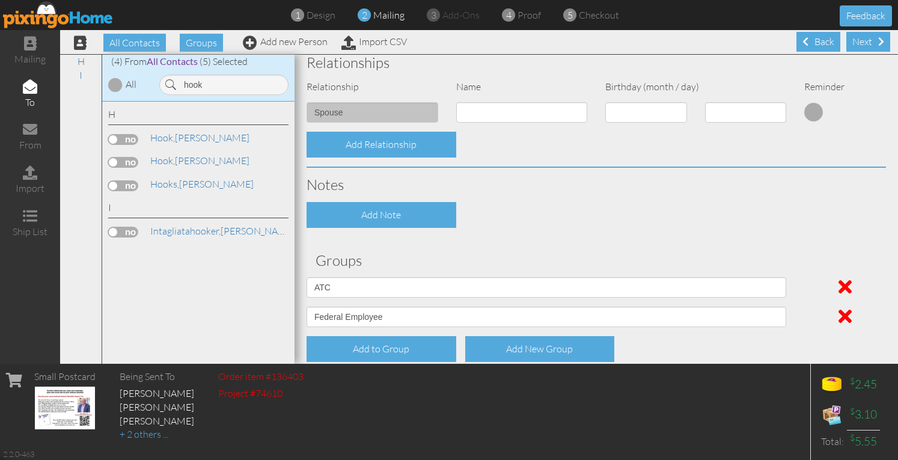
drag, startPoint x: 581, startPoint y: 224, endPoint x: 620, endPoint y: 241, distance: 42.6
click at [581, 224] on div "Add Note" at bounding box center [597, 215] width 598 height 26
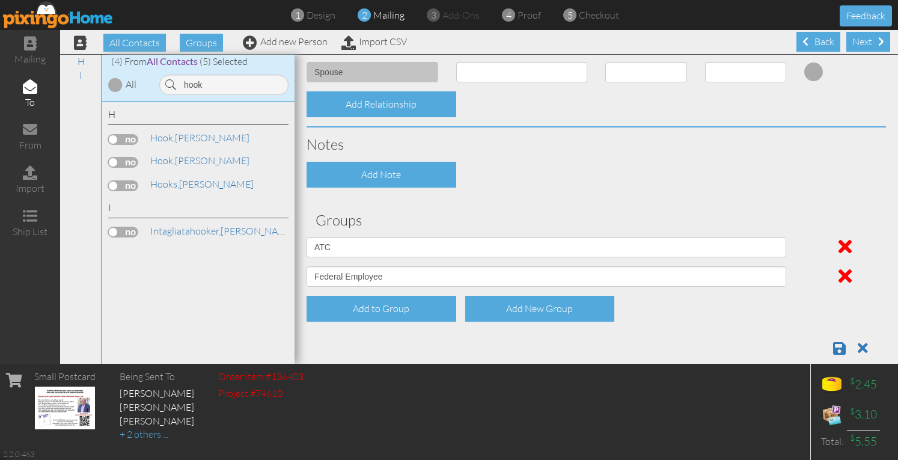
scroll to position [526, 0]
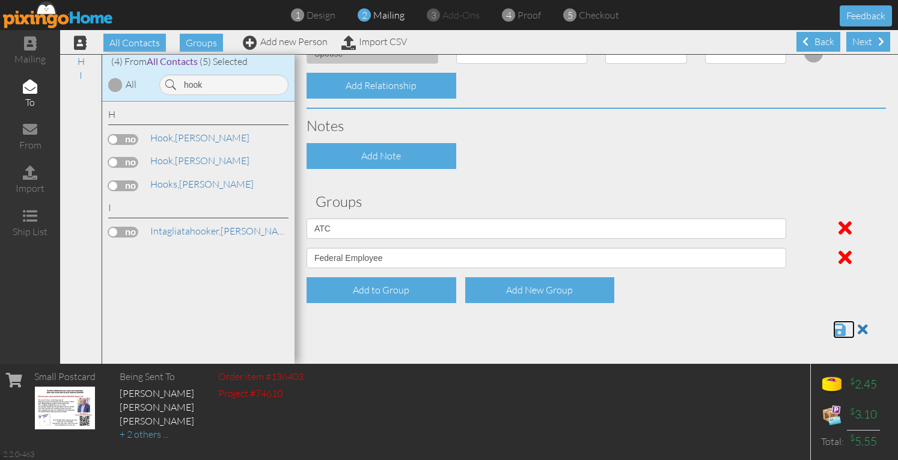
click at [833, 328] on span at bounding box center [839, 329] width 13 height 14
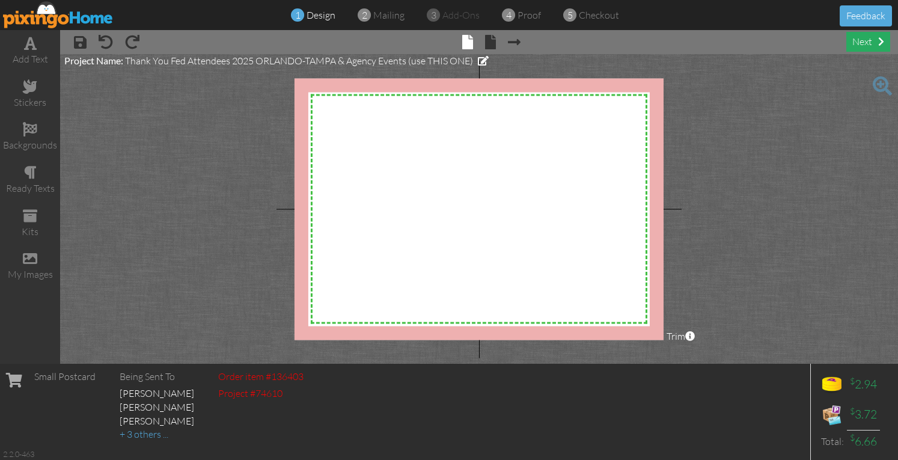
click at [857, 43] on div "next" at bounding box center [869, 42] width 44 height 20
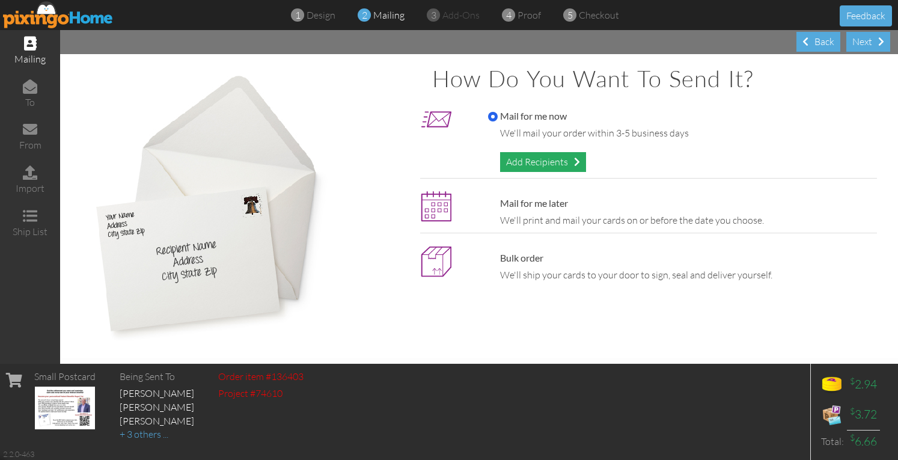
click at [530, 165] on div "Add Recipients" at bounding box center [543, 162] width 86 height 20
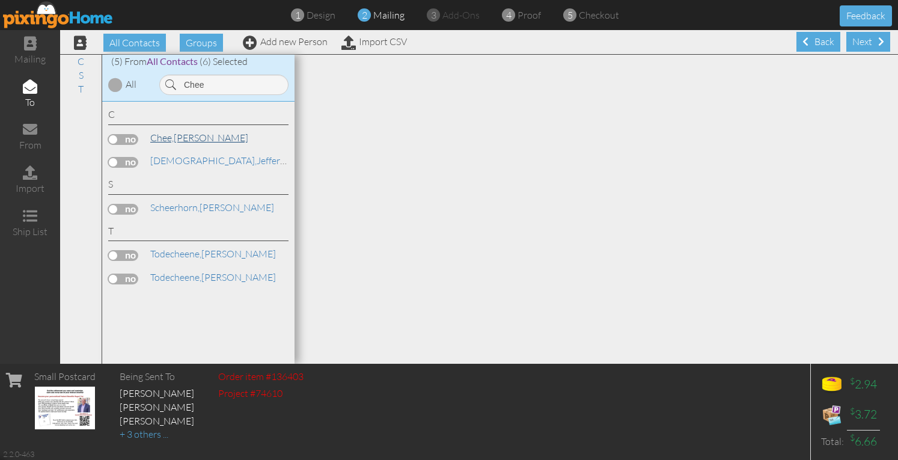
type input "Chee"
click at [174, 136] on span "Chee," at bounding box center [161, 138] width 23 height 12
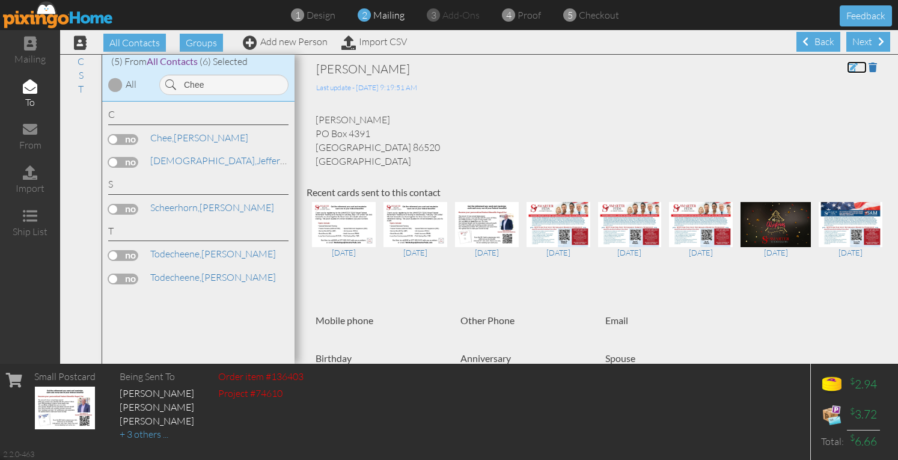
click at [847, 69] on span at bounding box center [852, 68] width 11 height 10
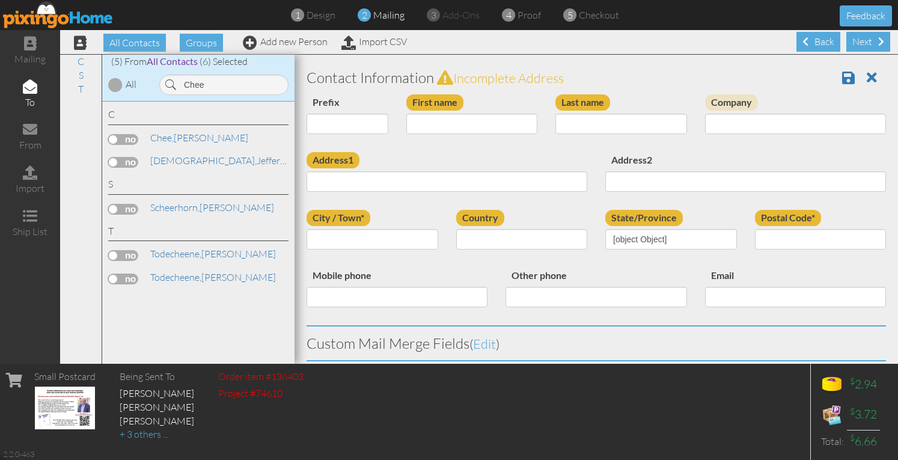
type input "[PERSON_NAME]"
type input "Chee"
type input "PO Box 4391"
type input "Blue Gap"
type input "86520"
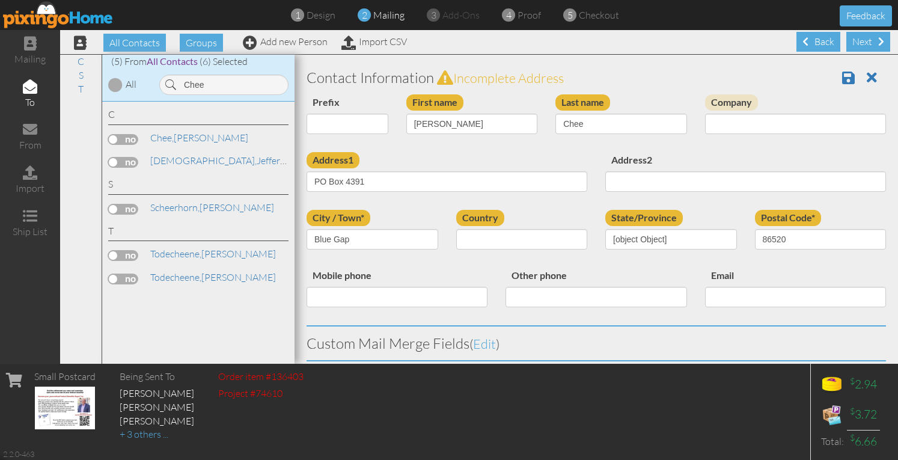
select select "object:17869"
select select "object:18114"
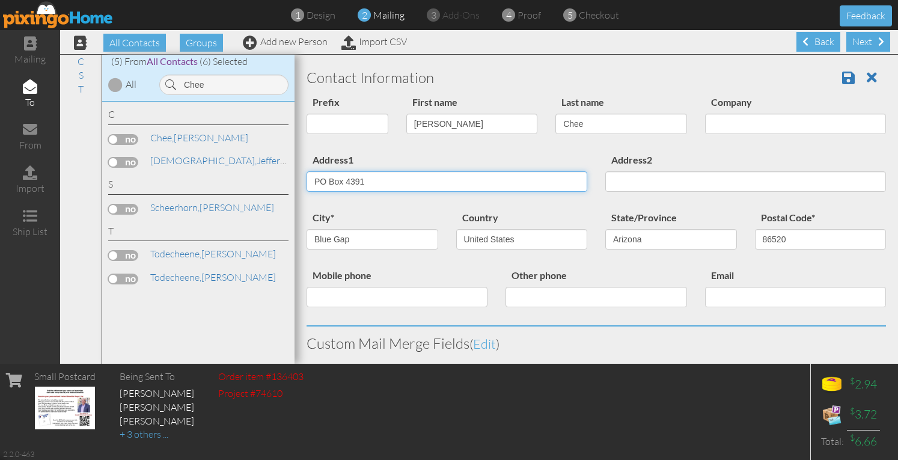
click at [406, 182] on input "PO Box 4391" at bounding box center [447, 181] width 281 height 20
paste input "2 Low Mountain Box 4391 Blue Gap, Arizona 86520 United States"
drag, startPoint x: 411, startPoint y: 180, endPoint x: 640, endPoint y: 198, distance: 229.2
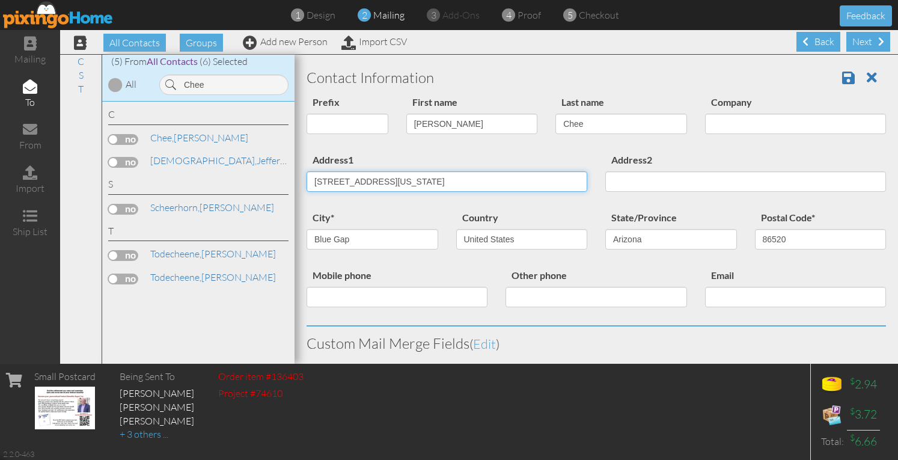
click at [635, 197] on div "Address1 2 Low Mountain Box 4391 Blue Gap, Arizona 86520 United States Address2" at bounding box center [597, 181] width 598 height 58
type input "2 Low Mountain Box 4391"
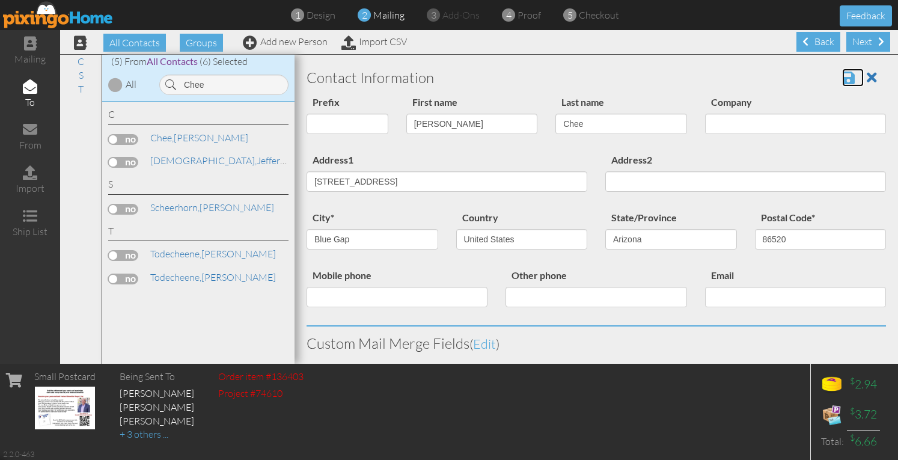
click at [842, 75] on span at bounding box center [848, 77] width 13 height 14
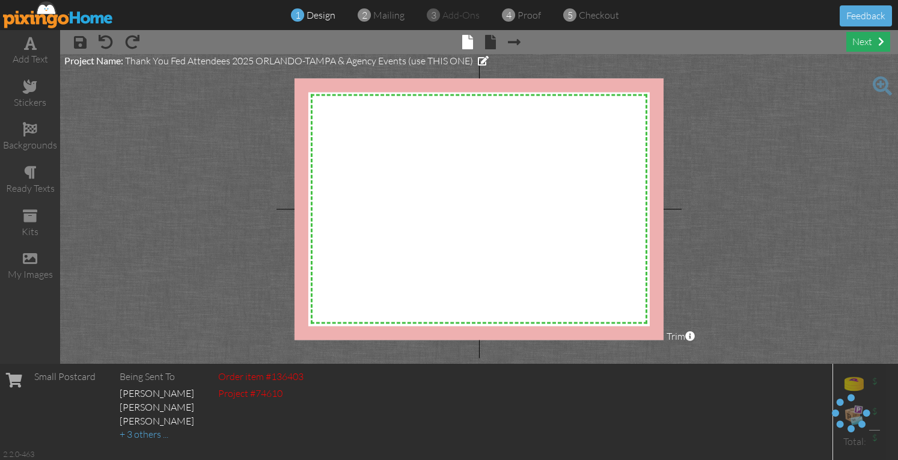
click at [854, 43] on div "next" at bounding box center [869, 42] width 44 height 20
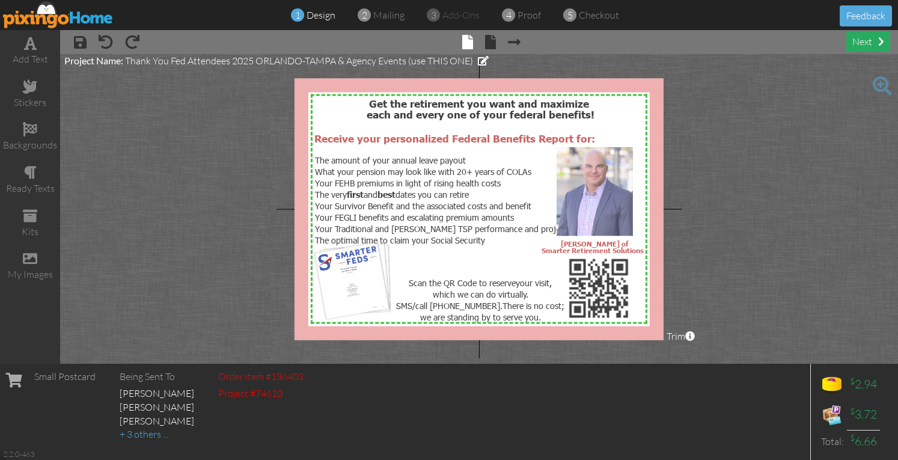
click at [857, 44] on div "next" at bounding box center [869, 42] width 44 height 20
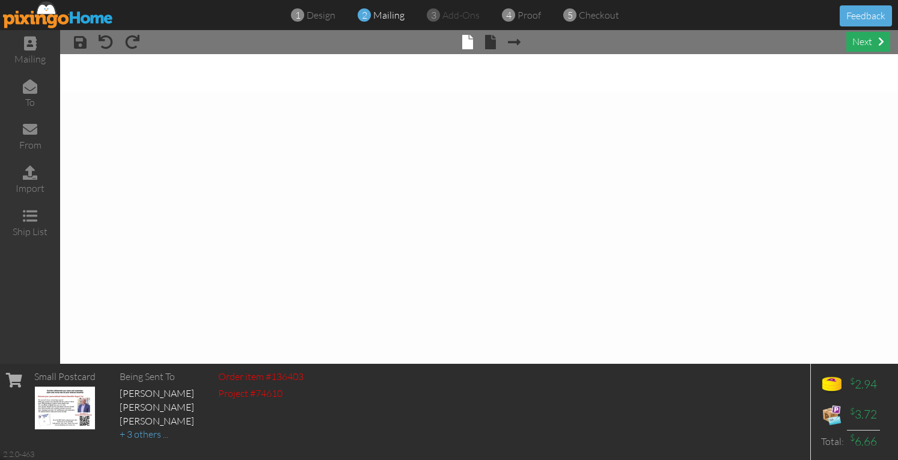
click at [860, 39] on div "next" at bounding box center [869, 42] width 44 height 20
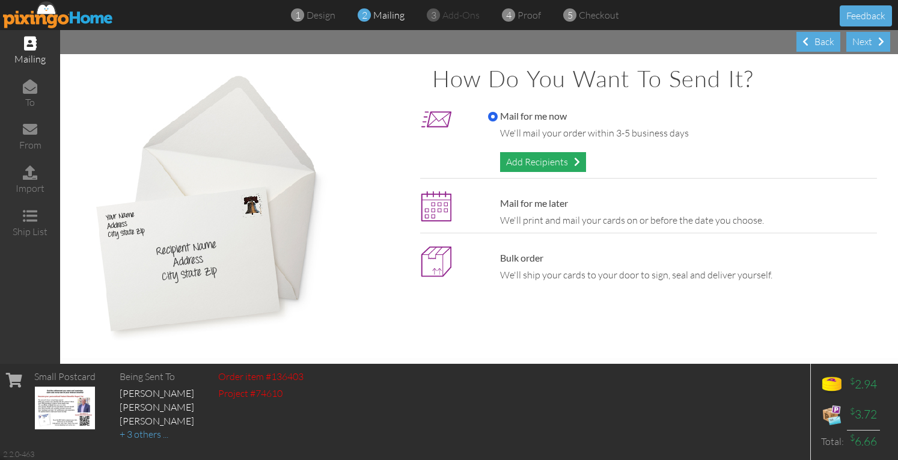
click at [523, 156] on div "Add Recipients" at bounding box center [543, 162] width 86 height 20
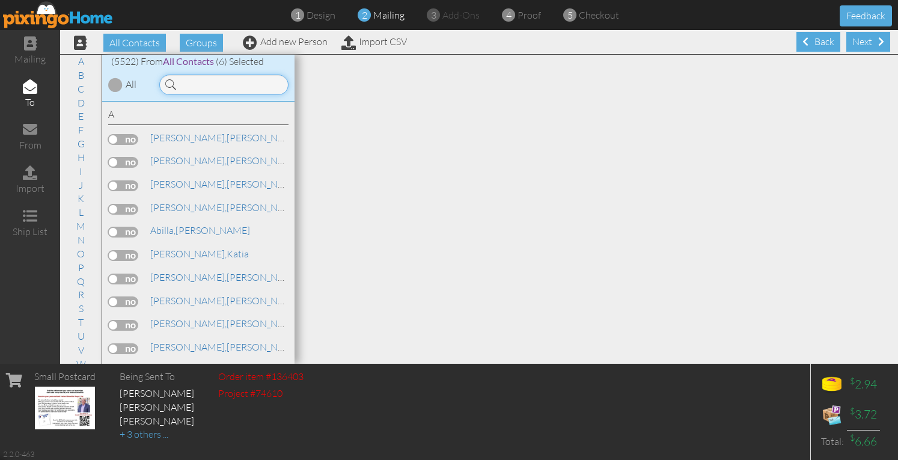
click at [219, 89] on input at bounding box center [223, 85] width 129 height 20
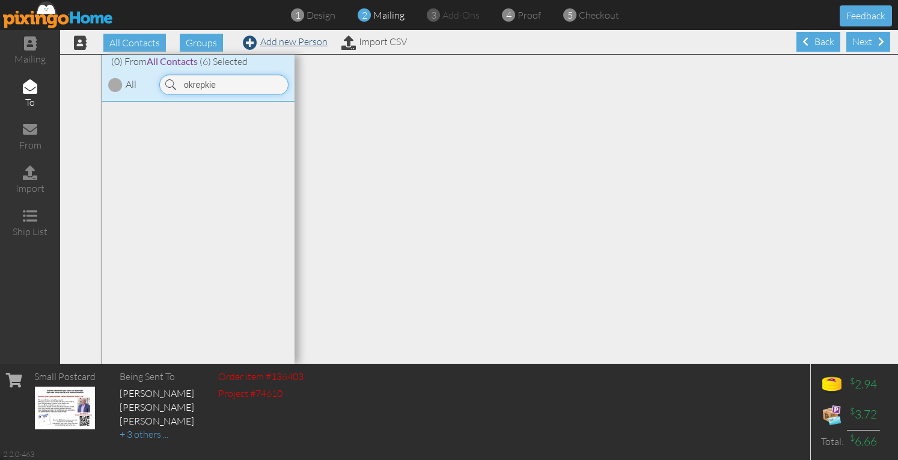
type input "okrepkie"
click at [284, 40] on link "Add new Person" at bounding box center [285, 41] width 85 height 12
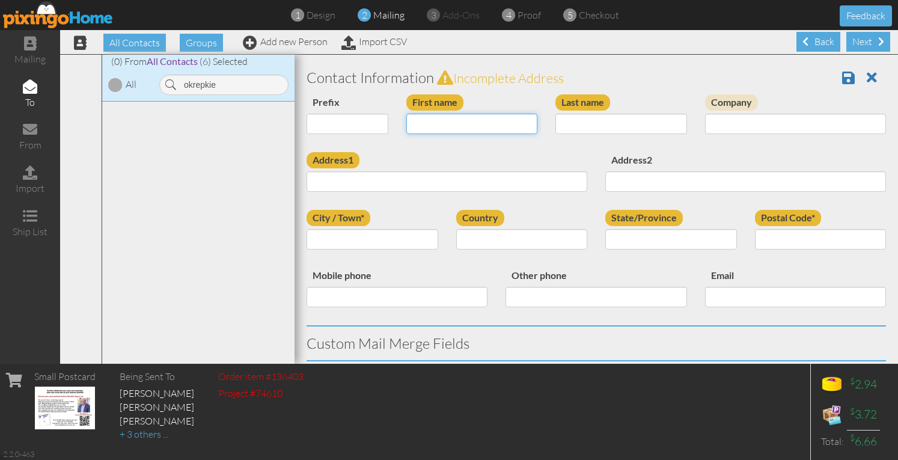
click at [442, 120] on input "First name" at bounding box center [472, 124] width 132 height 20
type input "Christine"
type input "Okrepkie"
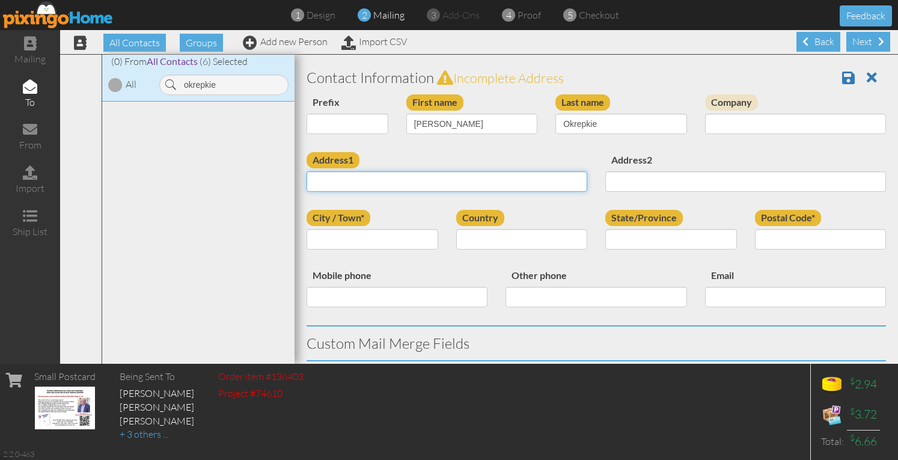
click at [385, 180] on input "Address1" at bounding box center [447, 181] width 281 height 20
paste input "10552 Bannan St Orlando, Florida 32832 United States"
type input "10552 Bannan St Orlando, Florida 32832 United States"
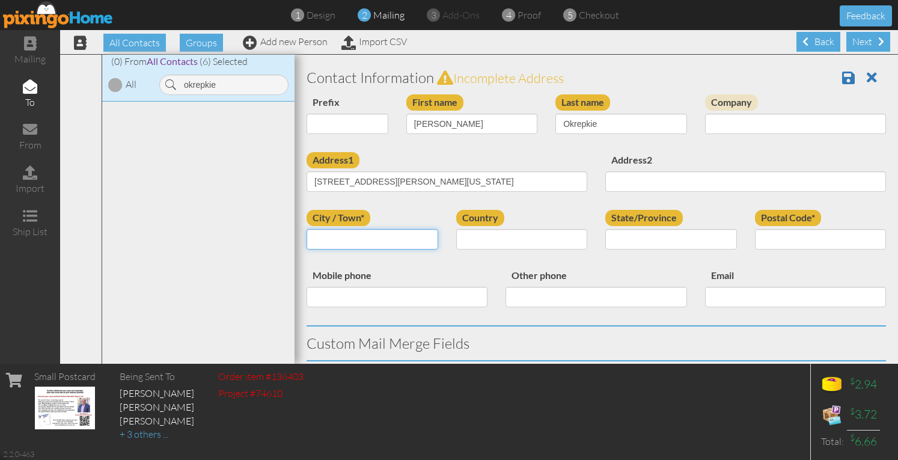
click at [374, 242] on input "City / Town*" at bounding box center [373, 239] width 132 height 20
type input "Orlando"
click at [380, 238] on input "Orlando" at bounding box center [373, 239] width 132 height 20
select select "object:17628"
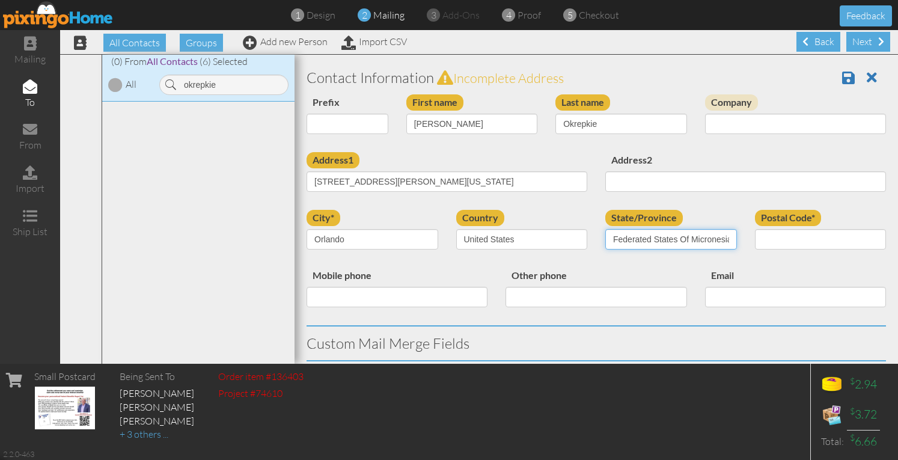
select select "object:17887"
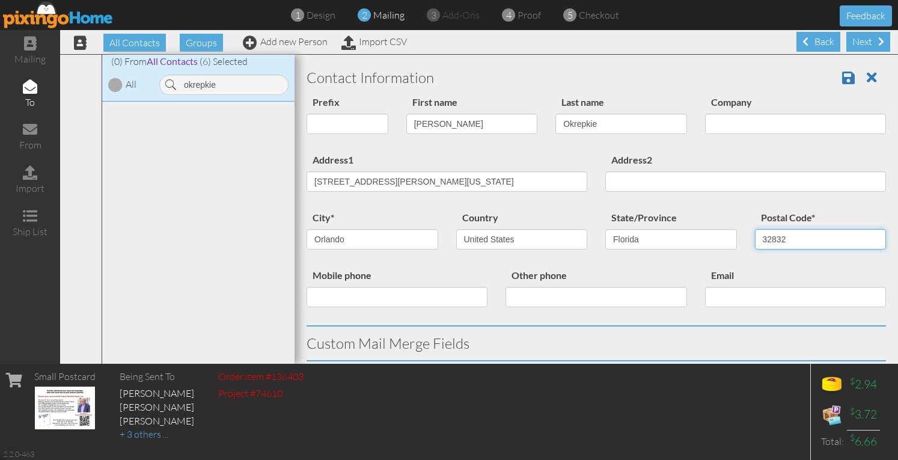
type input "32832"
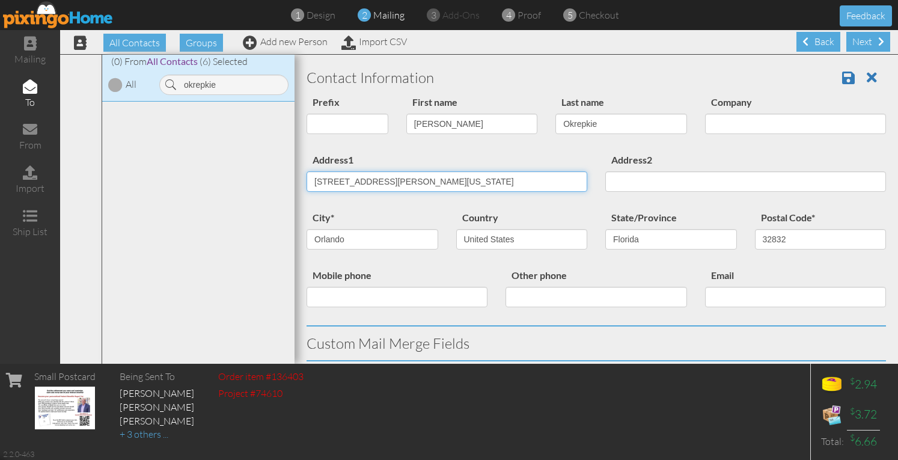
click at [399, 181] on input "10552 Bannan St Orlando, Florida 32832 United States" at bounding box center [447, 181] width 281 height 20
drag, startPoint x: 385, startPoint y: 181, endPoint x: 572, endPoint y: 189, distance: 187.2
click at [572, 189] on input "10552 Bannan St Orlando, Florida 32832 United States" at bounding box center [447, 181] width 281 height 20
type input "10552 Bannan St"
click at [512, 155] on div "Address1 10552 Bannan St" at bounding box center [447, 176] width 299 height 49
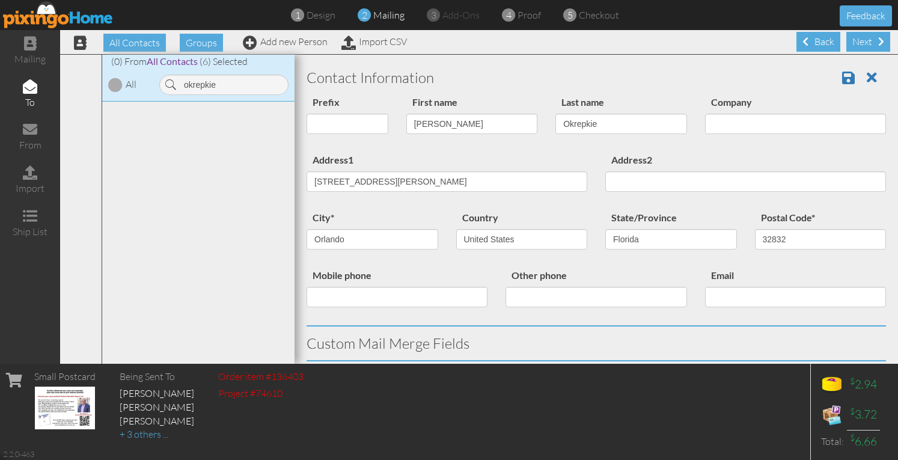
click at [503, 149] on div "Prefix Dr. Mr. Mrs. First name Christine Last name Okrepkie Company" at bounding box center [597, 123] width 598 height 58
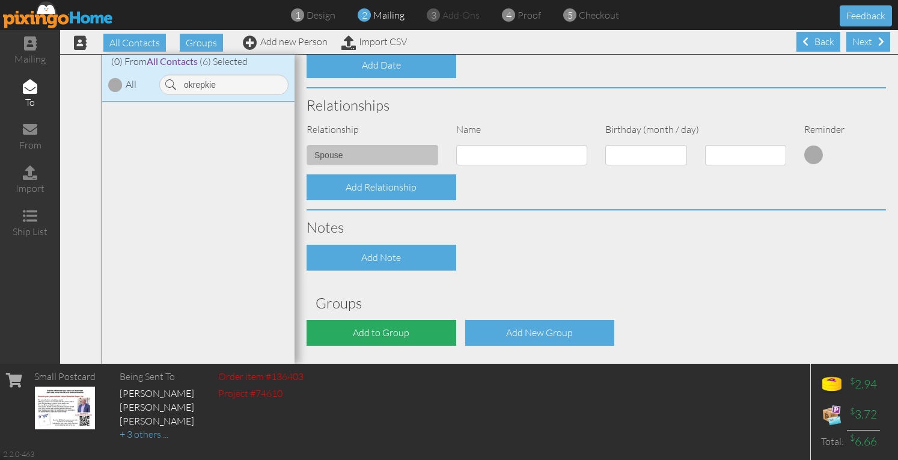
scroll to position [467, 0]
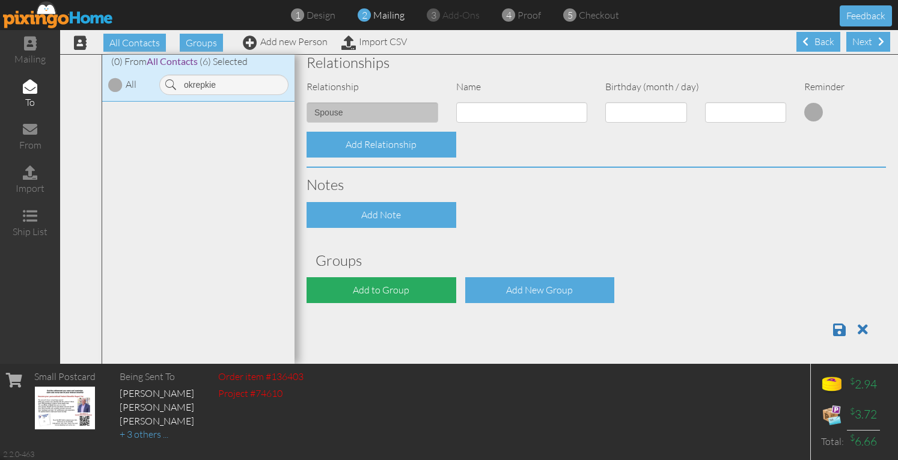
click at [360, 290] on div "Add to Group" at bounding box center [382, 290] width 150 height 26
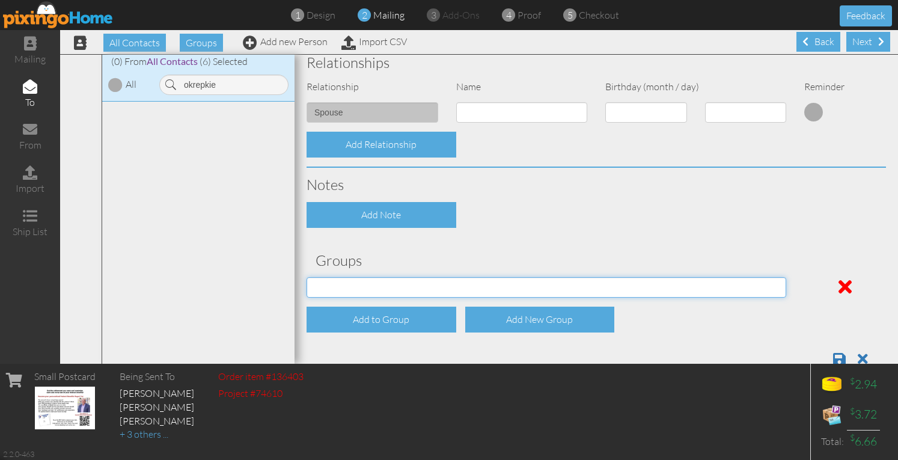
click at [360, 291] on select "04/22/2025 SMARTER FEDS OSD DMEA California 06/25/2025 BOP Onsite 08/12 Puerto …" at bounding box center [547, 287] width 480 height 20
select select "object:17998"
click at [307, 277] on select "04/22/2025 SMARTER FEDS OSD DMEA California 06/25/2025 BOP Onsite 08/12 Puerto …" at bounding box center [547, 287] width 480 height 20
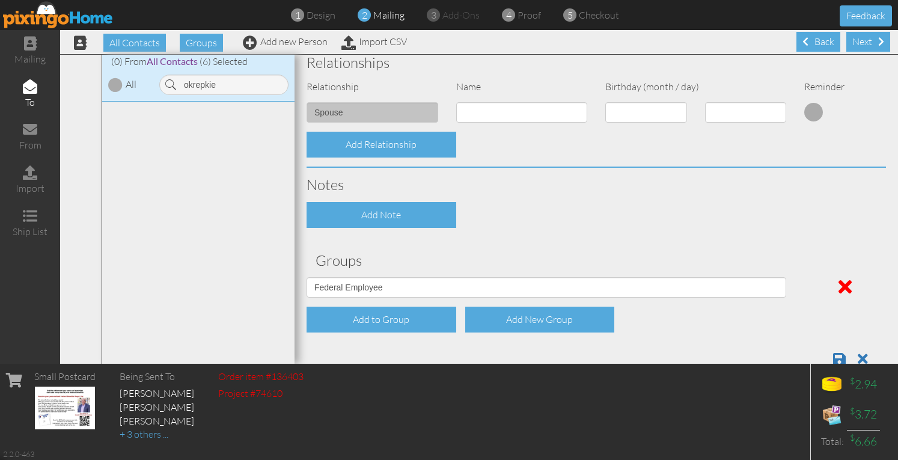
click at [518, 207] on div "Add Note" at bounding box center [597, 215] width 598 height 26
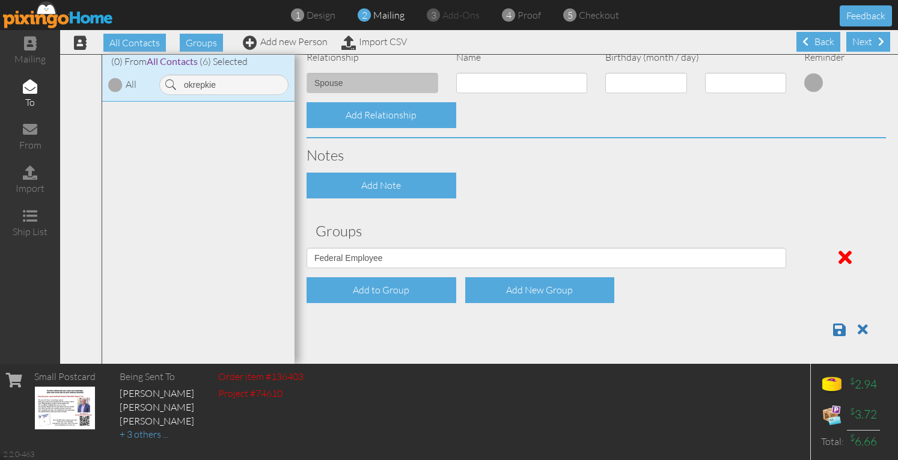
scroll to position [0, 0]
click at [833, 328] on span at bounding box center [839, 329] width 13 height 14
